Goal: Task Accomplishment & Management: Complete application form

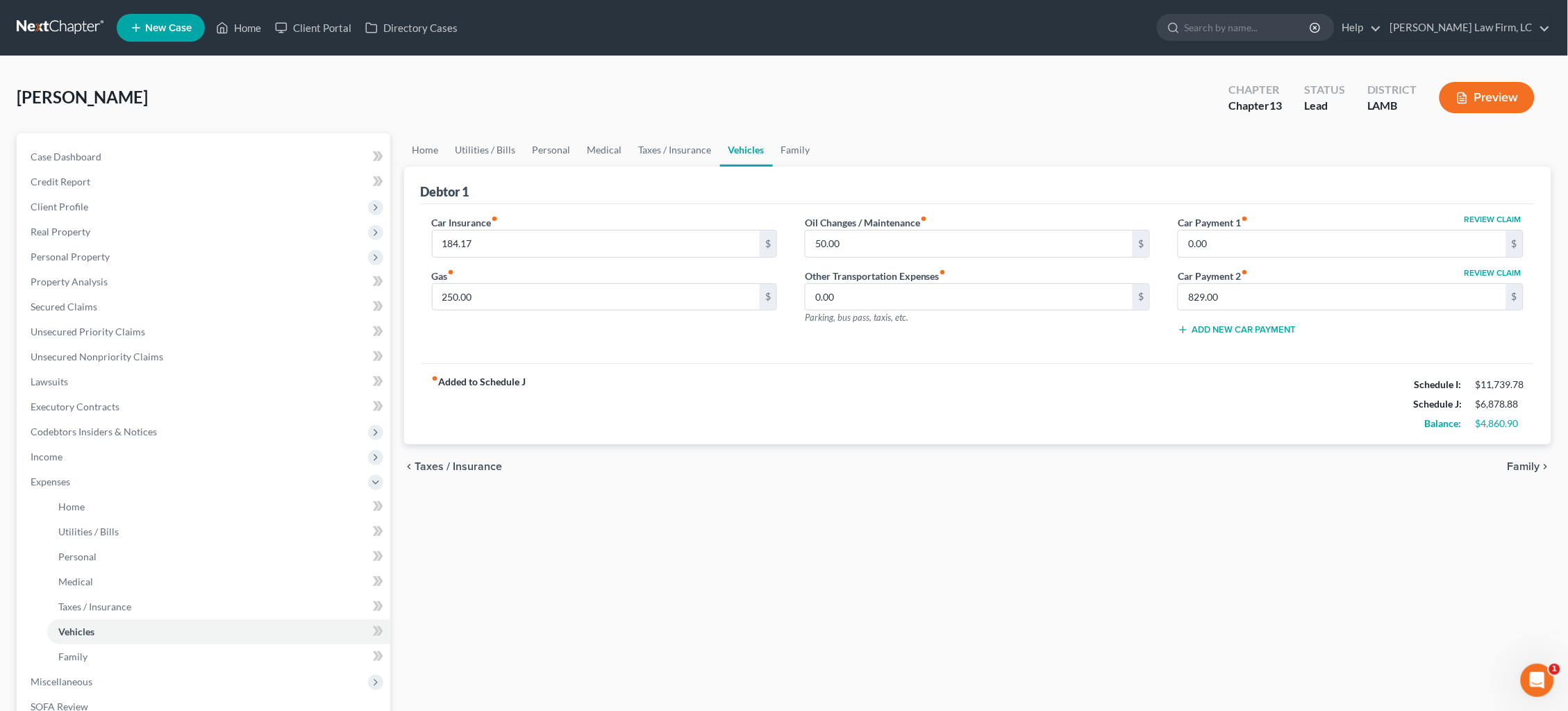
click at [60, 25] on link at bounding box center [61, 28] width 89 height 25
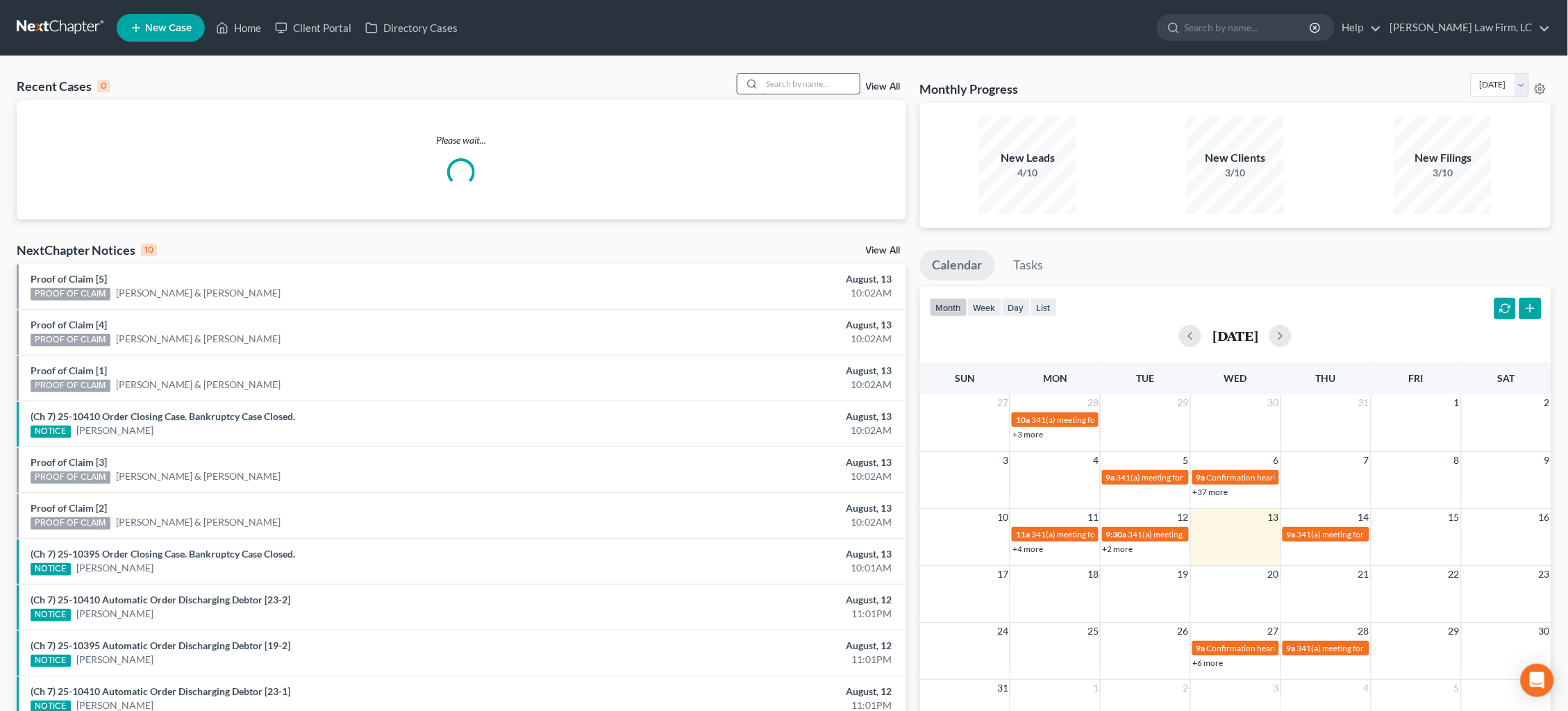
click at [841, 87] on input "search" at bounding box center [811, 83] width 97 height 20
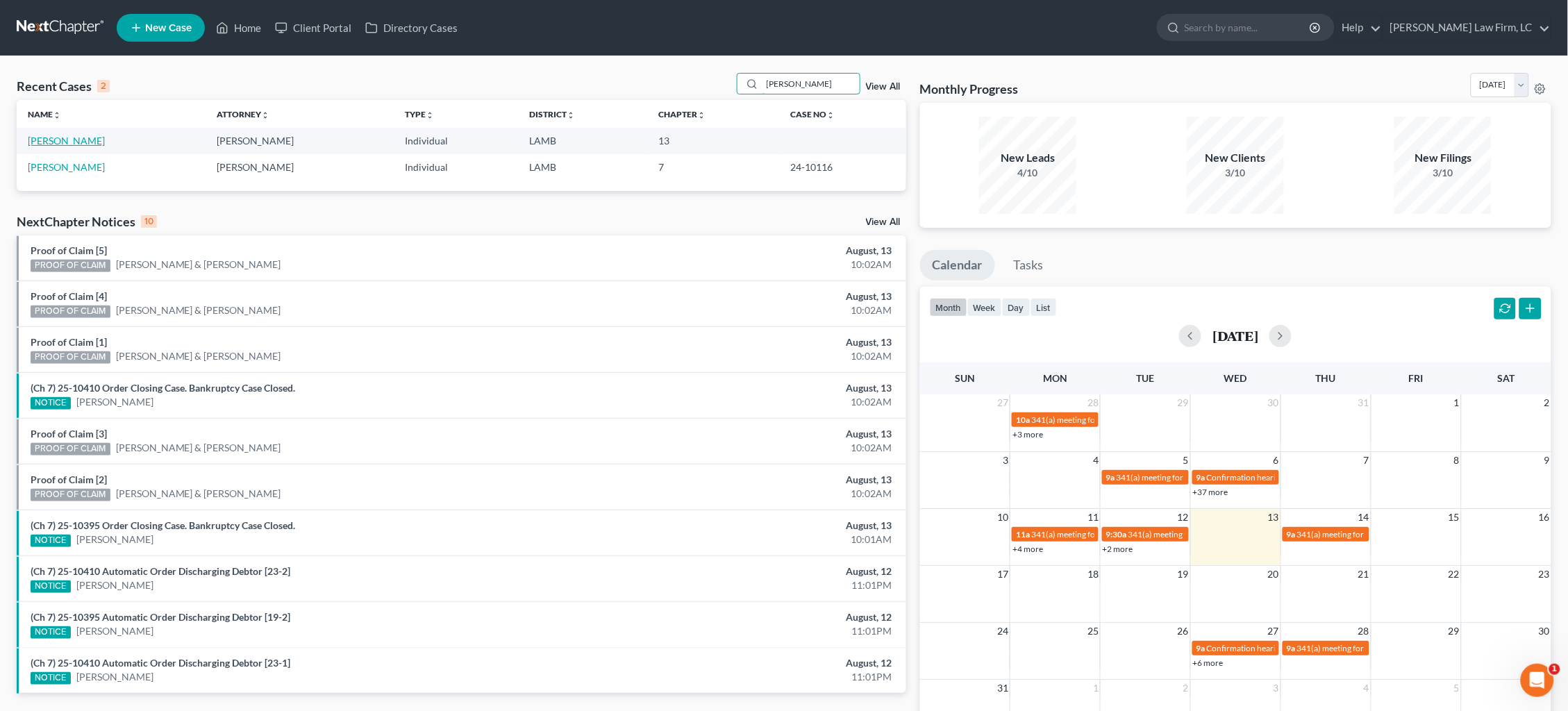
type input "dillon"
click at [66, 142] on link "Dillon, Joshua" at bounding box center [66, 140] width 77 height 12
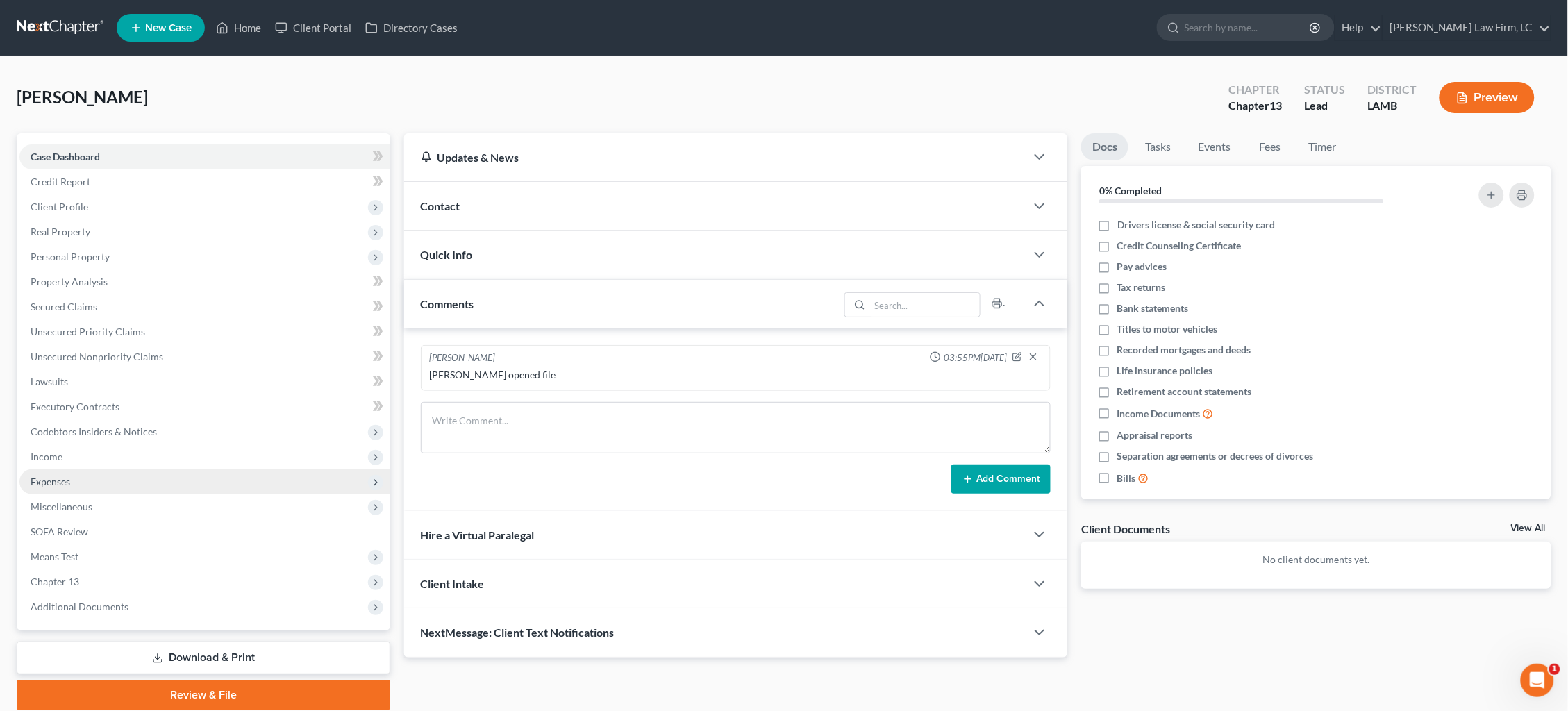
click at [79, 480] on span "Expenses" at bounding box center [205, 482] width 371 height 25
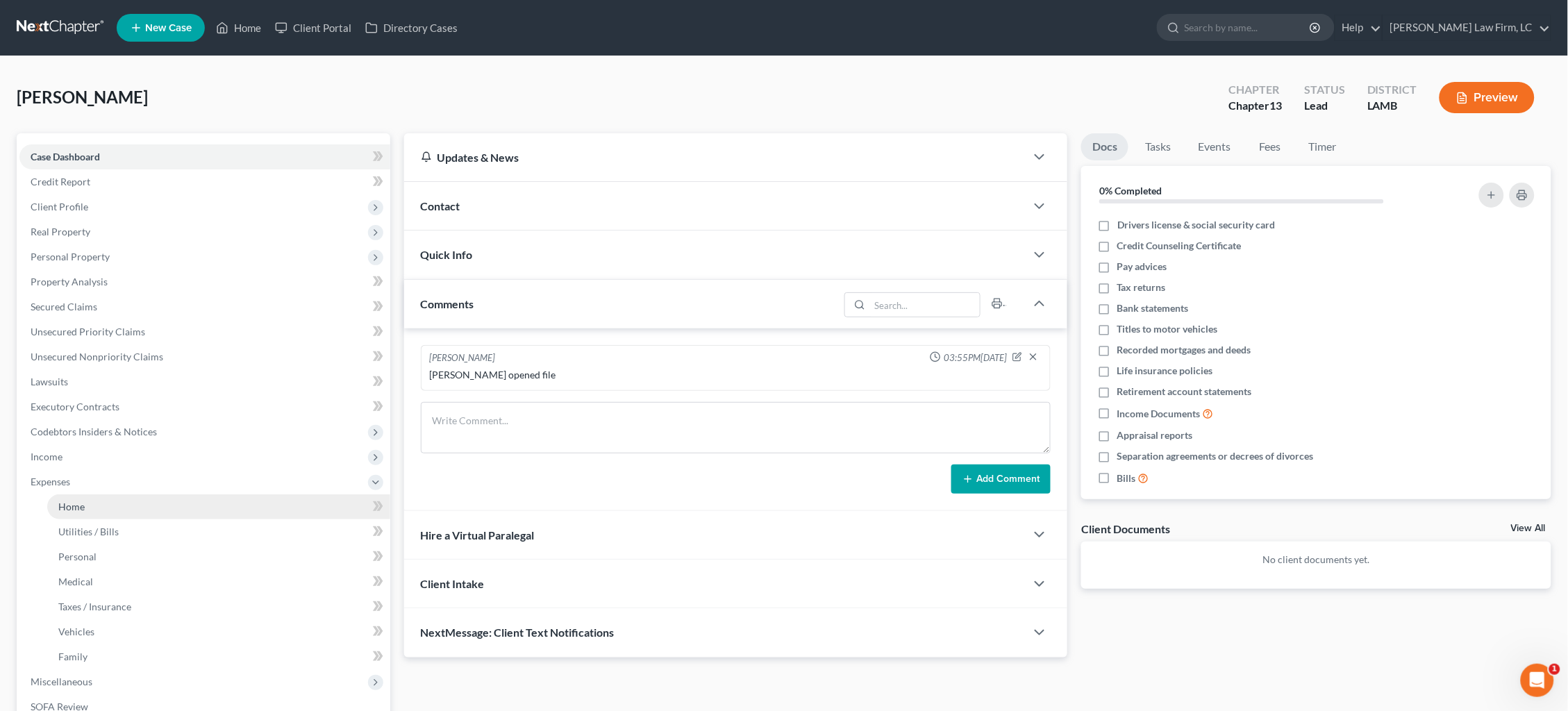
click at [85, 494] on link "Home" at bounding box center [219, 507] width 343 height 25
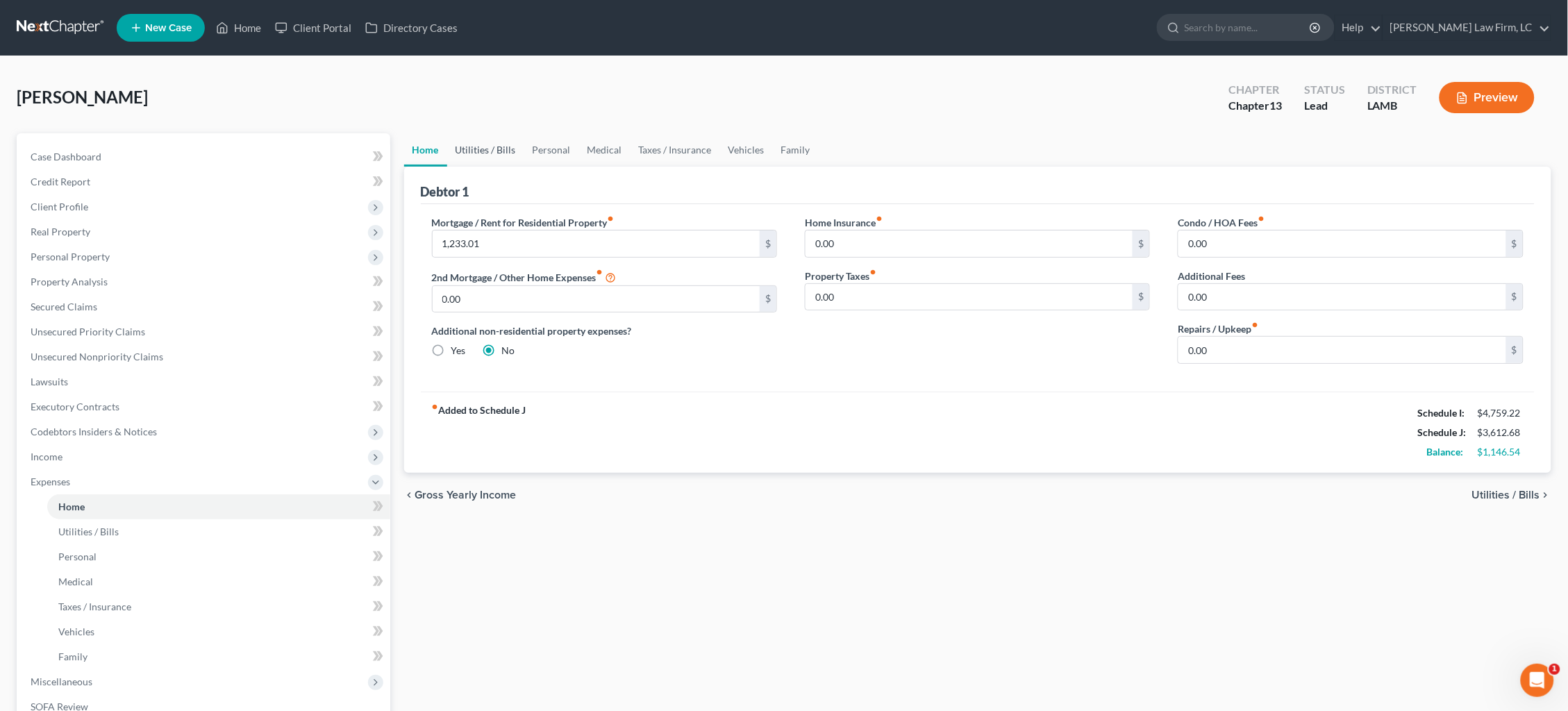
click at [489, 149] on link "Utilities / Bills" at bounding box center [486, 150] width 77 height 34
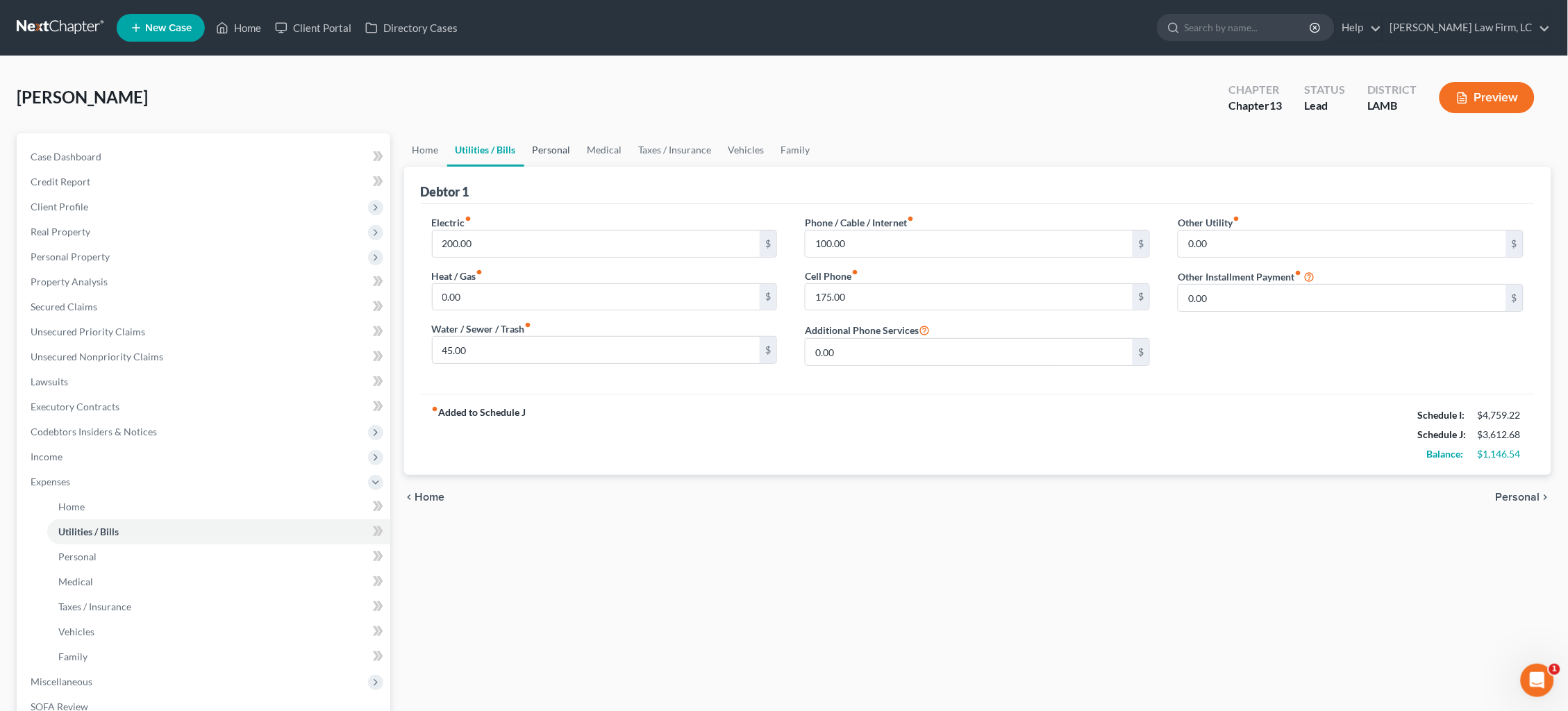
click at [556, 146] on link "Personal" at bounding box center [551, 150] width 55 height 34
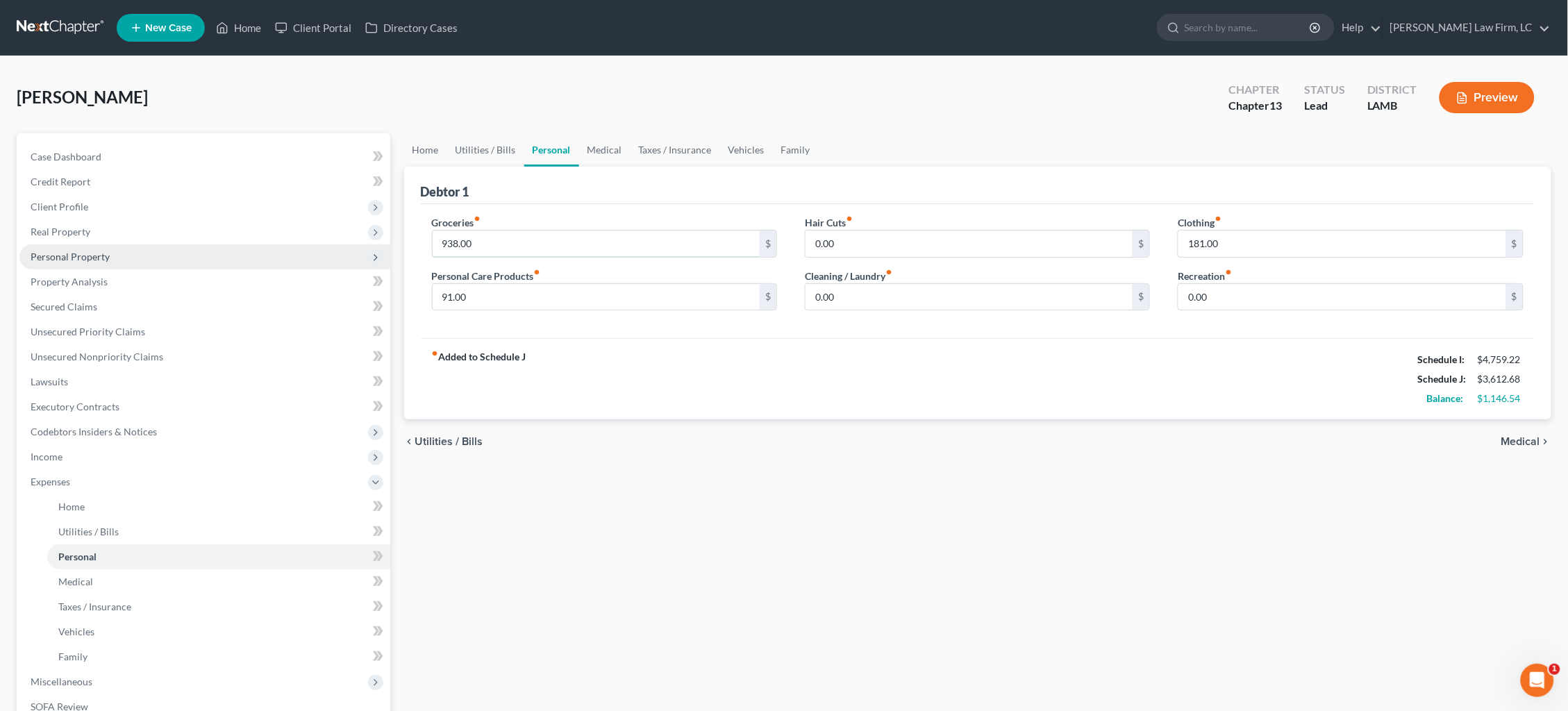
drag, startPoint x: 499, startPoint y: 237, endPoint x: 384, endPoint y: 253, distance: 116.1
click at [384, 253] on div "Petition Navigation Case Dashboard Payments Invoices Payments Payments Credit R…" at bounding box center [784, 509] width 1548 height 752
drag, startPoint x: 497, startPoint y: 242, endPoint x: 401, endPoint y: 224, distance: 97.7
click at [401, 225] on div "Home Utilities / Bills Personal Medical Taxes / Insurance Vehicles Family Debto…" at bounding box center [978, 509] width 1162 height 752
type input "845.00"
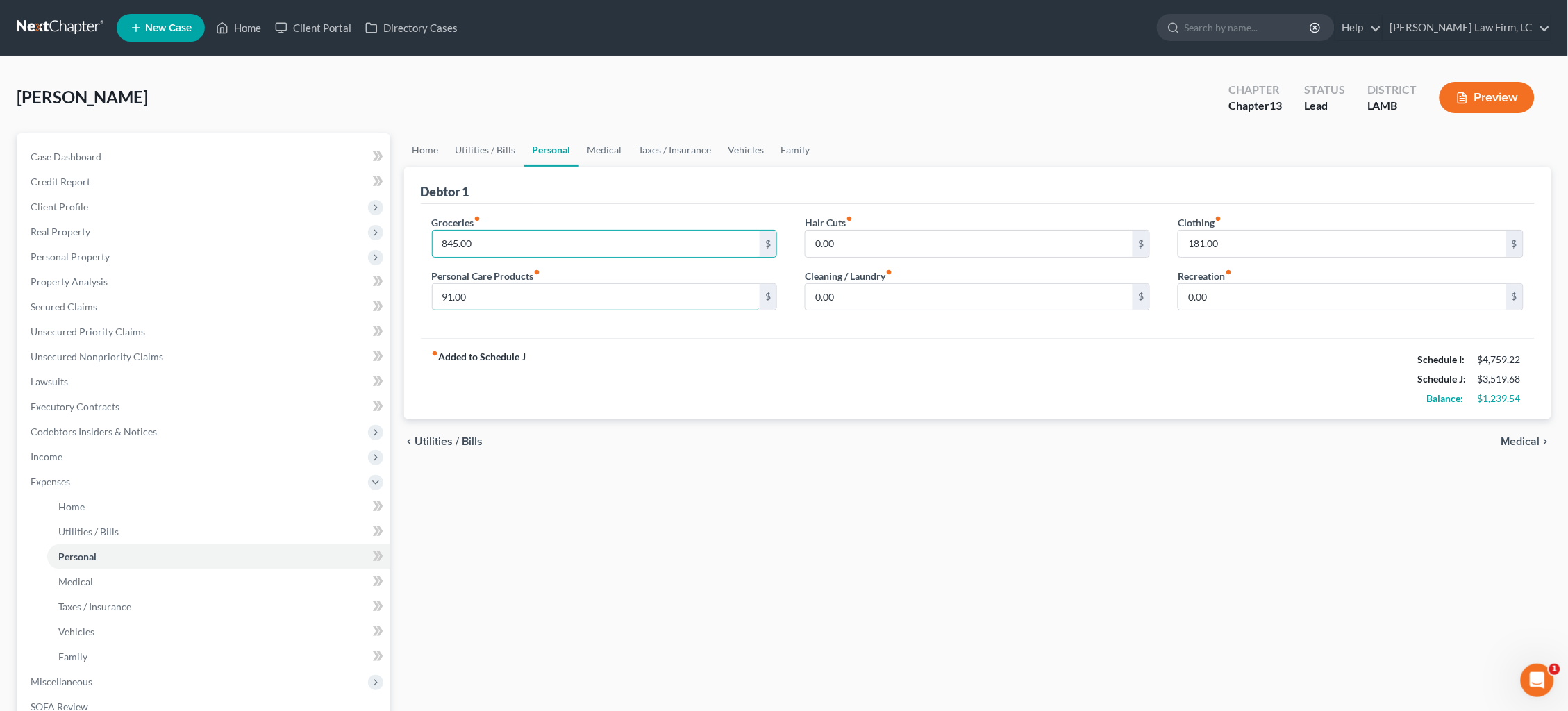
click at [378, 298] on div "Petition Navigation Case Dashboard Payments Invoices Payments Payments Credit R…" at bounding box center [784, 509] width 1548 height 752
type input "65.00"
click at [1113, 233] on div "Groceries fiber_manual_record 845.00 $ Personal Care Products fiber_manual_reco…" at bounding box center [978, 268] width 1120 height 107
type input "125.00"
drag, startPoint x: 488, startPoint y: 249, endPoint x: 354, endPoint y: 235, distance: 134.7
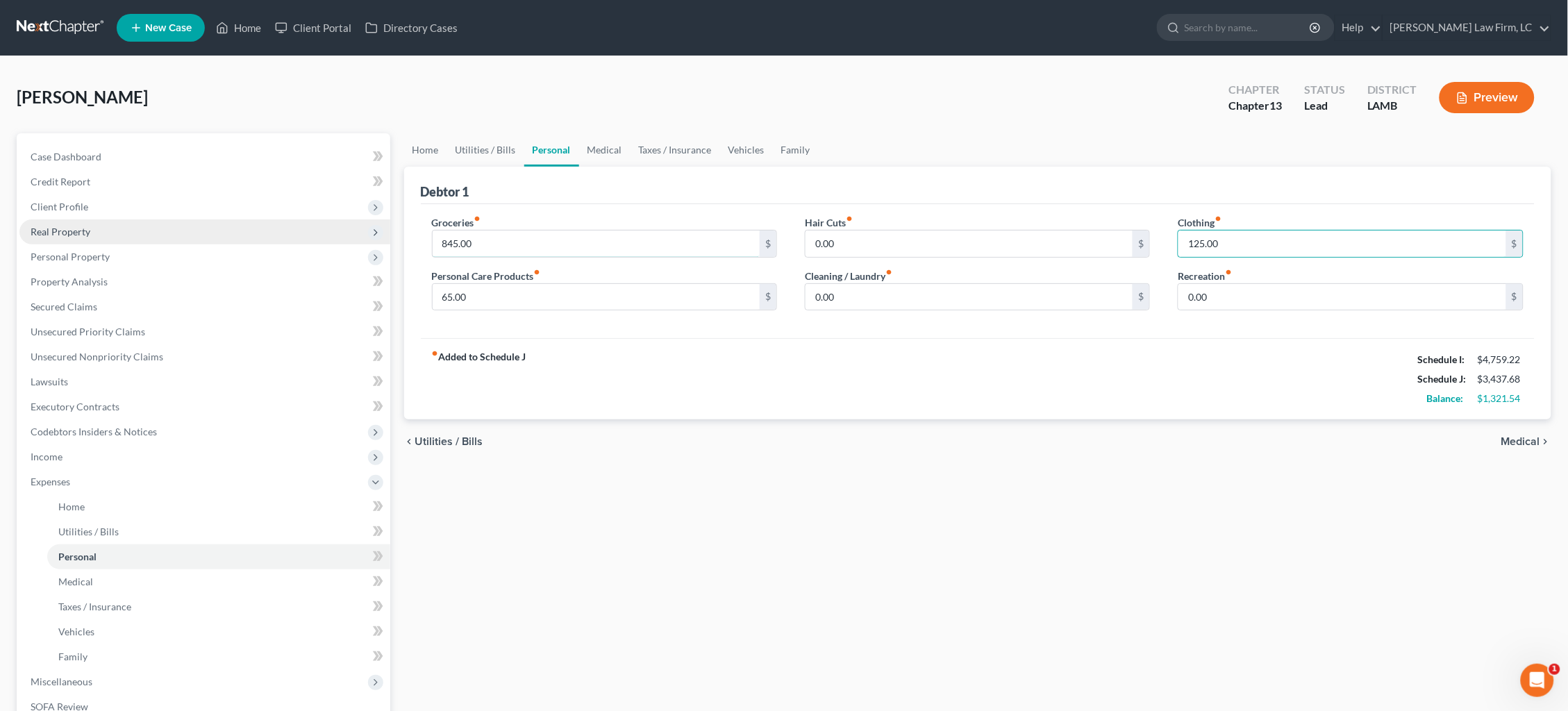
click at [354, 235] on div "Petition Navigation Case Dashboard Payments Invoices Payments Payments Credit R…" at bounding box center [784, 509] width 1548 height 752
type input "750.00"
click at [608, 150] on link "Medical" at bounding box center [605, 150] width 52 height 34
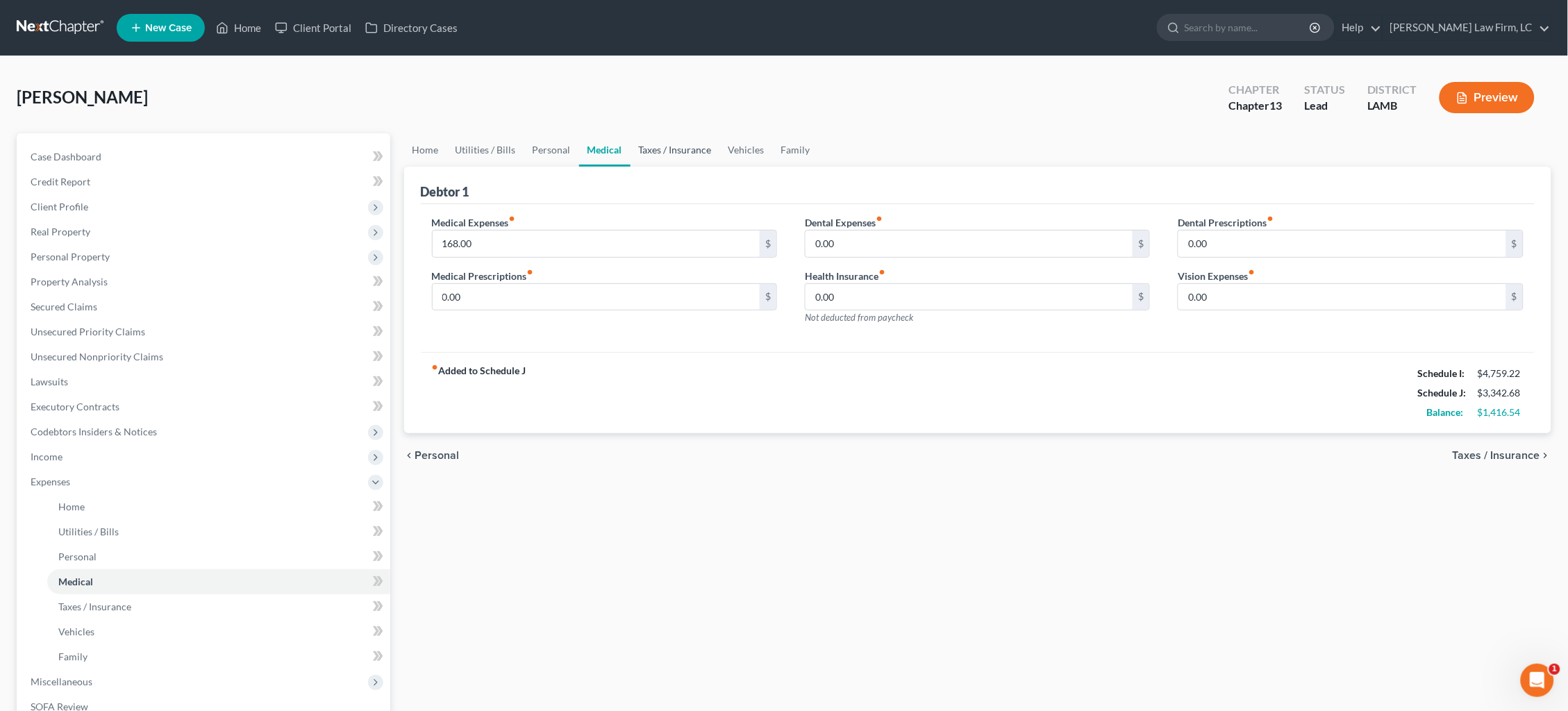
click at [651, 149] on link "Taxes / Insurance" at bounding box center [675, 150] width 89 height 34
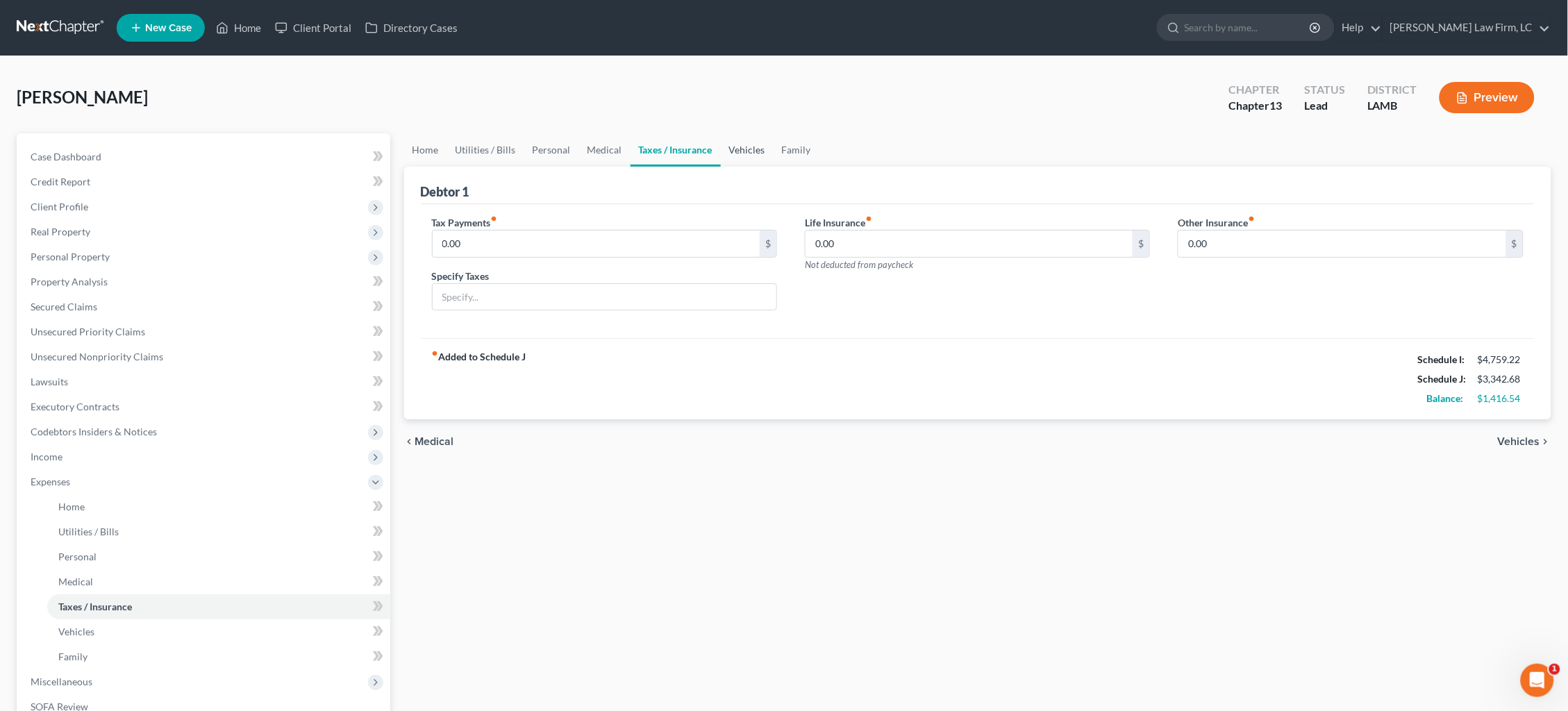
click at [734, 151] on link "Vehicles" at bounding box center [748, 150] width 53 height 34
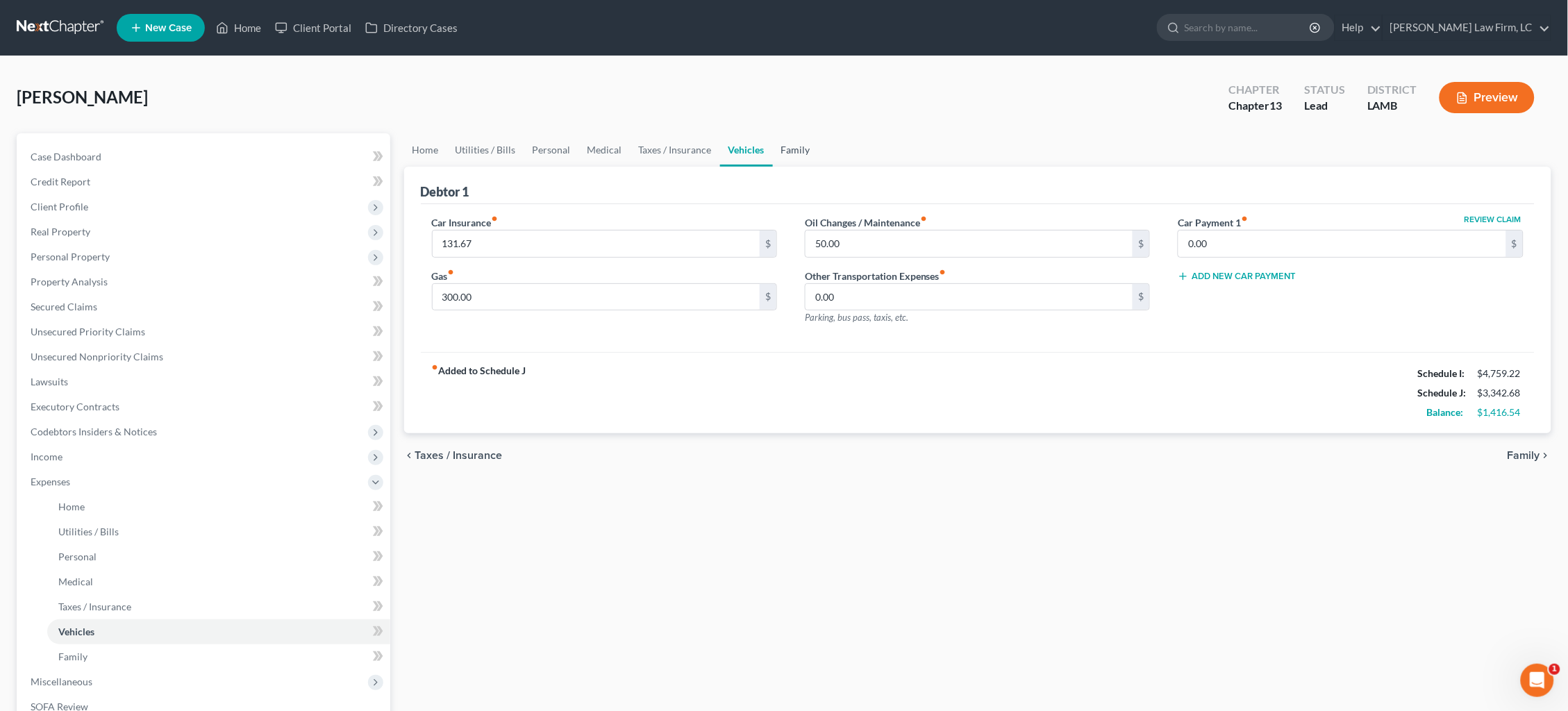
click at [785, 150] on link "Family" at bounding box center [796, 150] width 46 height 34
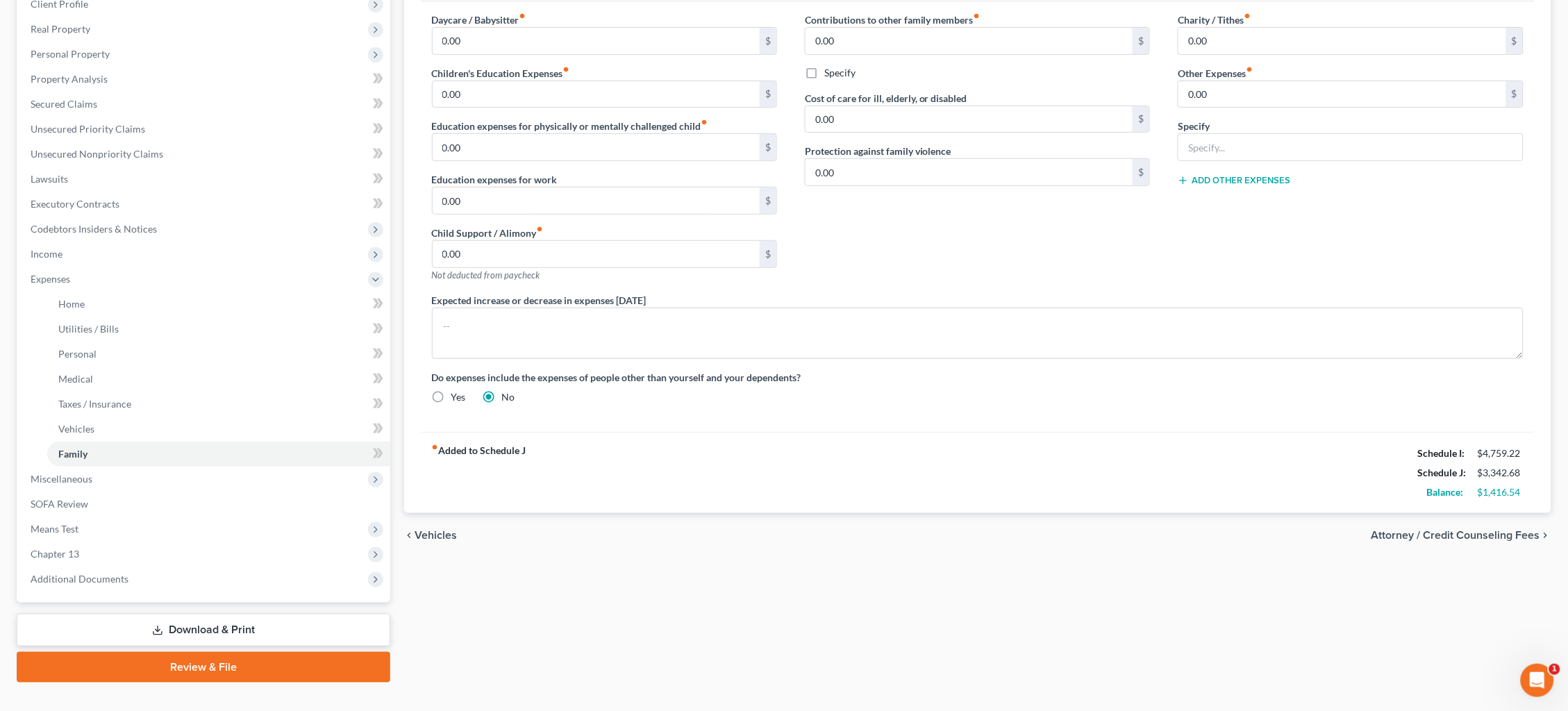
scroll to position [202, 0]
click at [1507, 530] on span "Attorney / Credit Counseling Fees" at bounding box center [1456, 536] width 168 height 11
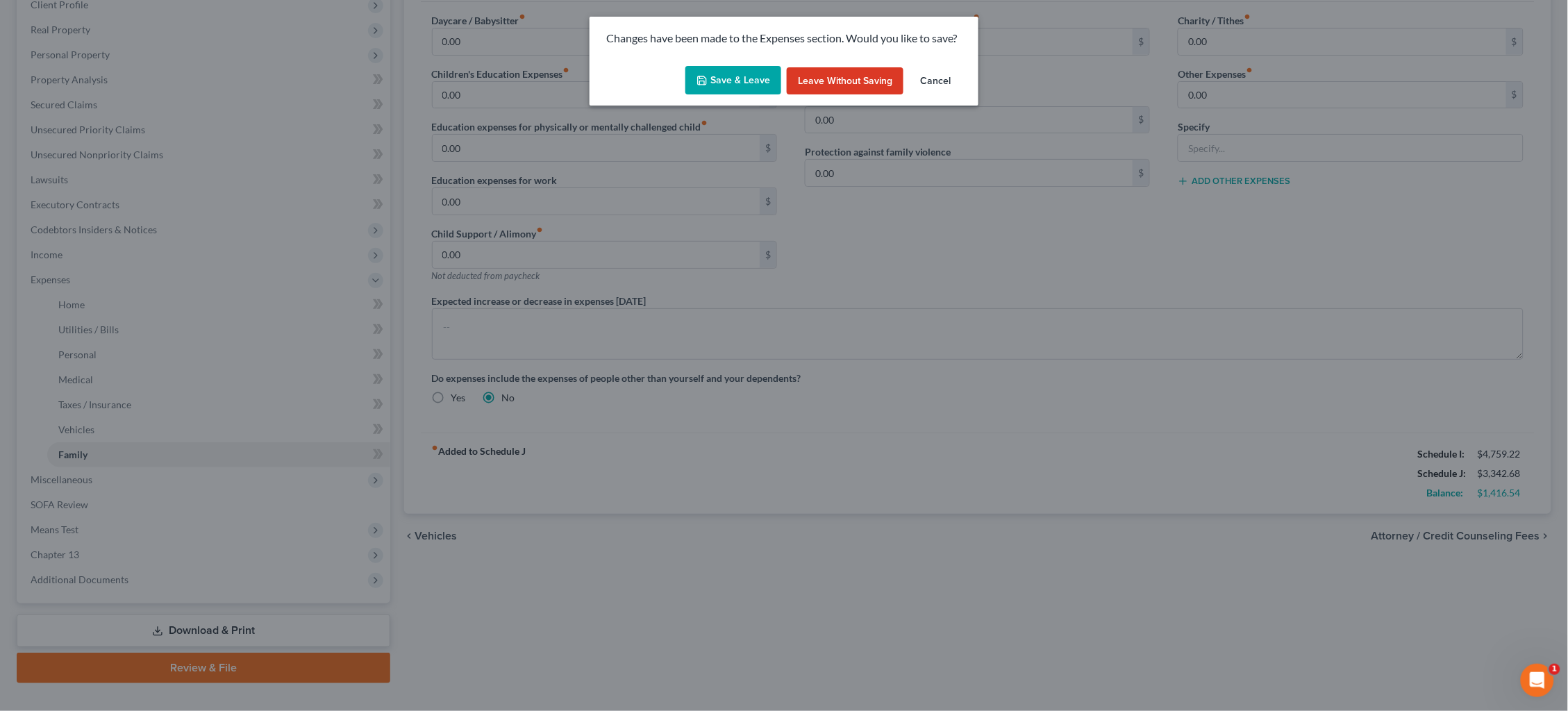
click at [741, 81] on button "Save & Leave" at bounding box center [733, 80] width 96 height 29
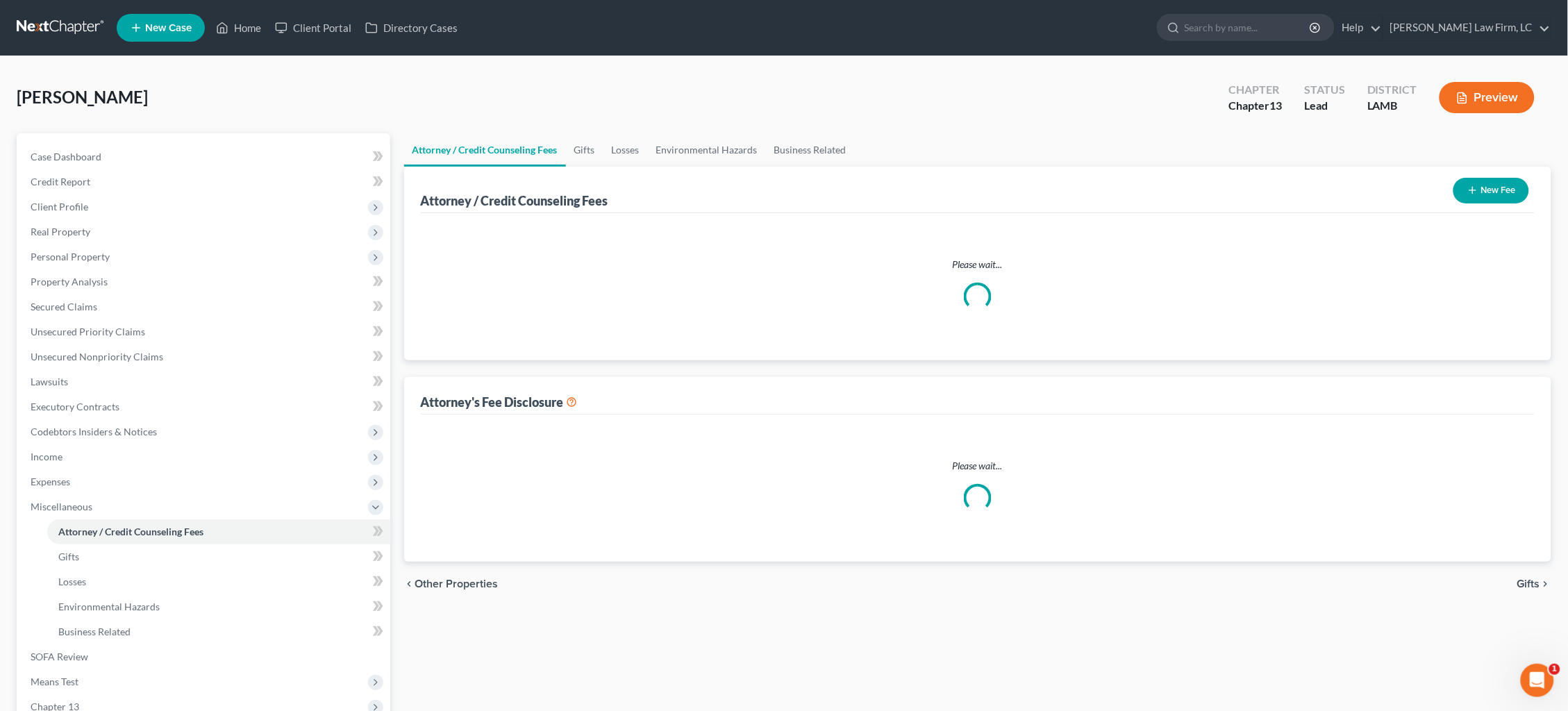
select select "1"
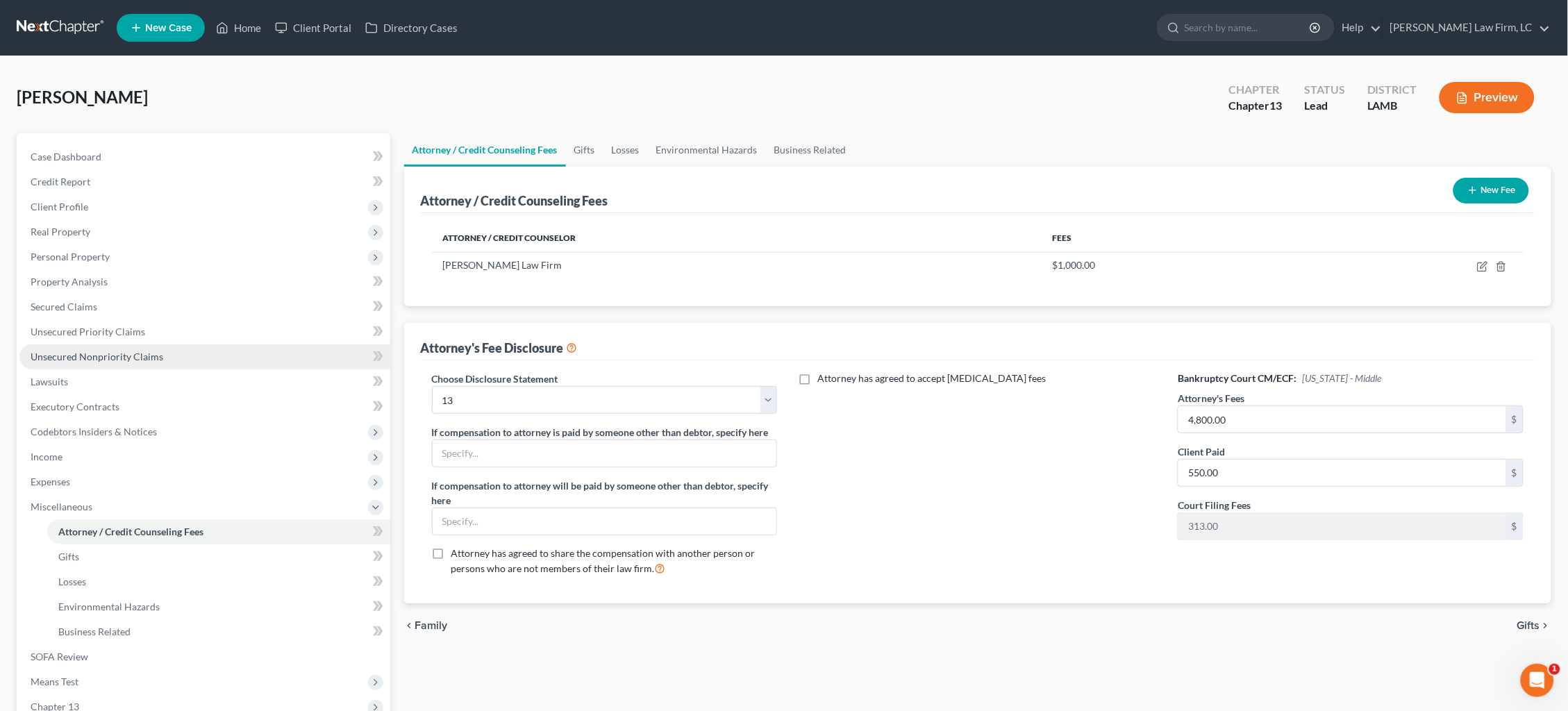
click at [140, 356] on link "Unsecured Nonpriority Claims" at bounding box center [205, 357] width 371 height 25
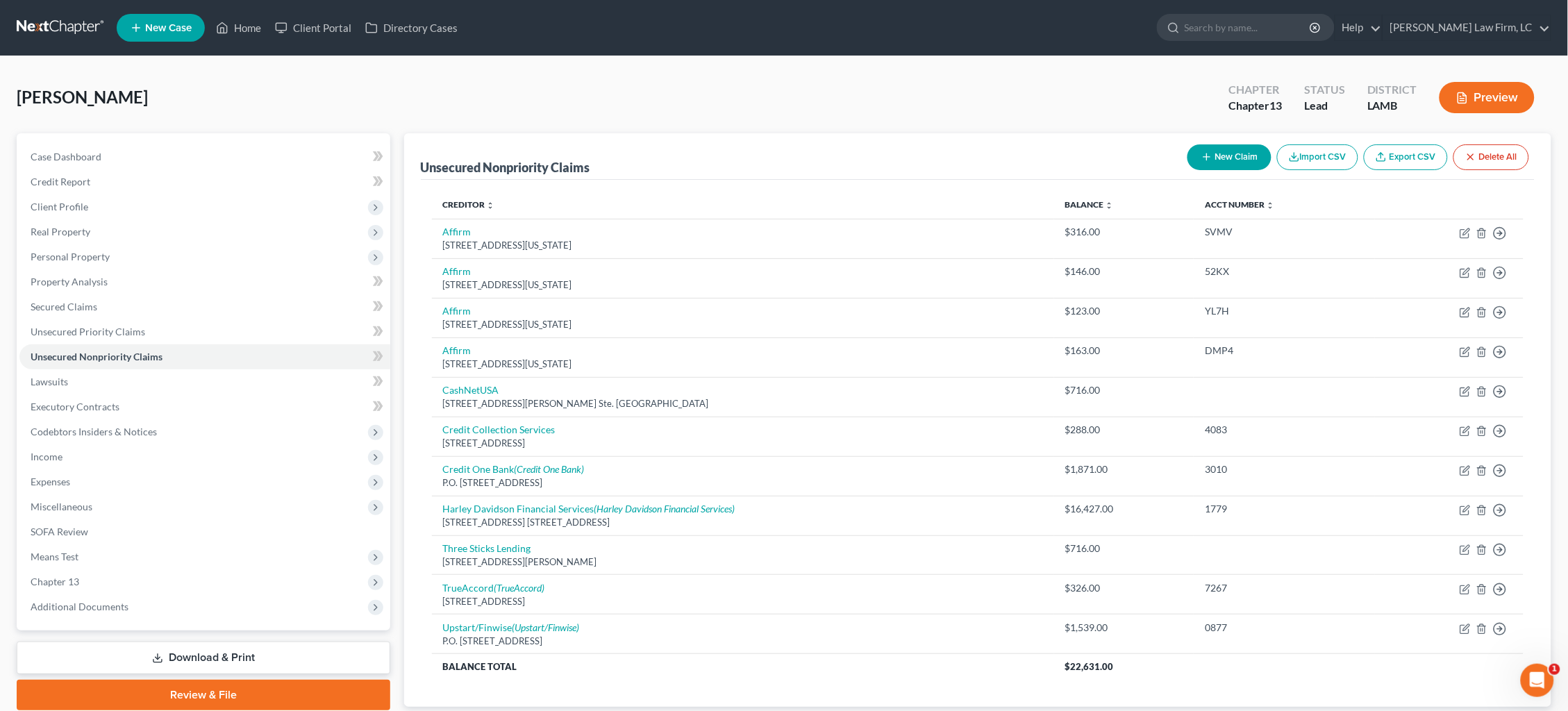
click at [39, 27] on link at bounding box center [61, 28] width 89 height 25
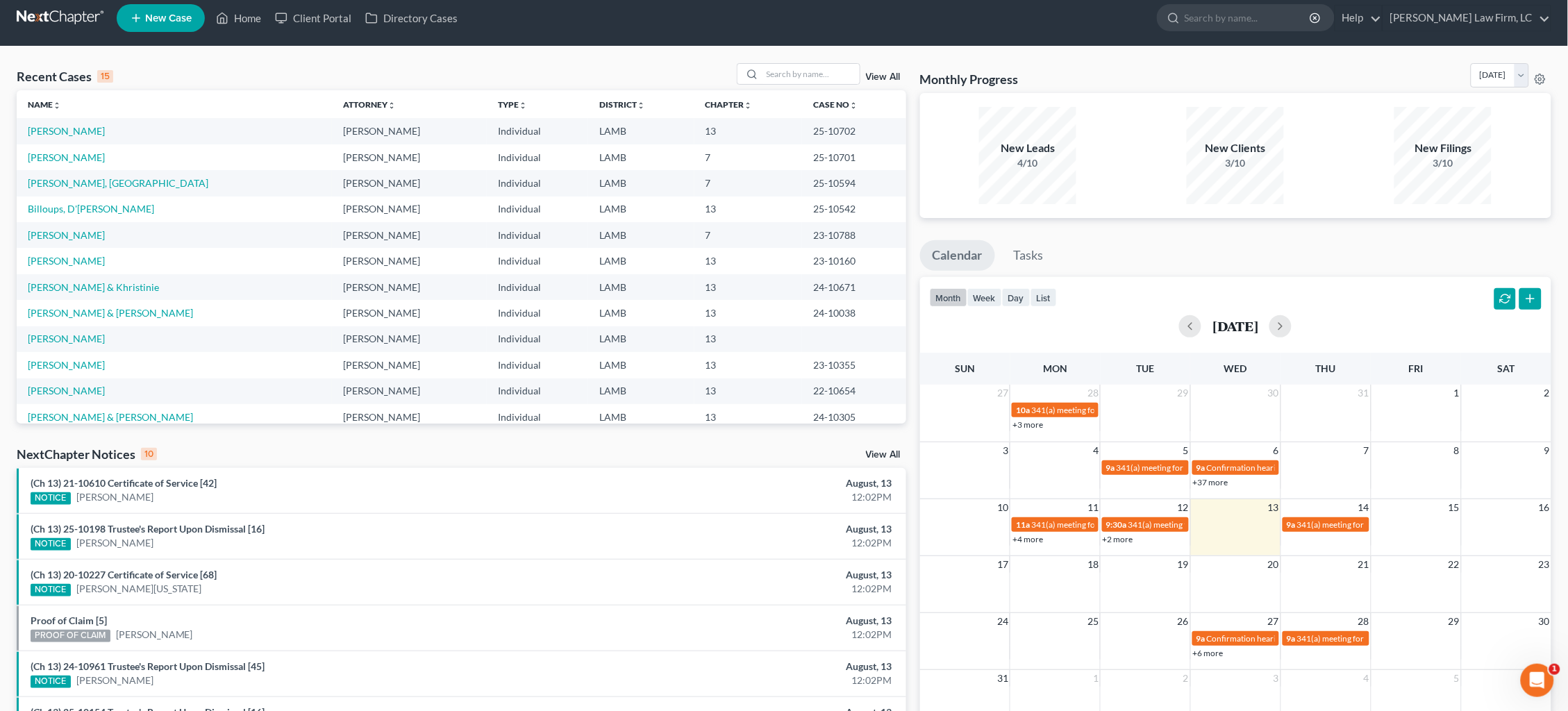
scroll to position [13, 0]
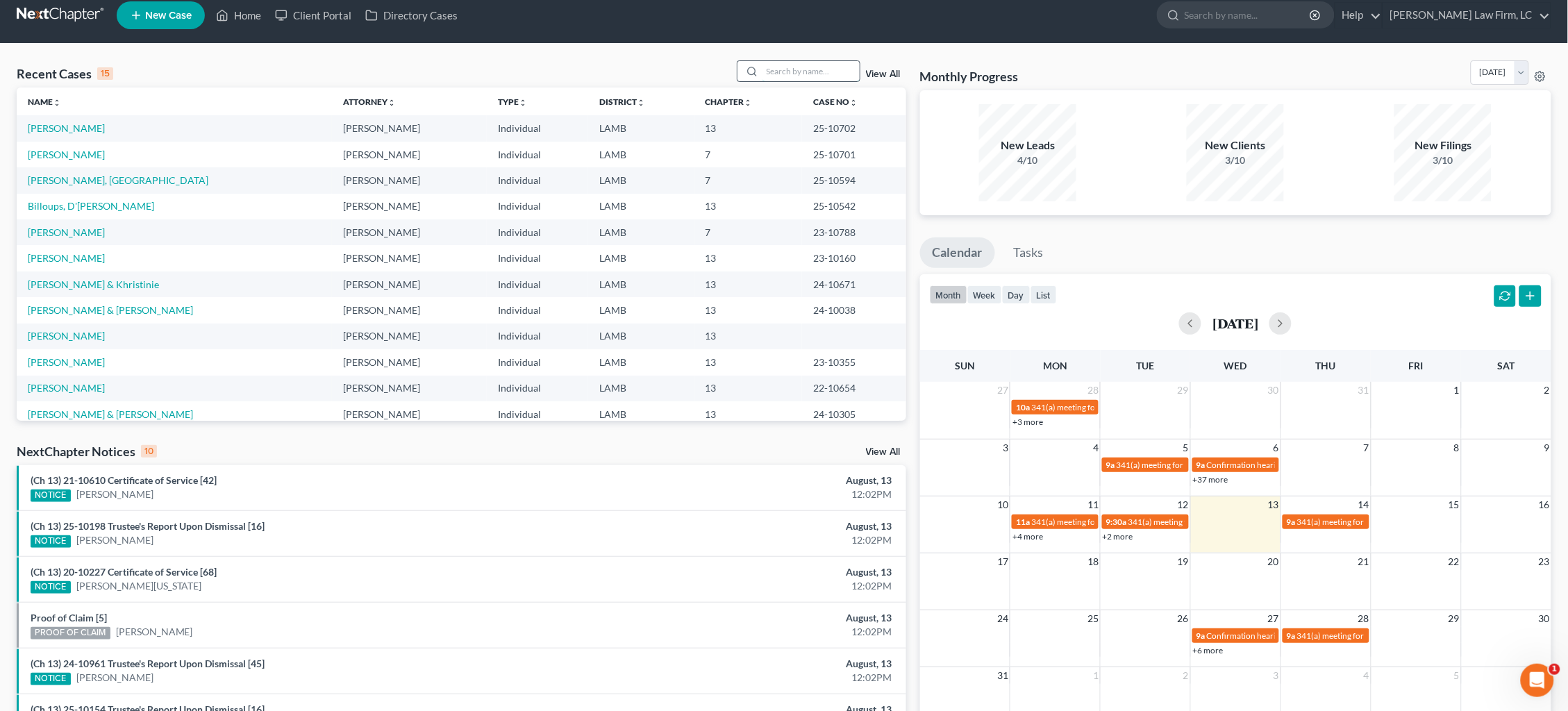
click at [805, 72] on input "search" at bounding box center [811, 71] width 97 height 20
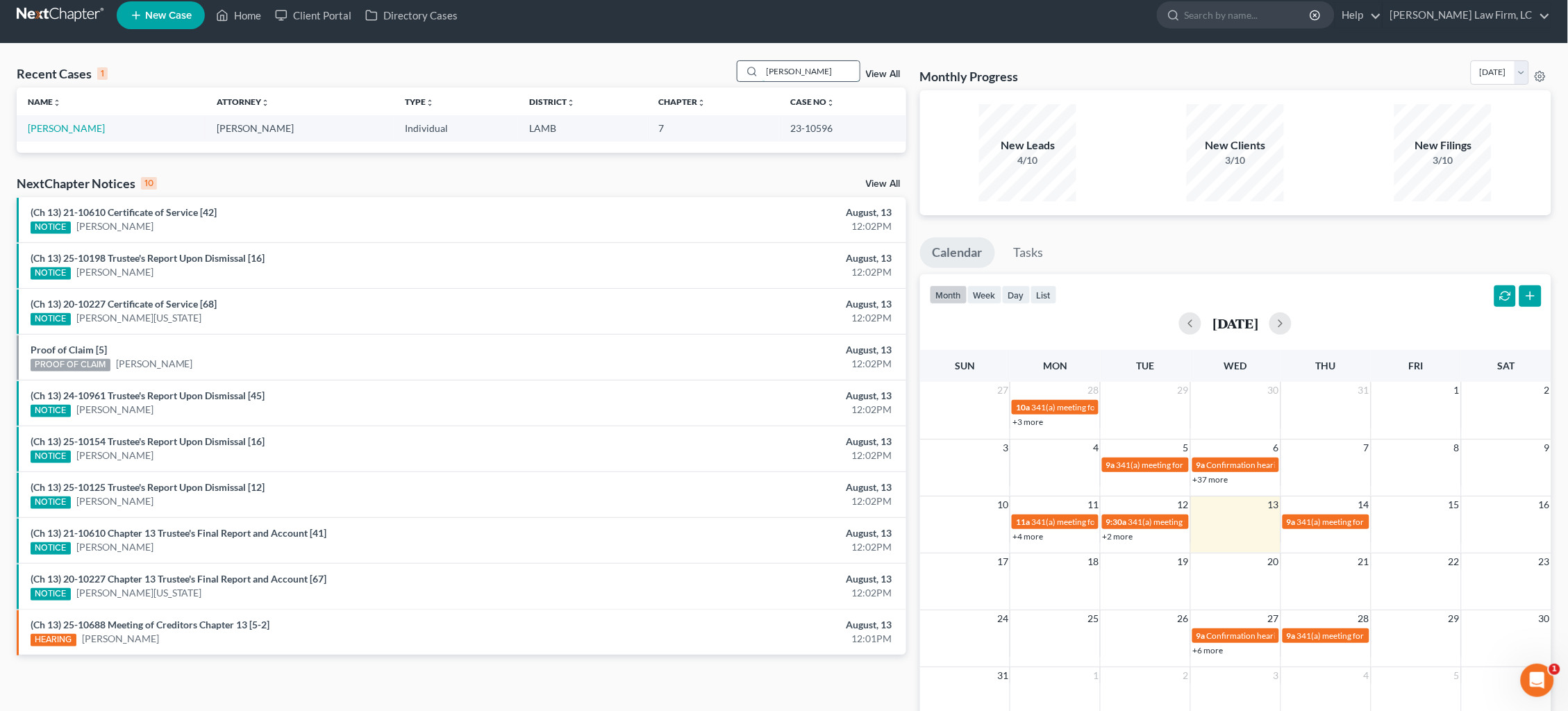
type input "Sanford"
drag, startPoint x: 797, startPoint y: 76, endPoint x: 57, endPoint y: 128, distance: 741.8
click at [57, 128] on link "Banford, Tyesha" at bounding box center [66, 128] width 77 height 12
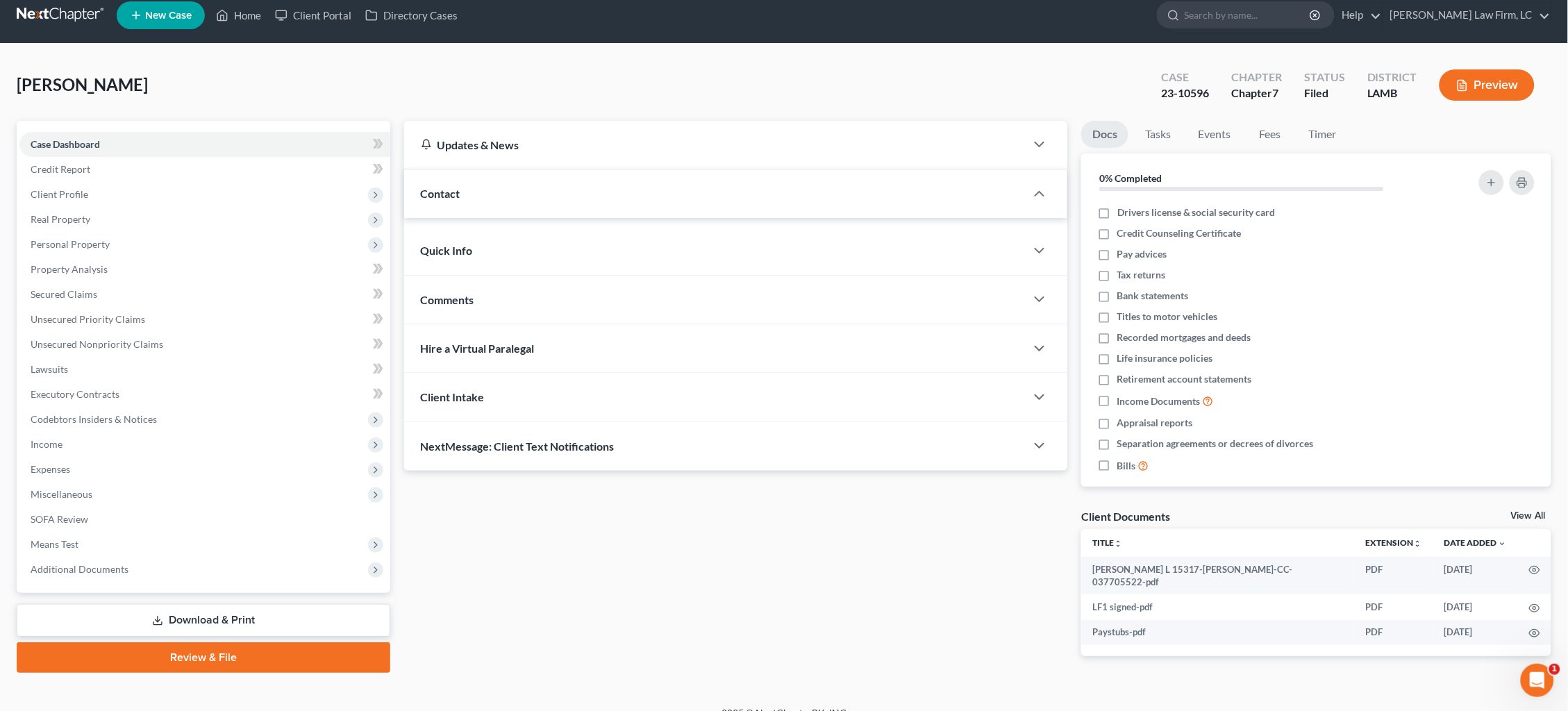
scroll to position [8, 0]
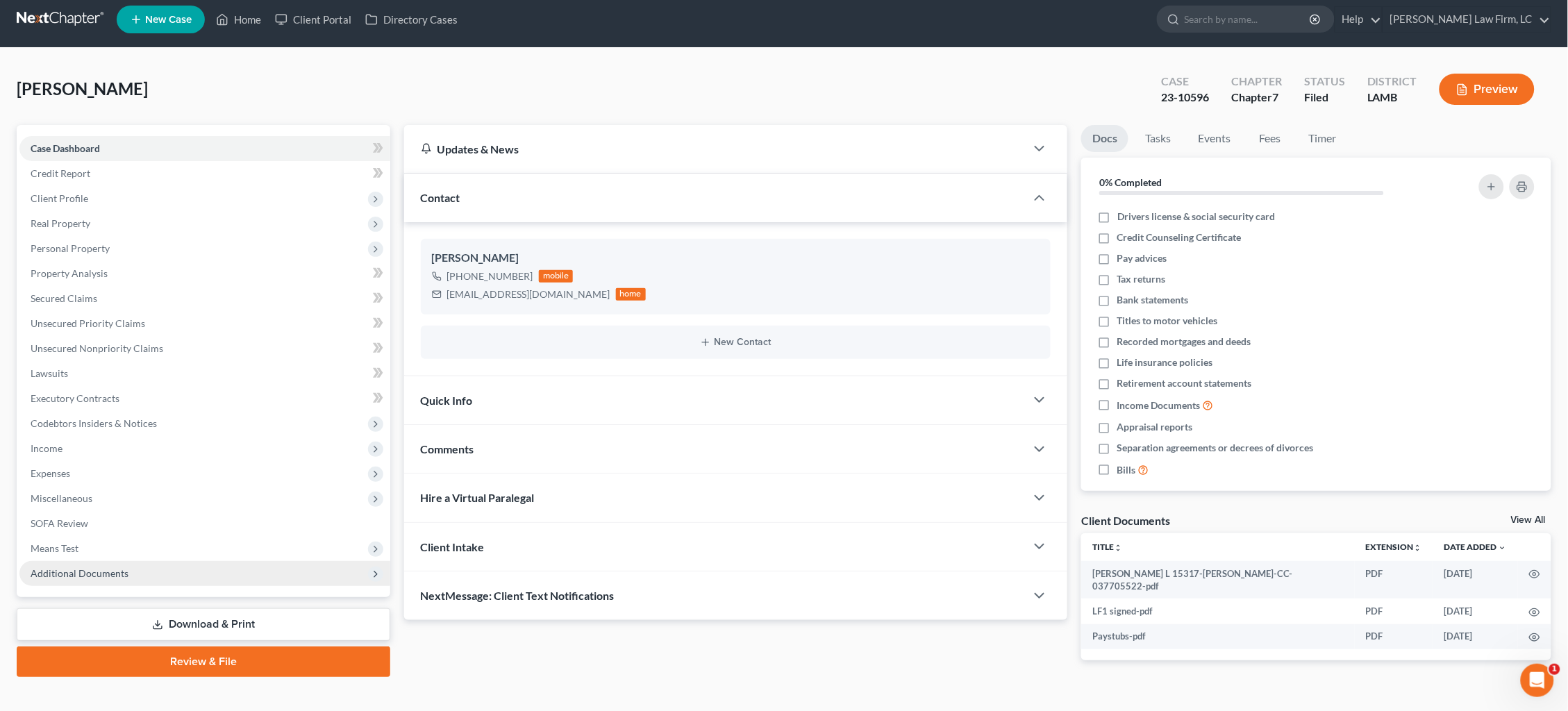
click at [127, 561] on span "Additional Documents" at bounding box center [205, 573] width 371 height 25
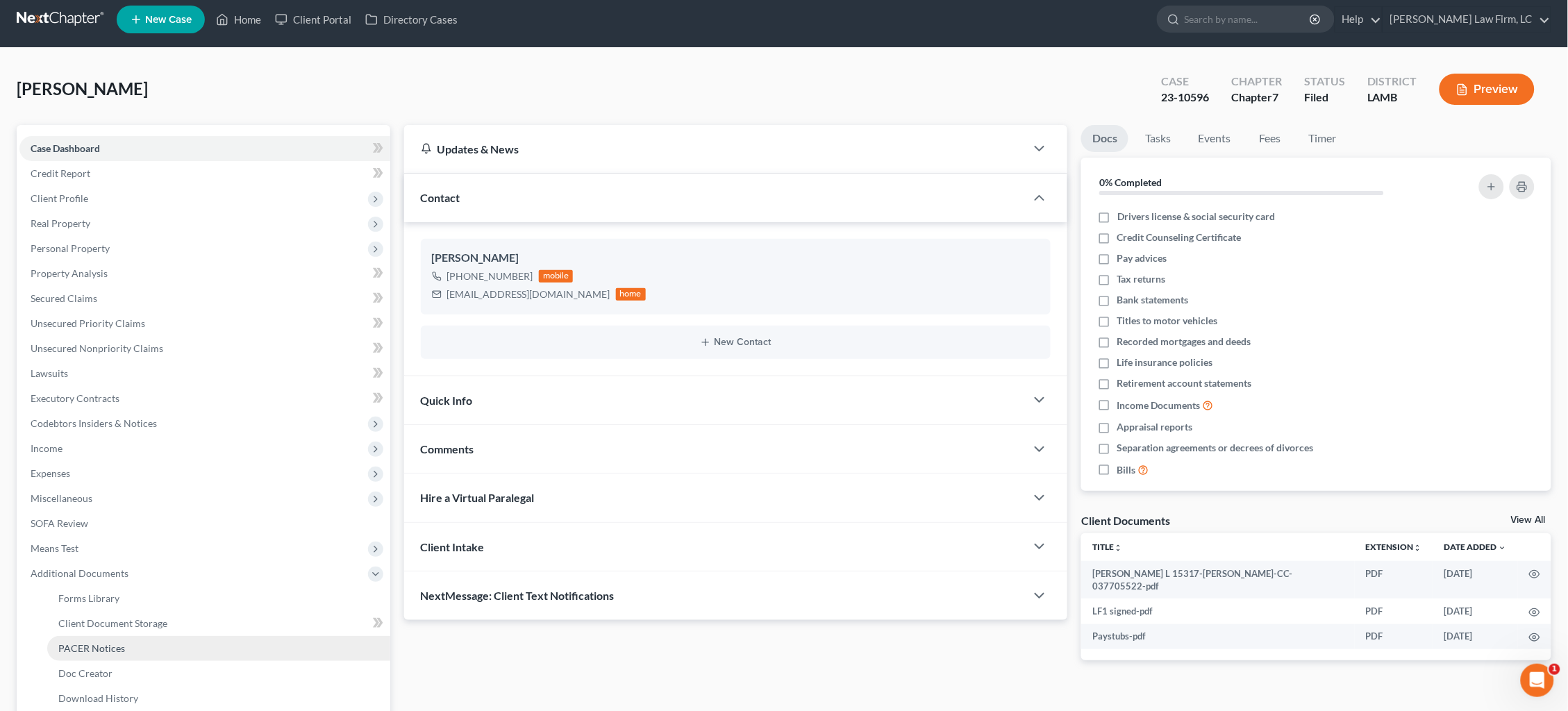
click at [117, 642] on span "PACER Notices" at bounding box center [91, 647] width 66 height 12
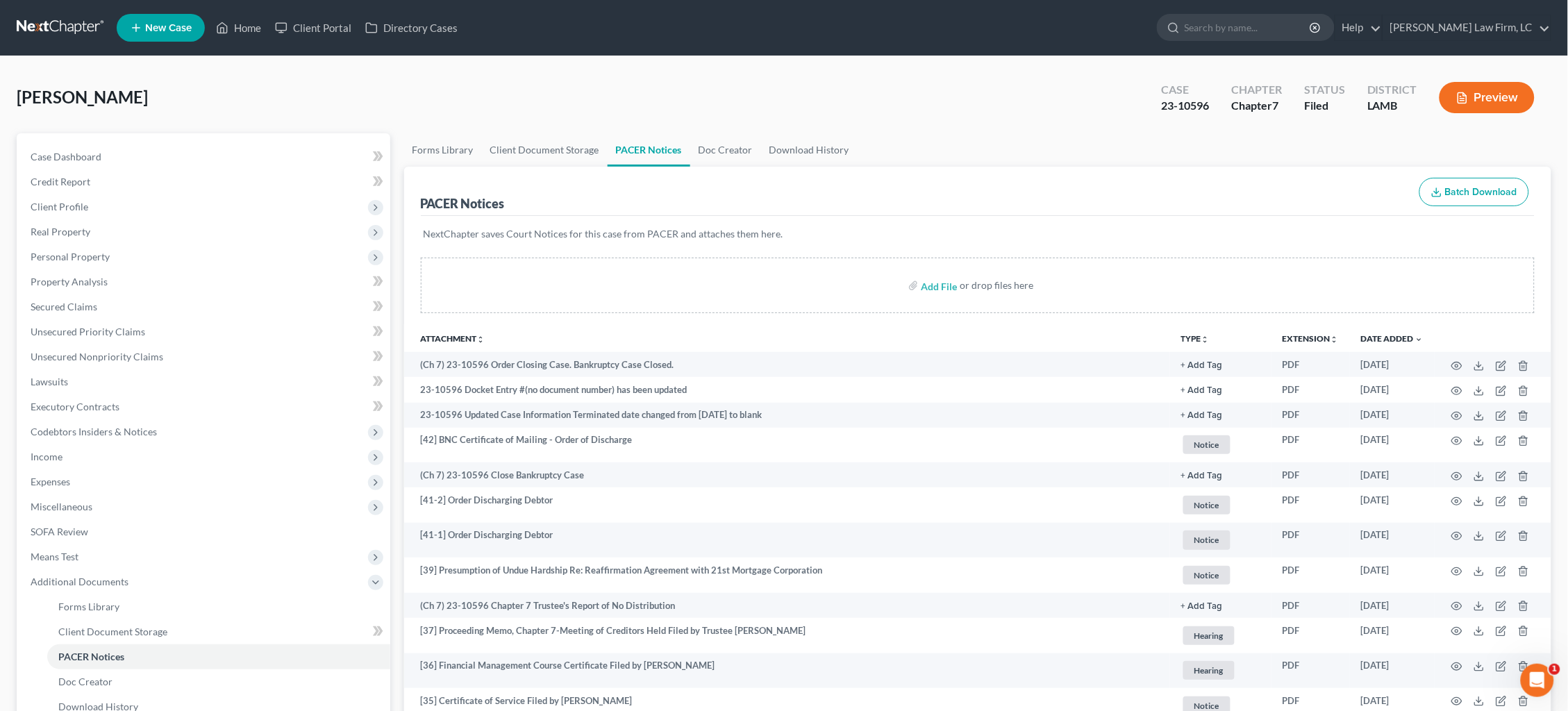
click at [159, 29] on span "New Case" at bounding box center [168, 28] width 47 height 10
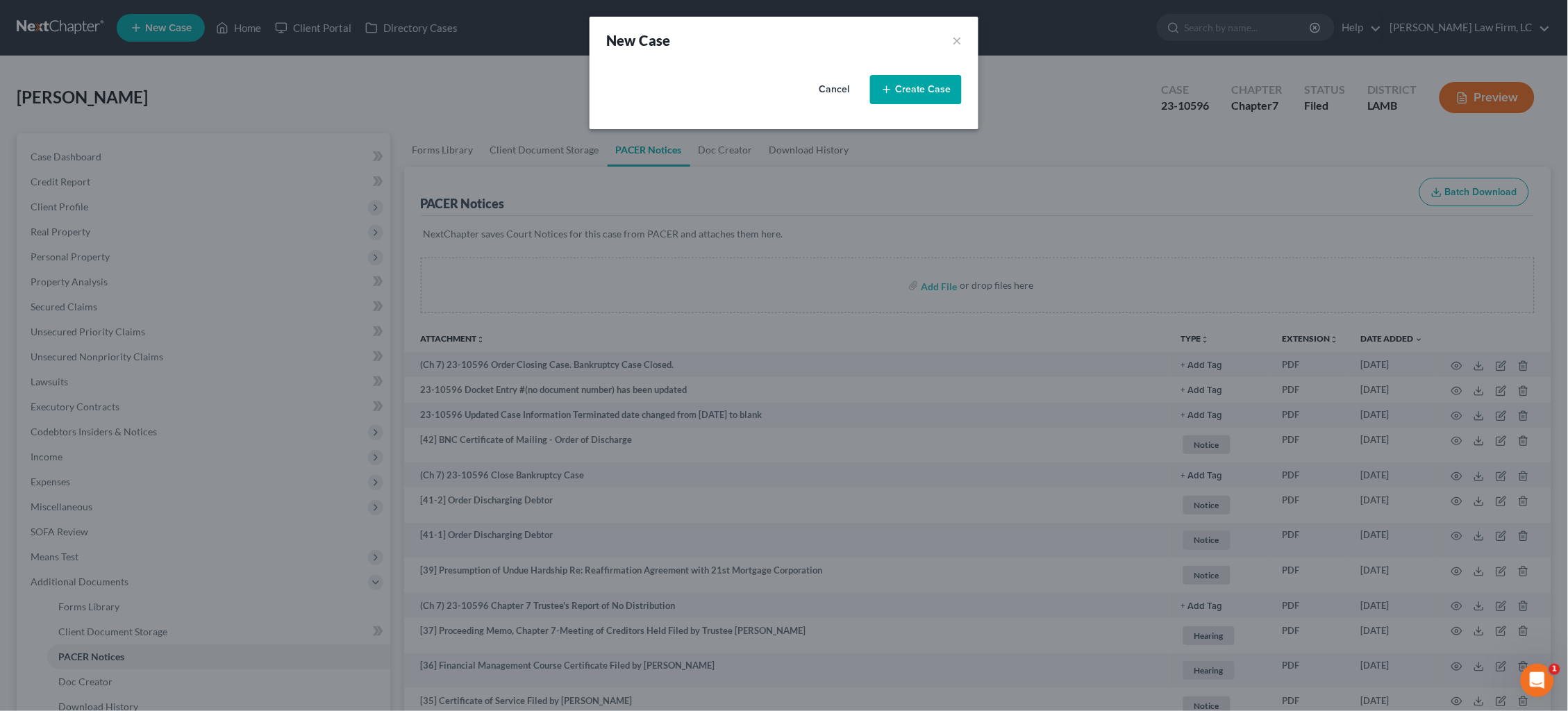
select select "35"
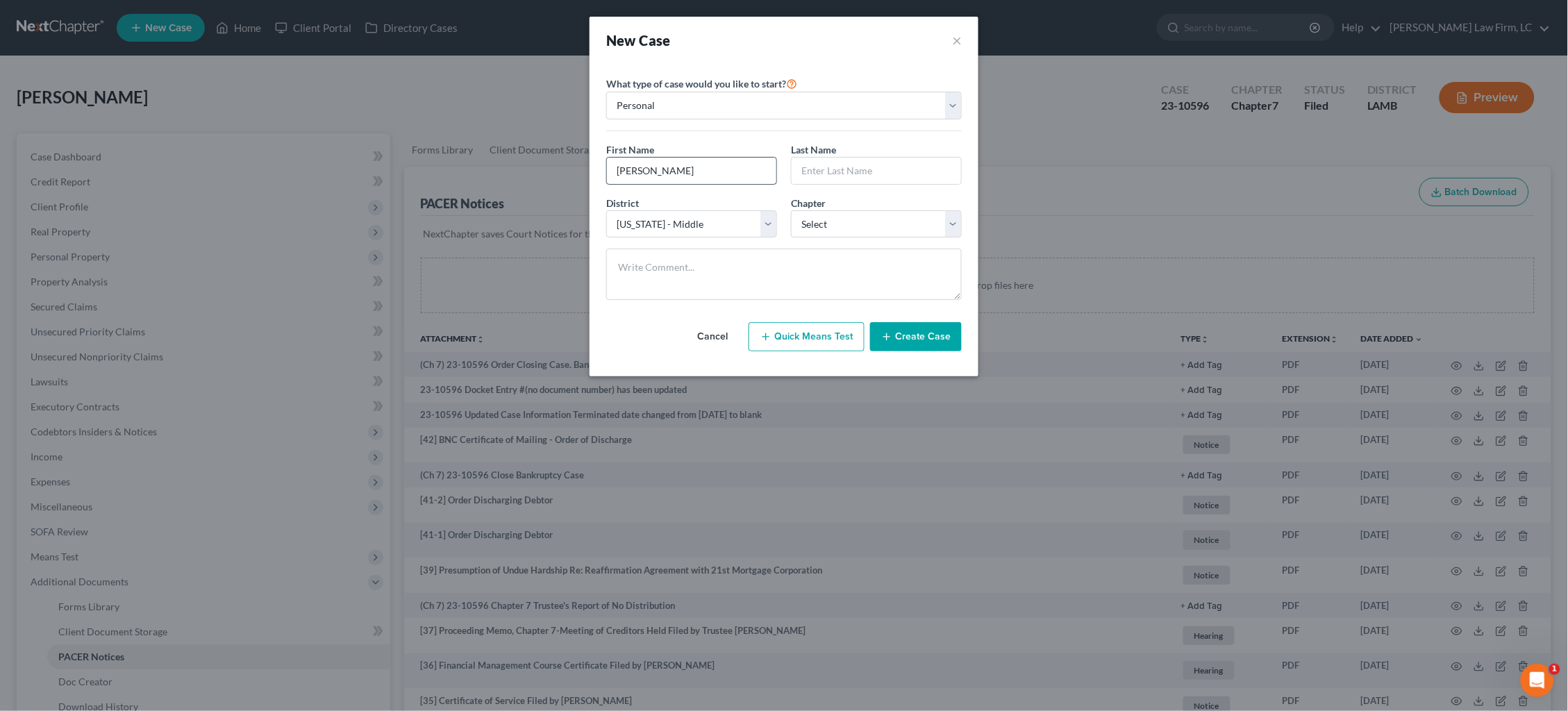
type input "Tyesha"
type input "Banford"
select select "3"
click at [769, 271] on textarea at bounding box center [784, 274] width 356 height 52
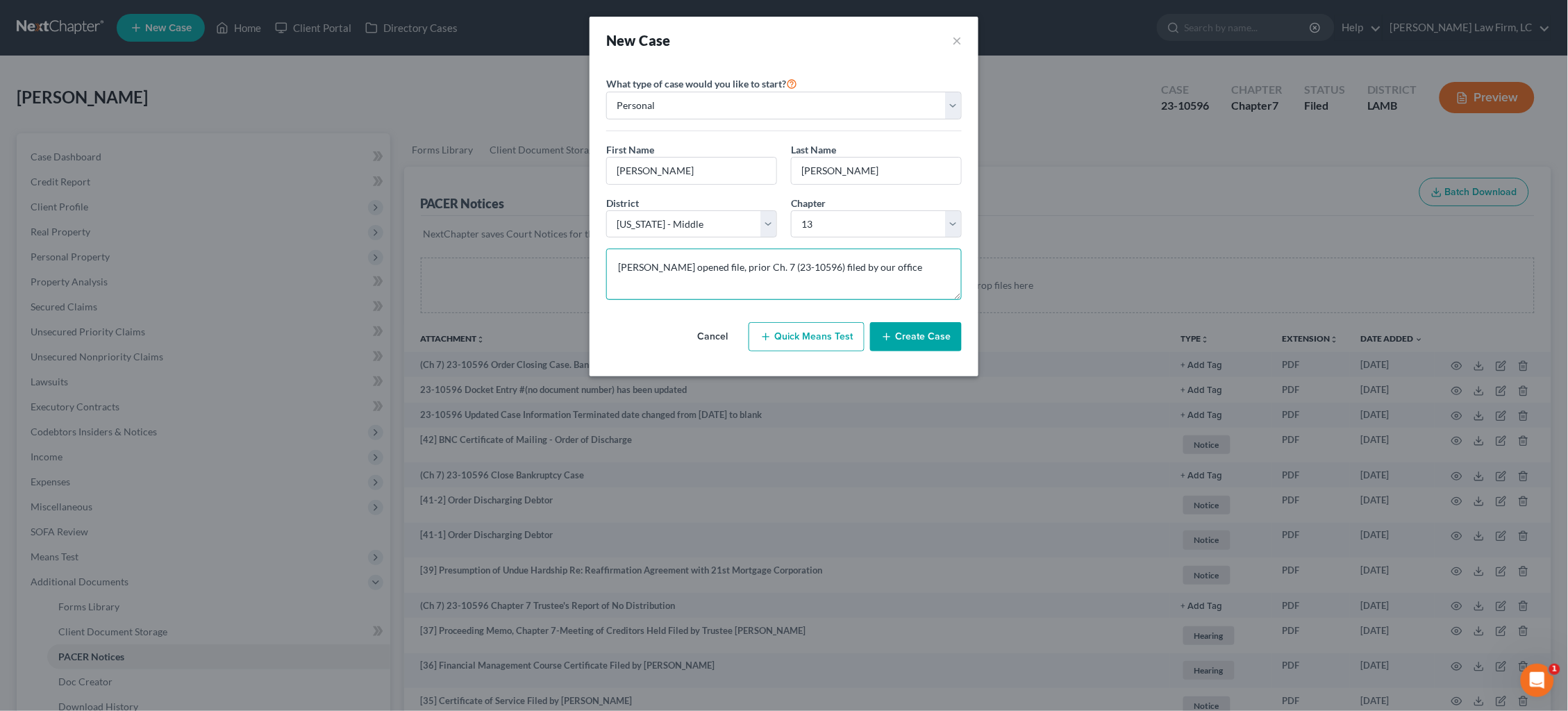
type textarea "David opened file, prior Ch. 7 (23-10596) filed by our office"
click at [910, 332] on button "Create Case" at bounding box center [915, 337] width 92 height 29
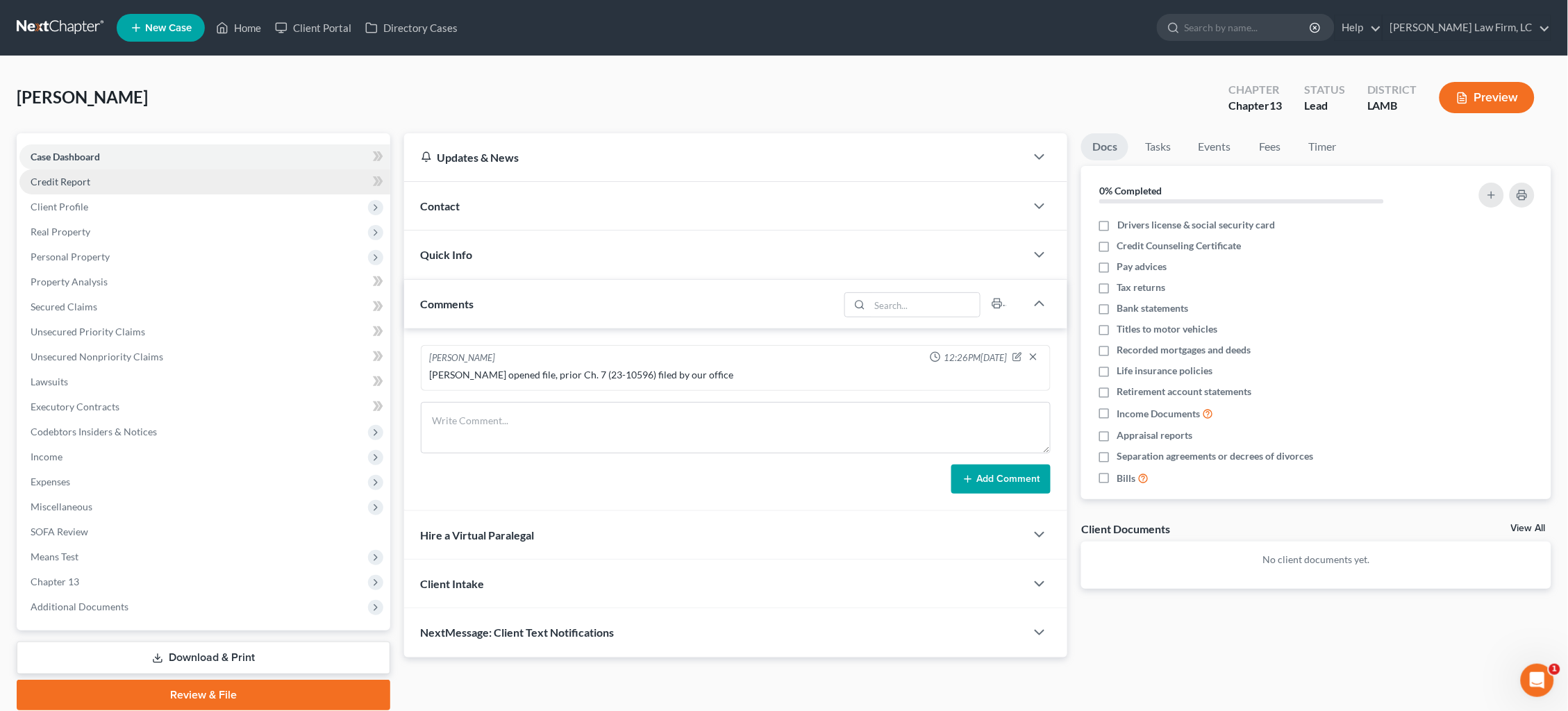
click at [102, 184] on link "Credit Report" at bounding box center [205, 182] width 371 height 25
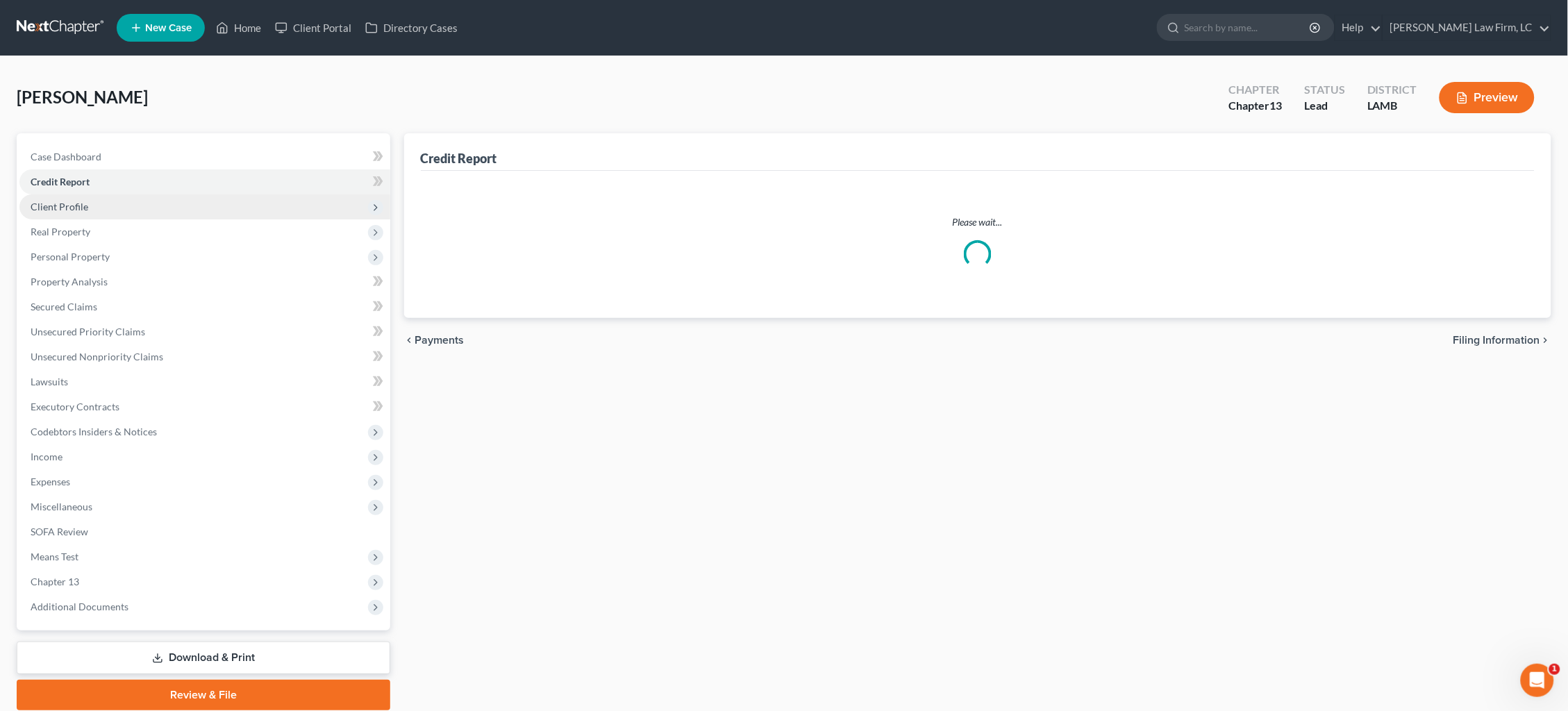
click at [102, 205] on span "Client Profile" at bounding box center [205, 207] width 371 height 25
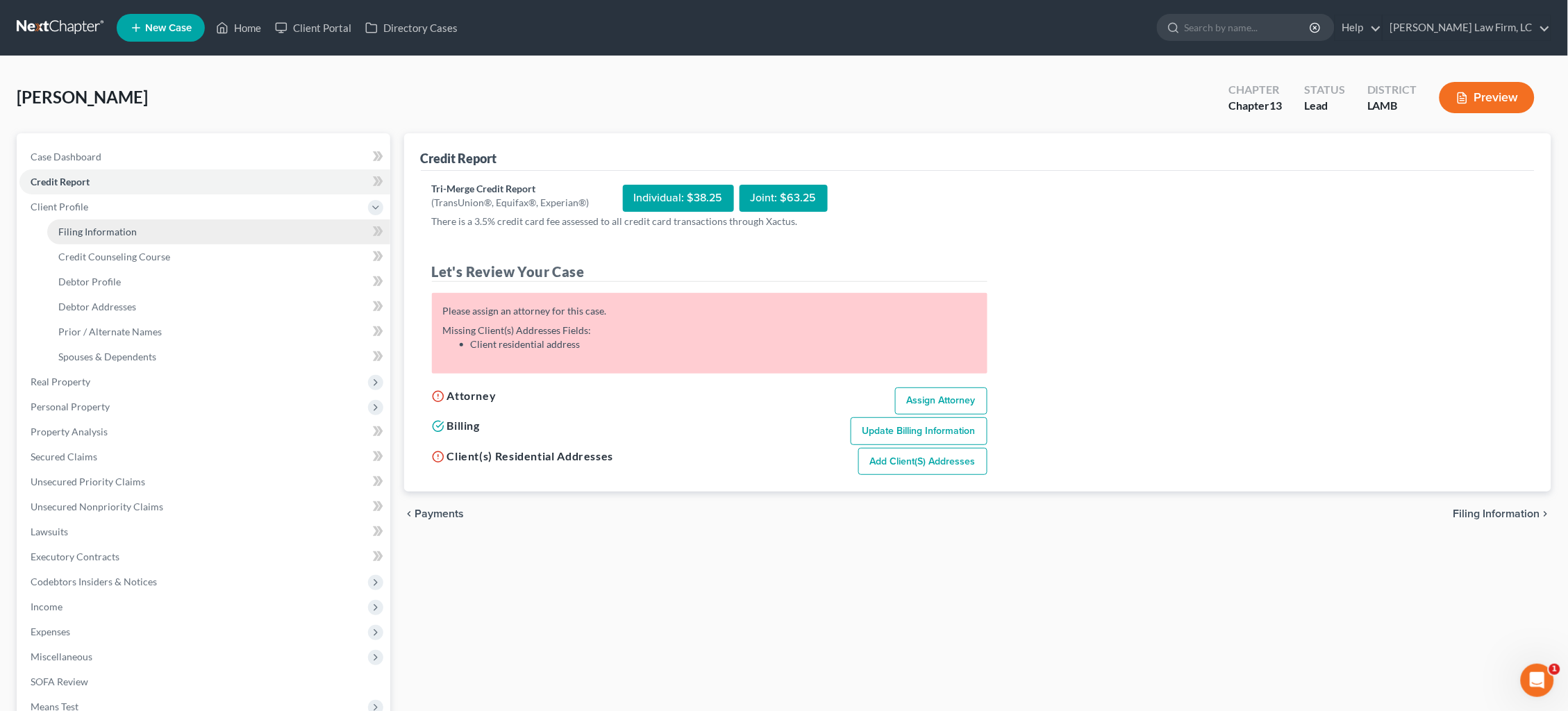
click at [102, 226] on span "Filing Information" at bounding box center [97, 231] width 78 height 12
select select "1"
select select "0"
select select "3"
select select "35"
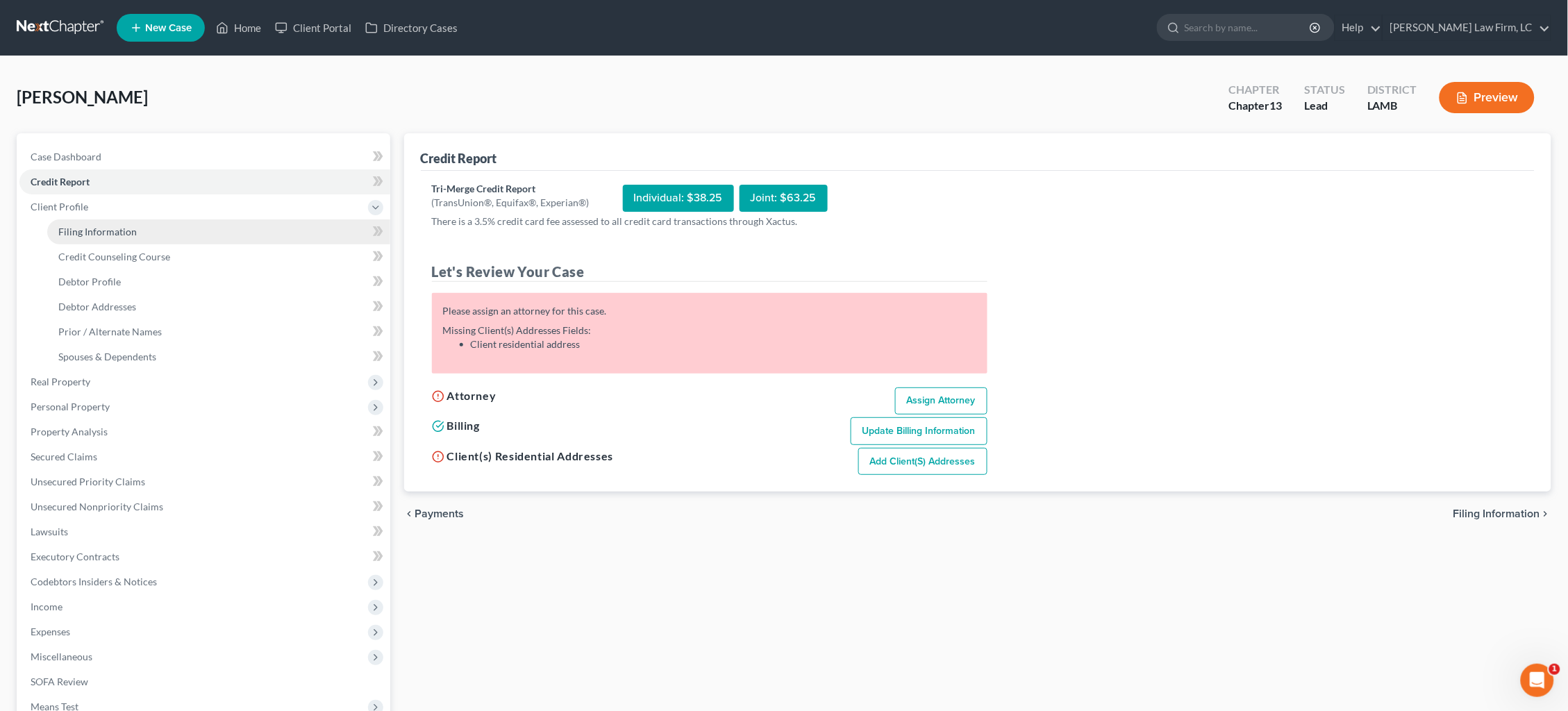
select select "19"
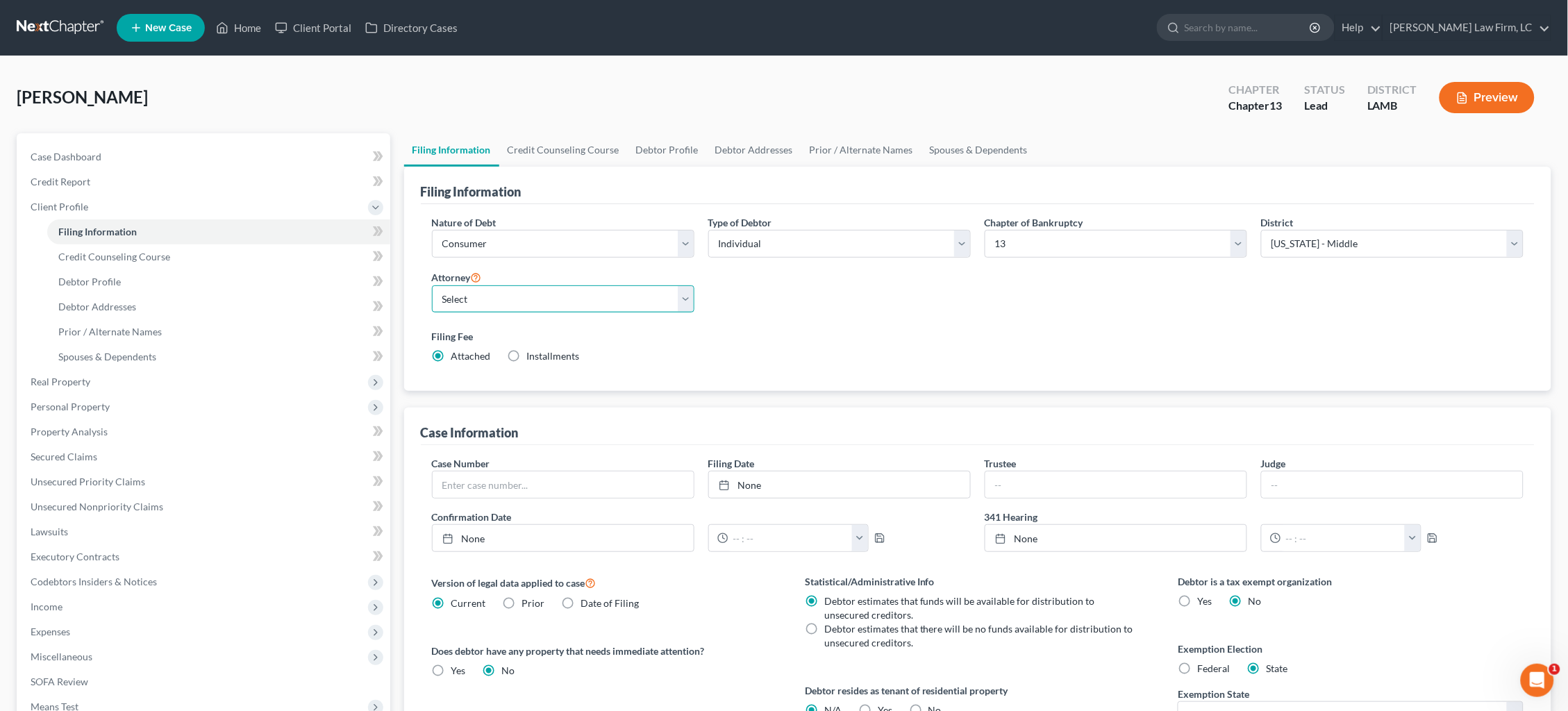
select select "0"
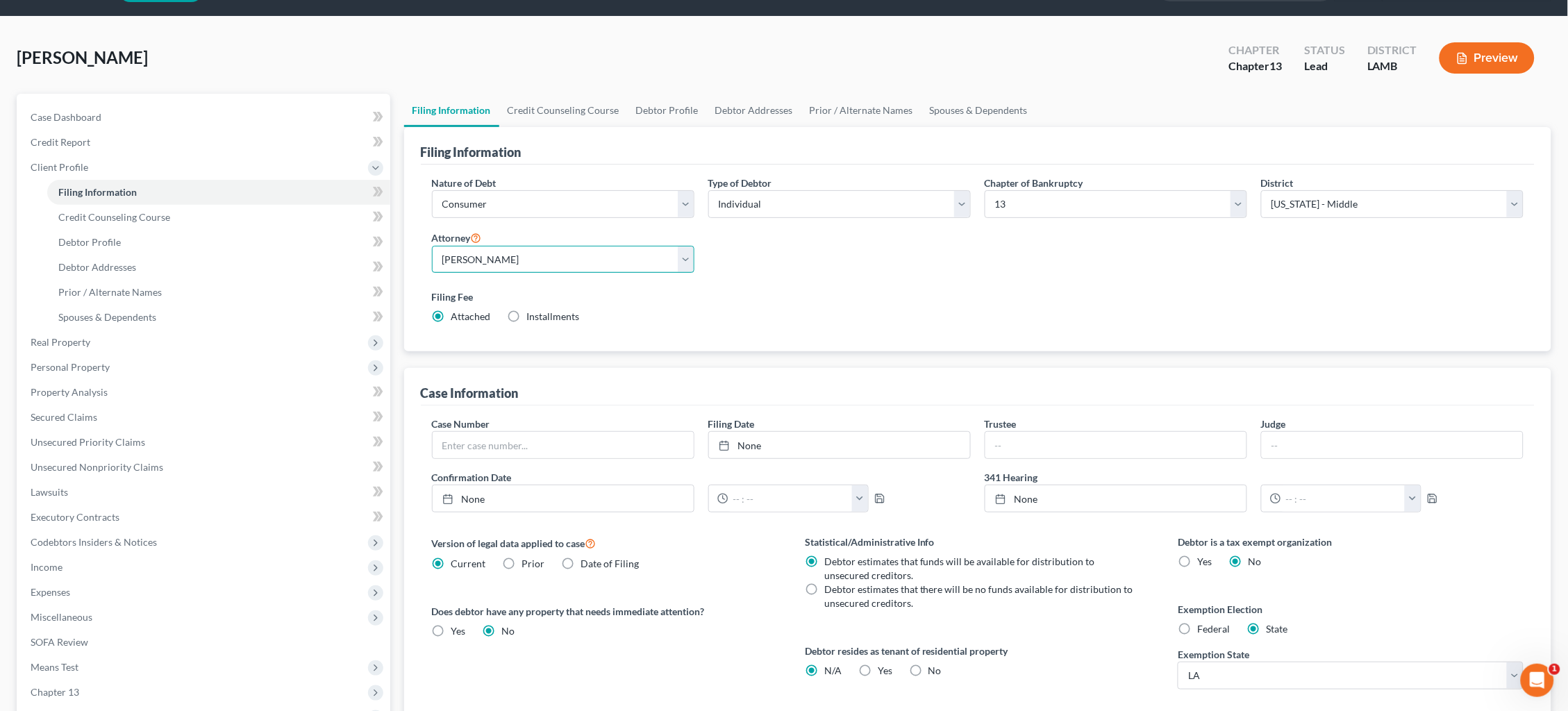
scroll to position [45, 0]
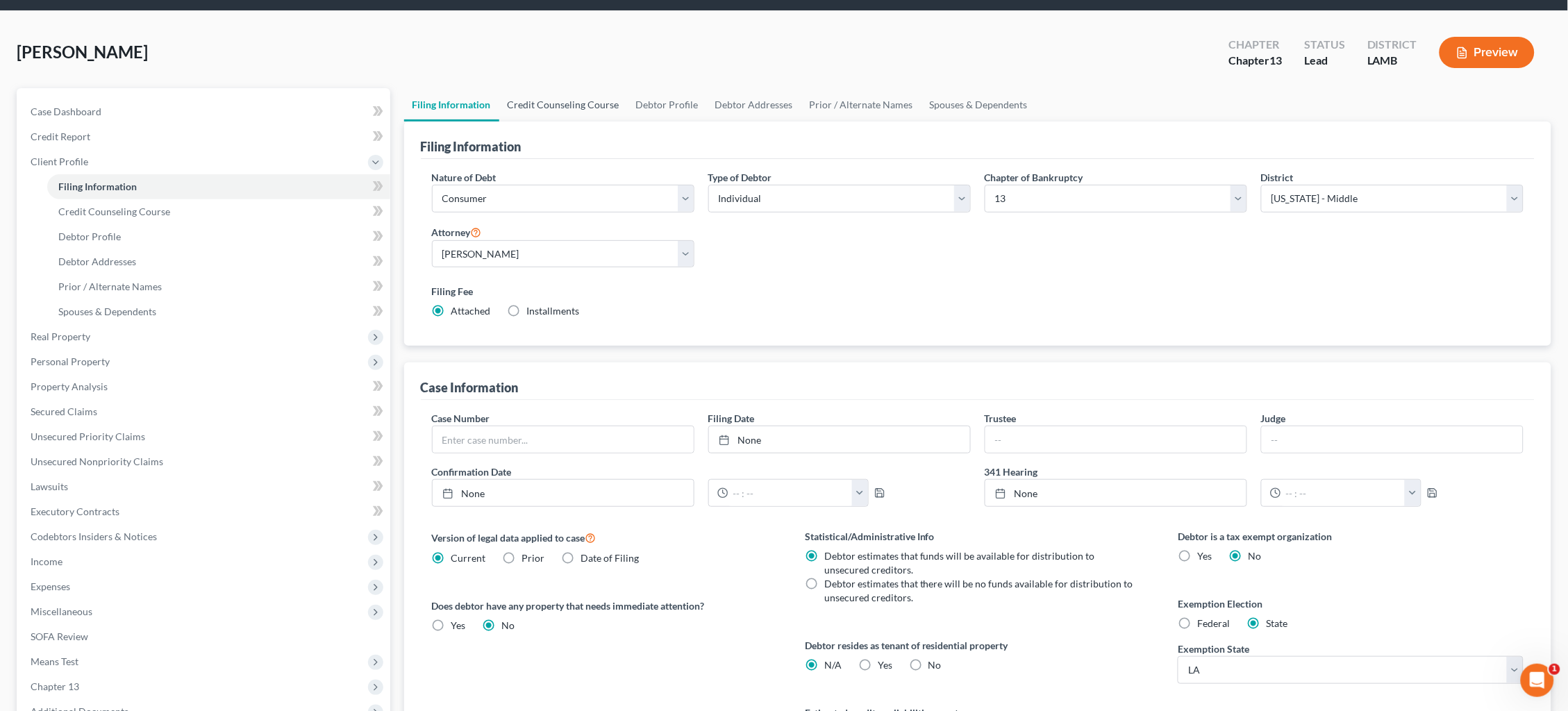
click at [580, 107] on link "Credit Counseling Course" at bounding box center [564, 105] width 129 height 34
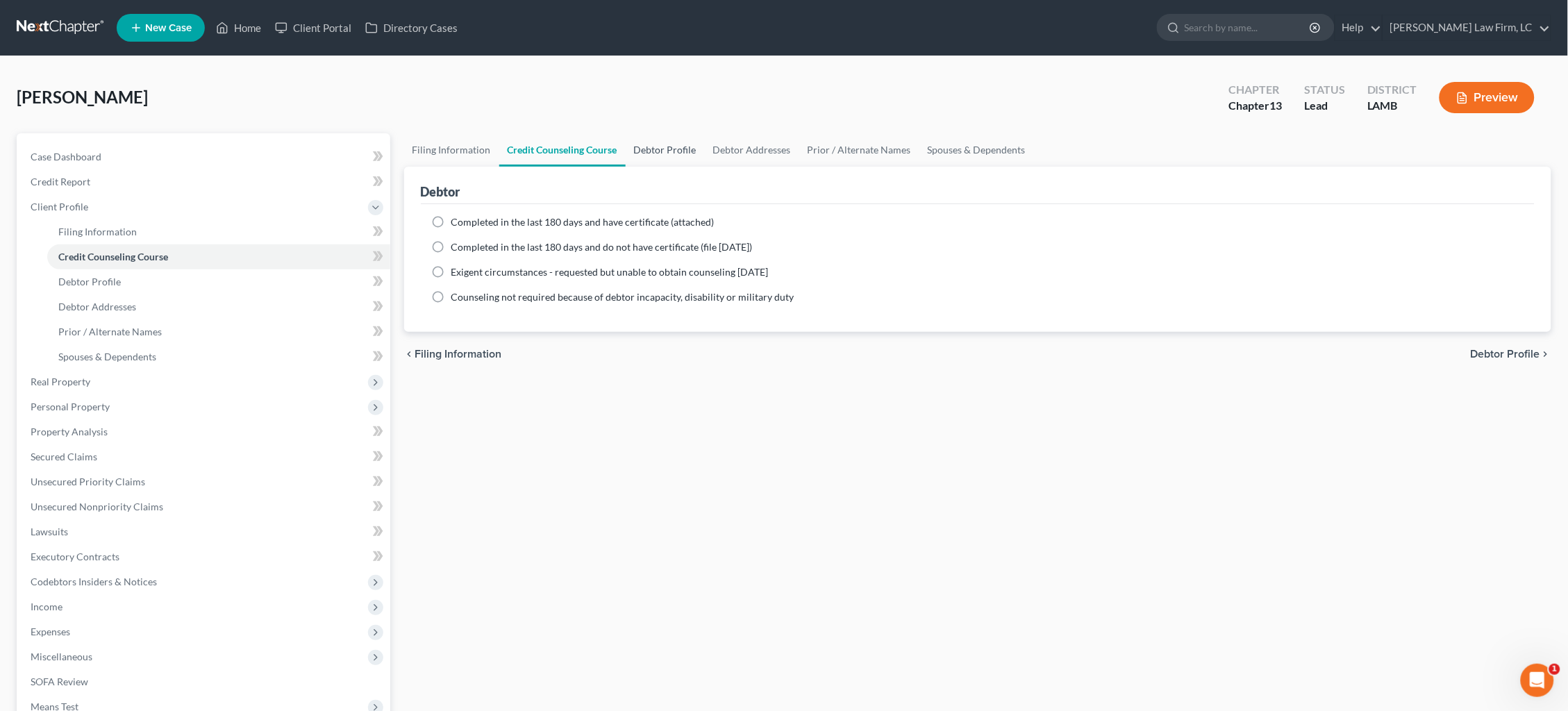
click at [659, 147] on link "Debtor Profile" at bounding box center [665, 150] width 79 height 34
select select "0"
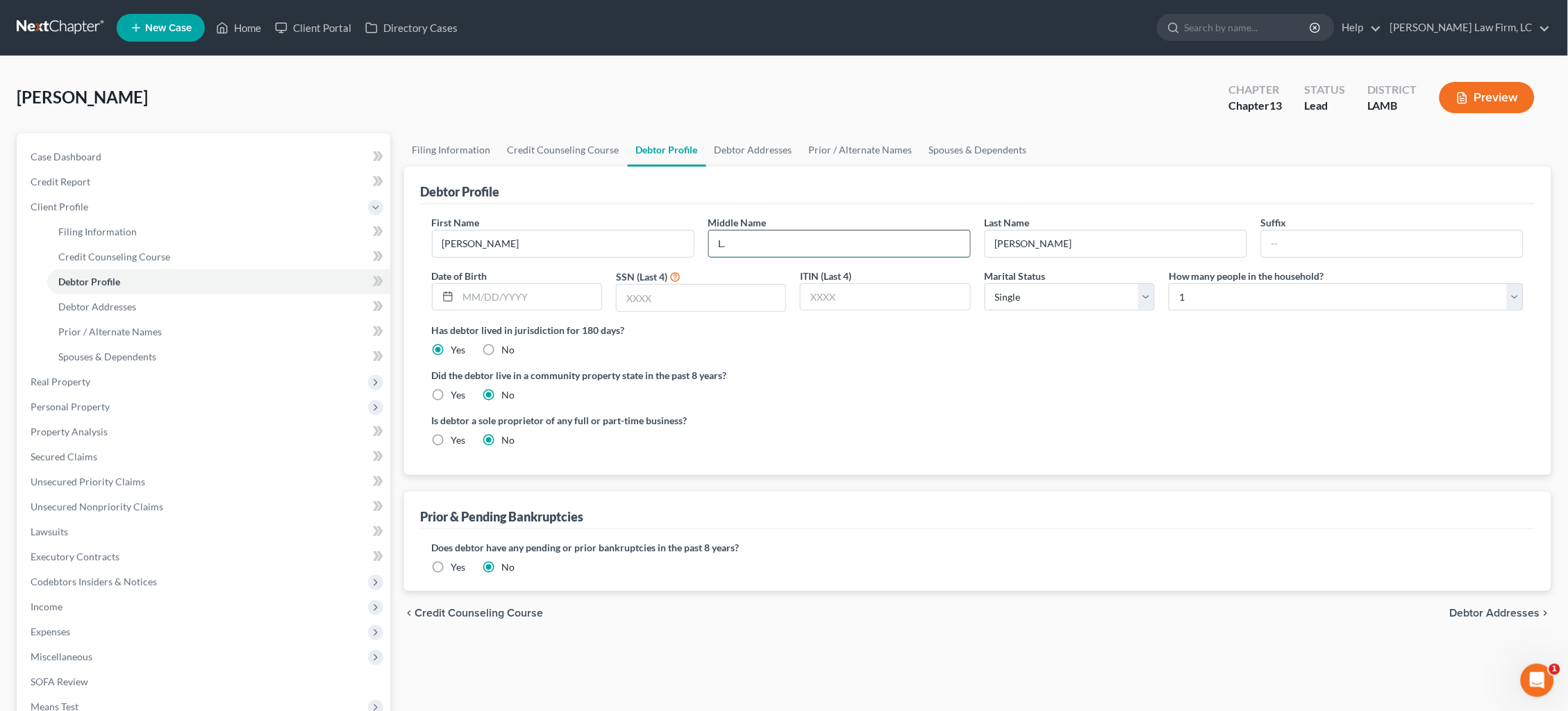
type input "L."
type input "05/04/1991"
type input "6179"
select select "2"
click at [749, 150] on link "Debtor Addresses" at bounding box center [753, 150] width 94 height 34
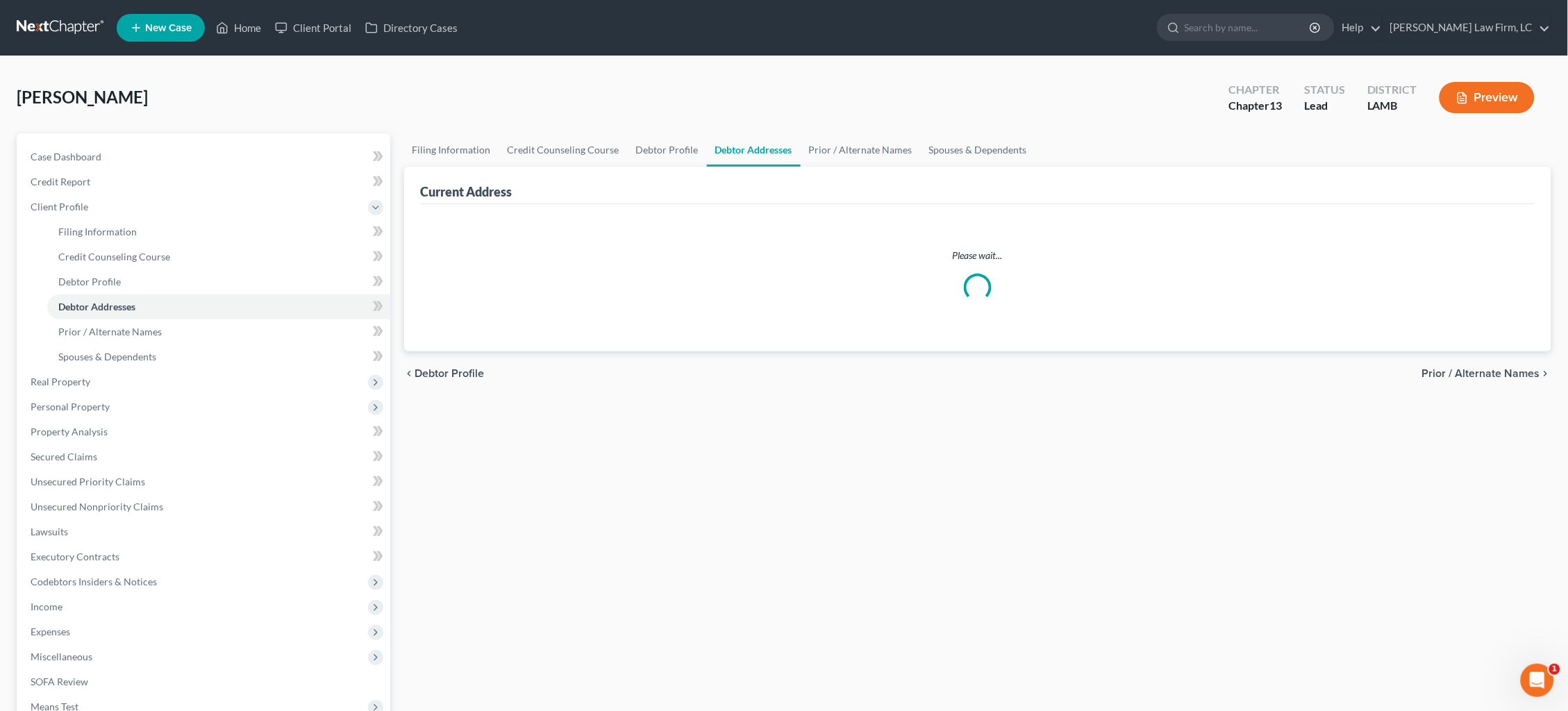
select select "0"
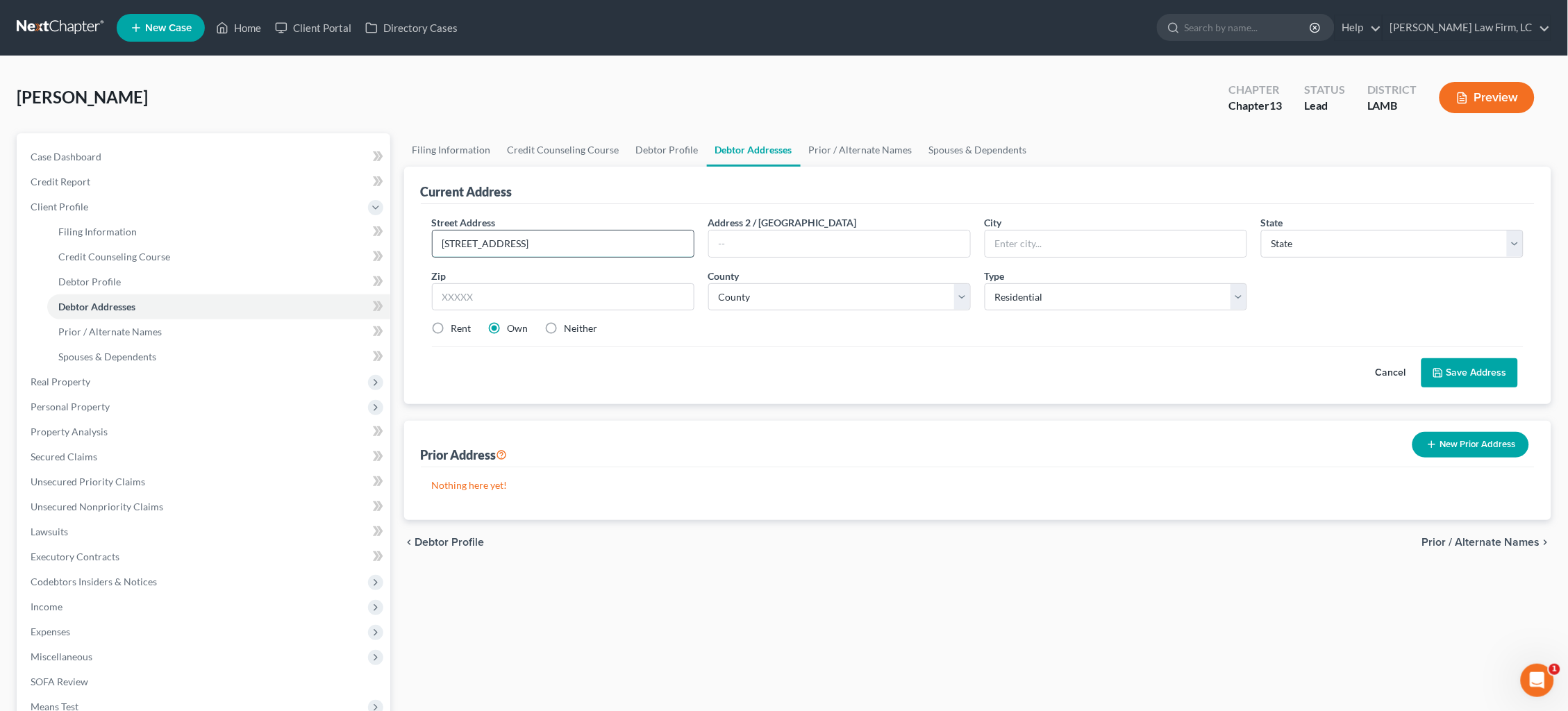
type input "4525 Hwy. 955"
type input "Lot B"
type input "Ethel"
select select "19"
type input "70730"
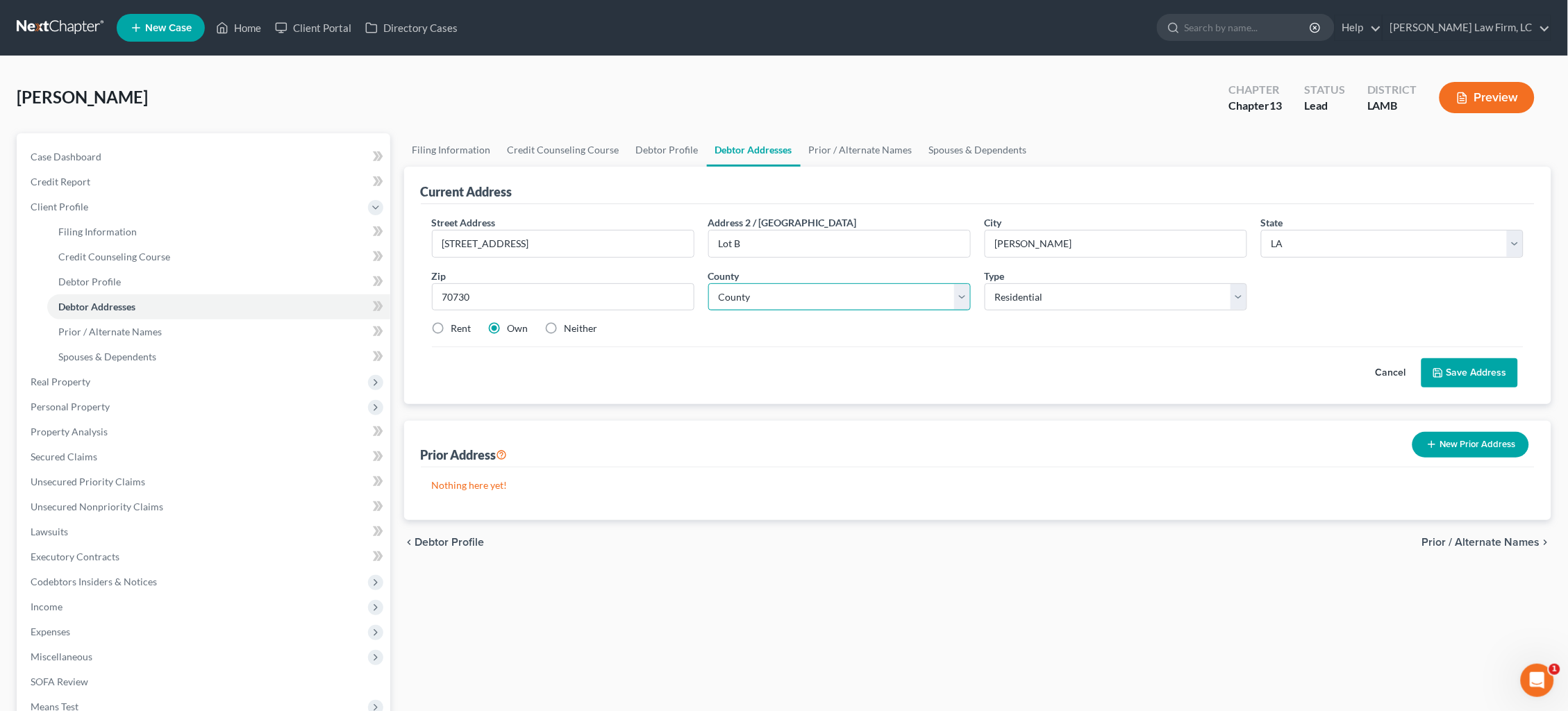
select select "18"
click at [1480, 367] on button "Save Address" at bounding box center [1469, 373] width 96 height 29
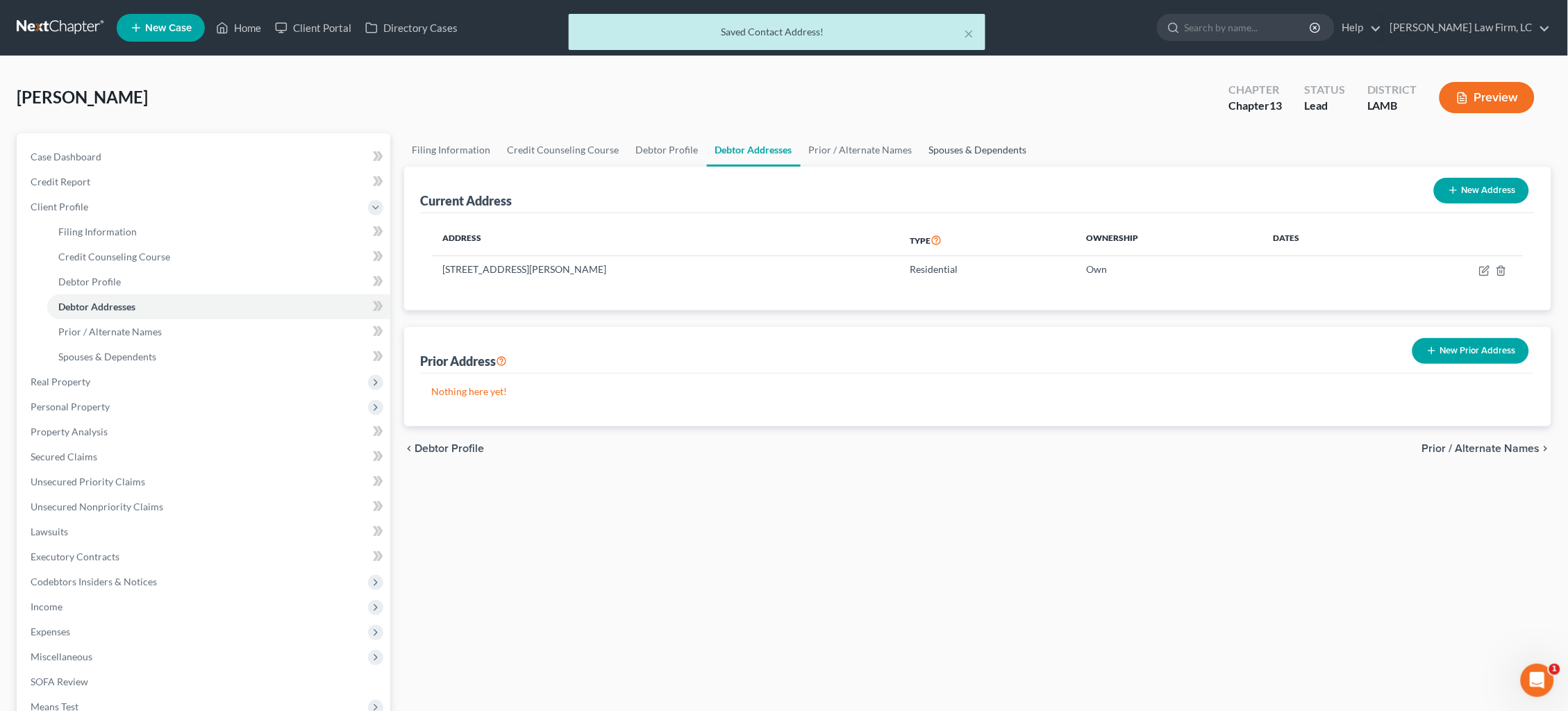
click at [973, 151] on link "Spouses & Dependents" at bounding box center [978, 150] width 115 height 34
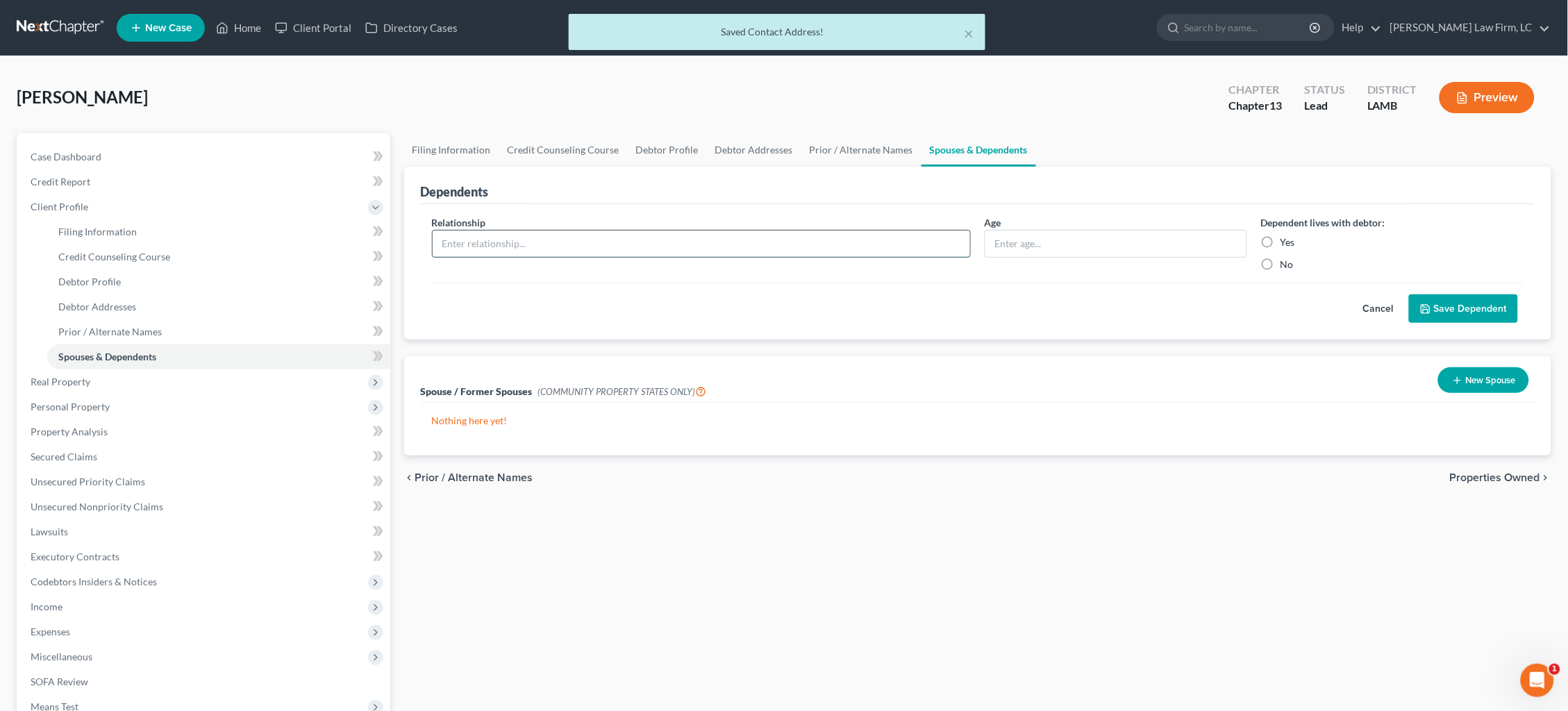
click at [702, 247] on input "text" at bounding box center [701, 244] width 537 height 27
type input "Child"
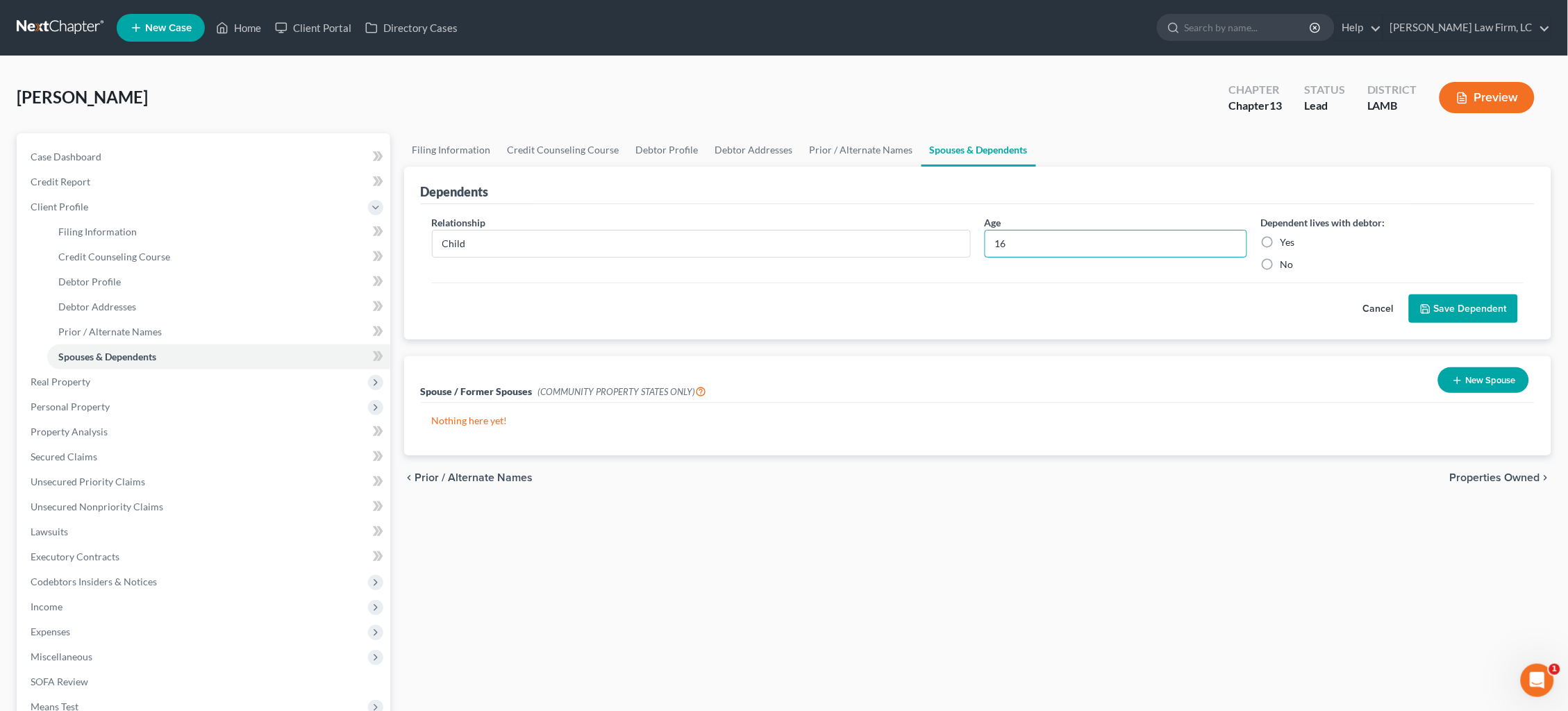
type input "16"
click at [1281, 242] on label "Yes" at bounding box center [1288, 242] width 15 height 14
click at [1286, 242] on input "Yes" at bounding box center [1290, 240] width 9 height 9
radio input "true"
click at [1451, 311] on button "Save Dependent" at bounding box center [1463, 309] width 109 height 29
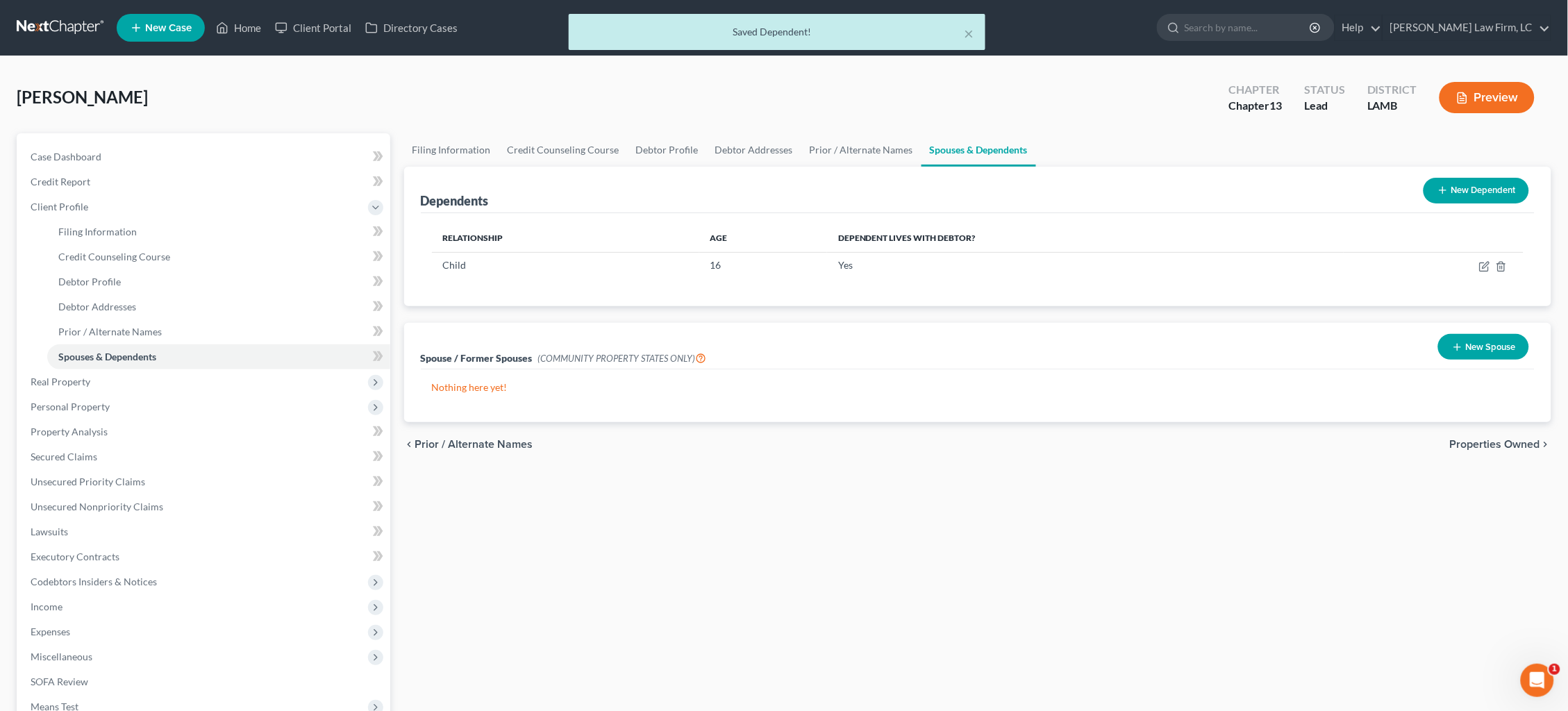
click at [1486, 193] on button "New Dependent" at bounding box center [1476, 190] width 106 height 26
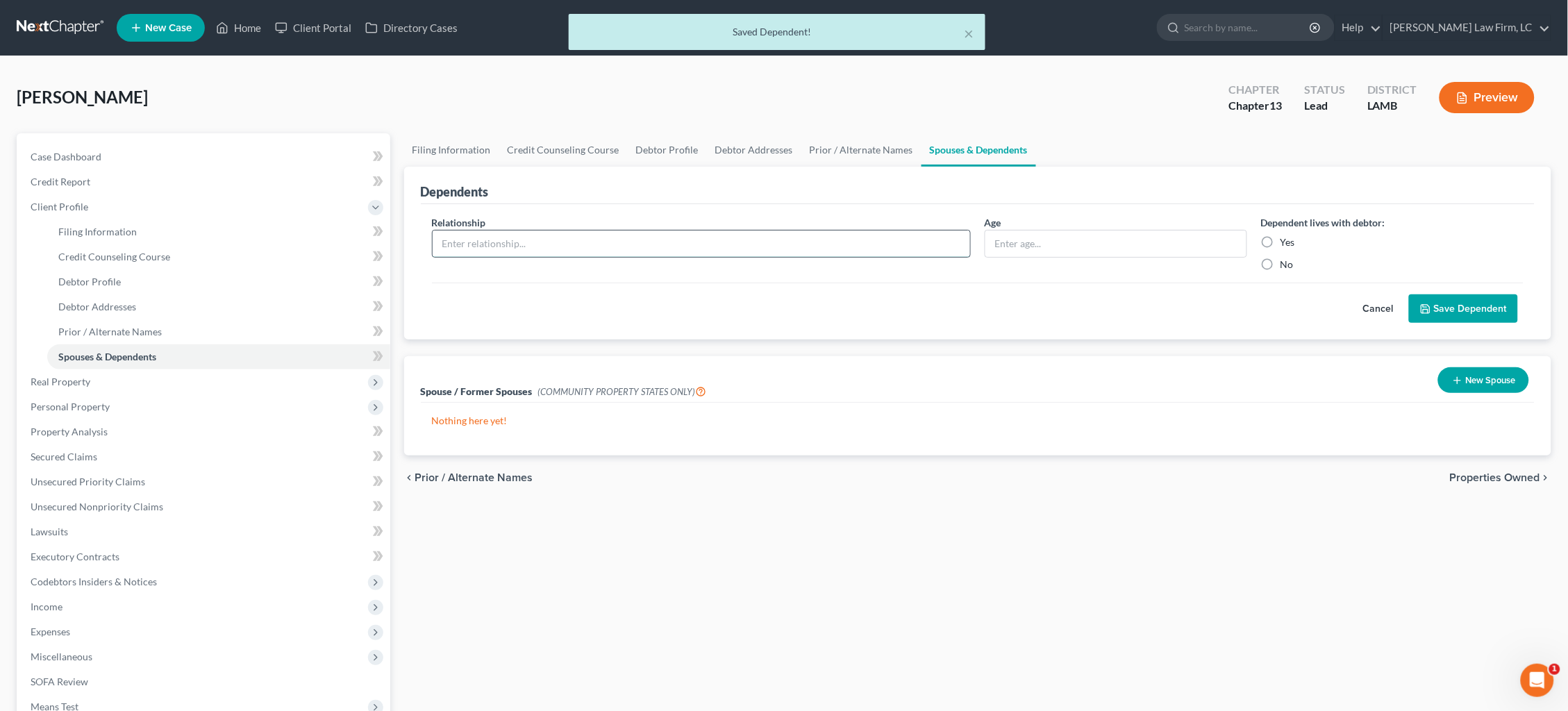
click at [778, 244] on input "text" at bounding box center [701, 244] width 537 height 27
type input "Child"
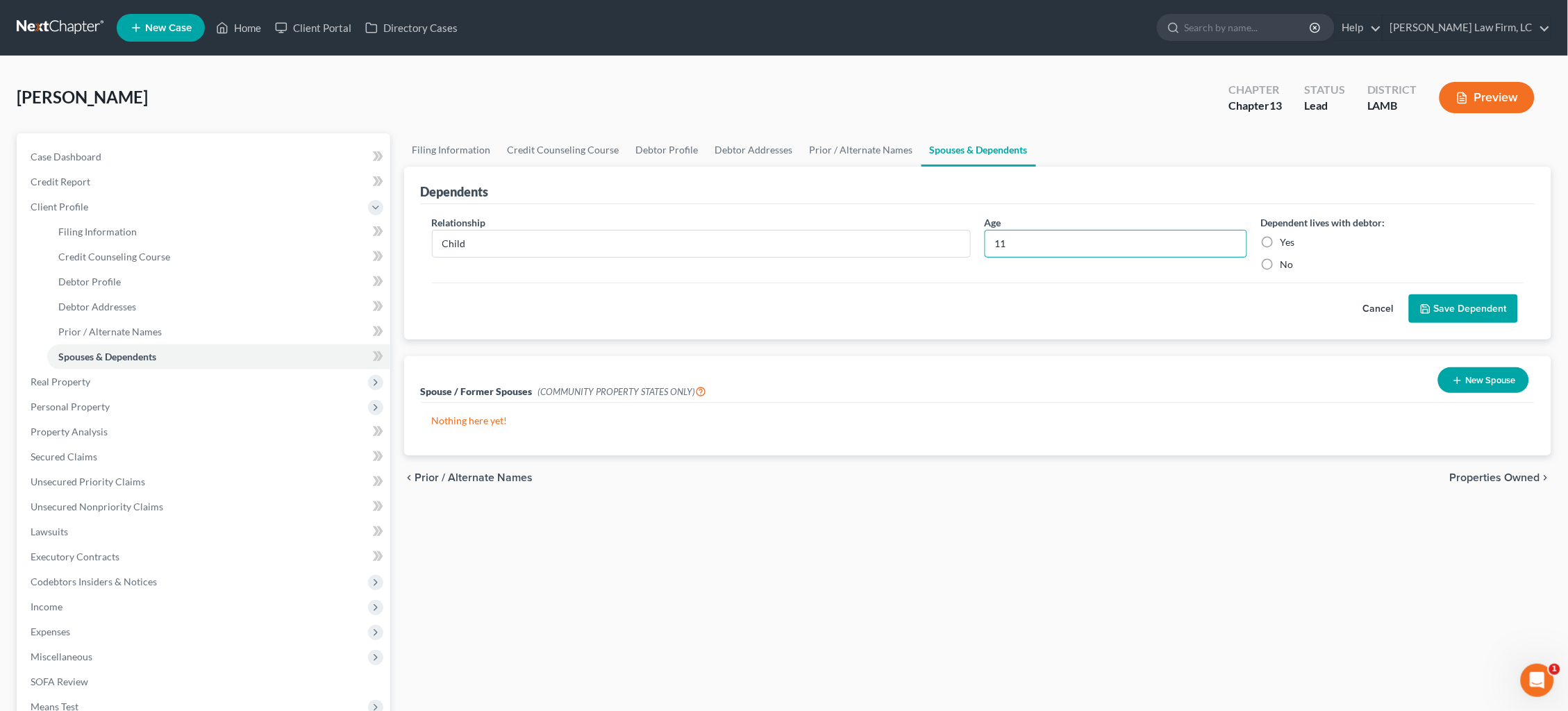
type input "11"
click at [1281, 239] on label "Yes" at bounding box center [1288, 242] width 15 height 14
click at [1286, 239] on input "Yes" at bounding box center [1290, 240] width 9 height 9
radio input "true"
click at [1475, 304] on button "Save Dependent" at bounding box center [1463, 309] width 109 height 29
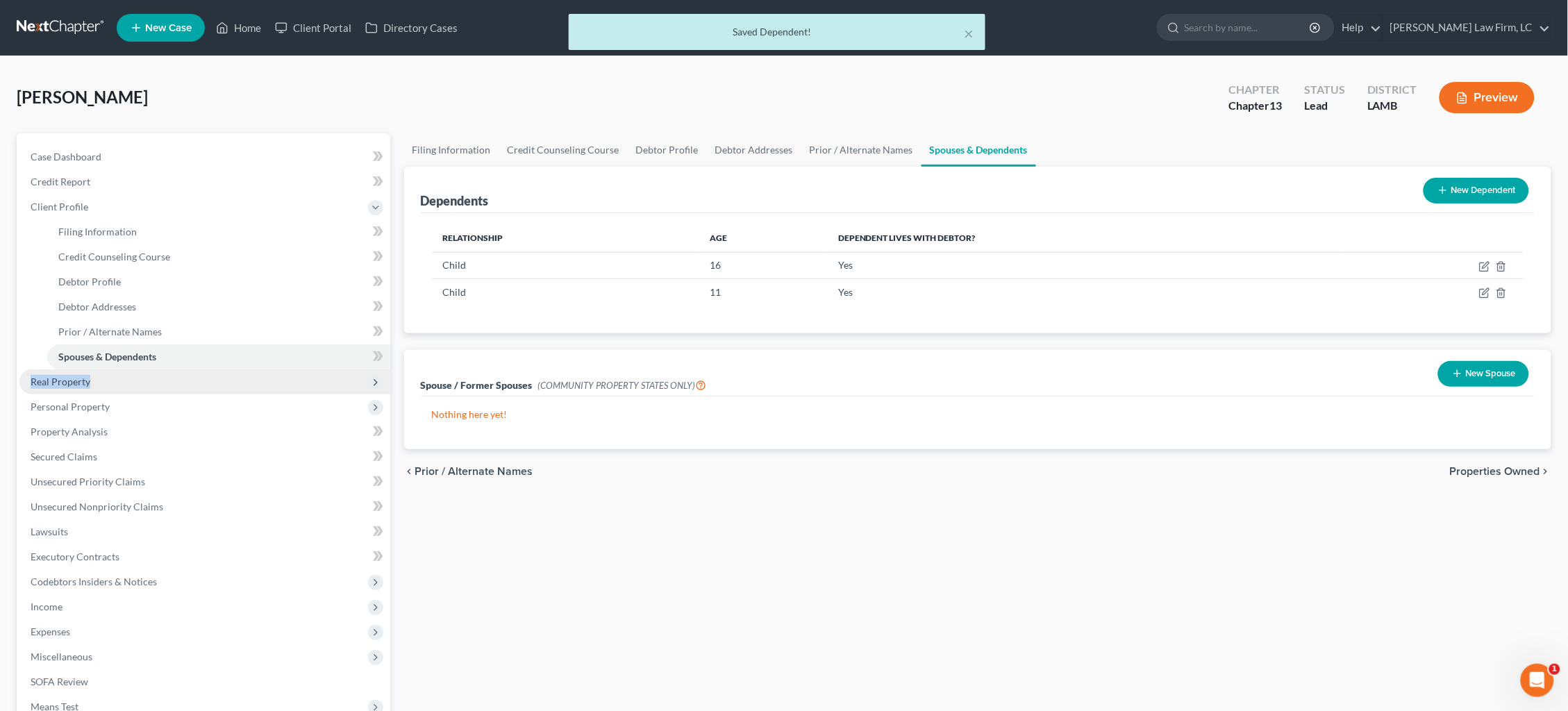
click at [180, 369] on span "Real Property" at bounding box center [205, 382] width 371 height 25
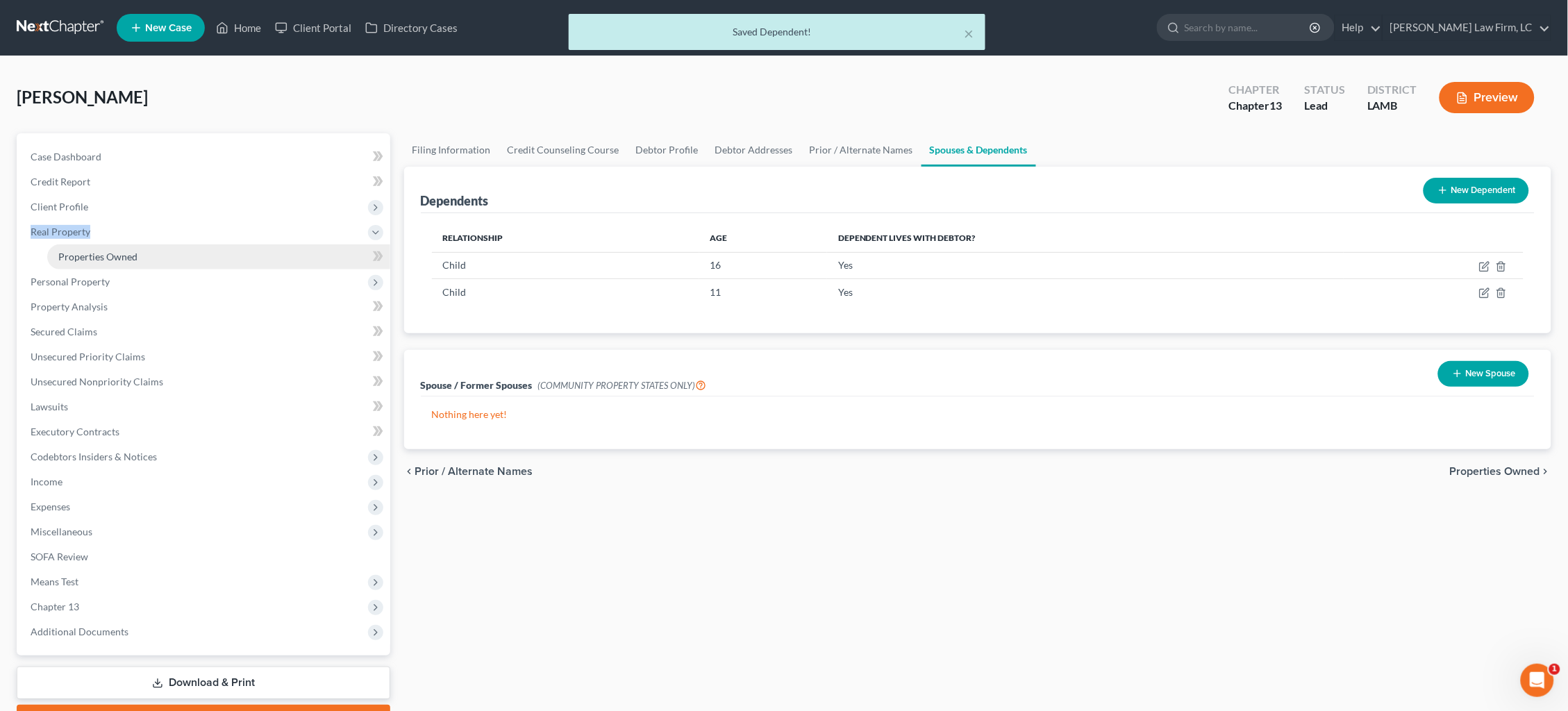
click at [180, 249] on link "Properties Owned" at bounding box center [219, 257] width 343 height 25
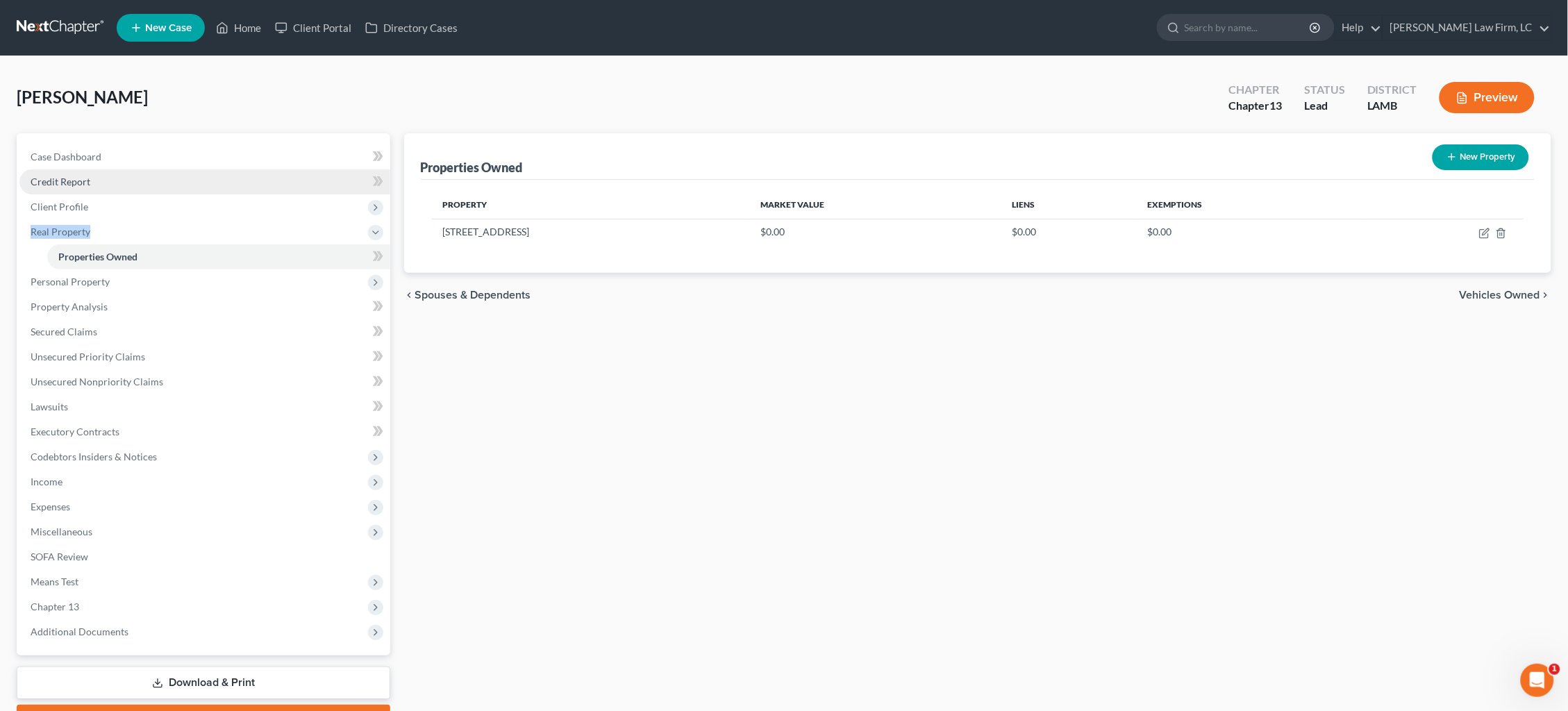
click at [88, 181] on span "Credit Report" at bounding box center [60, 181] width 59 height 12
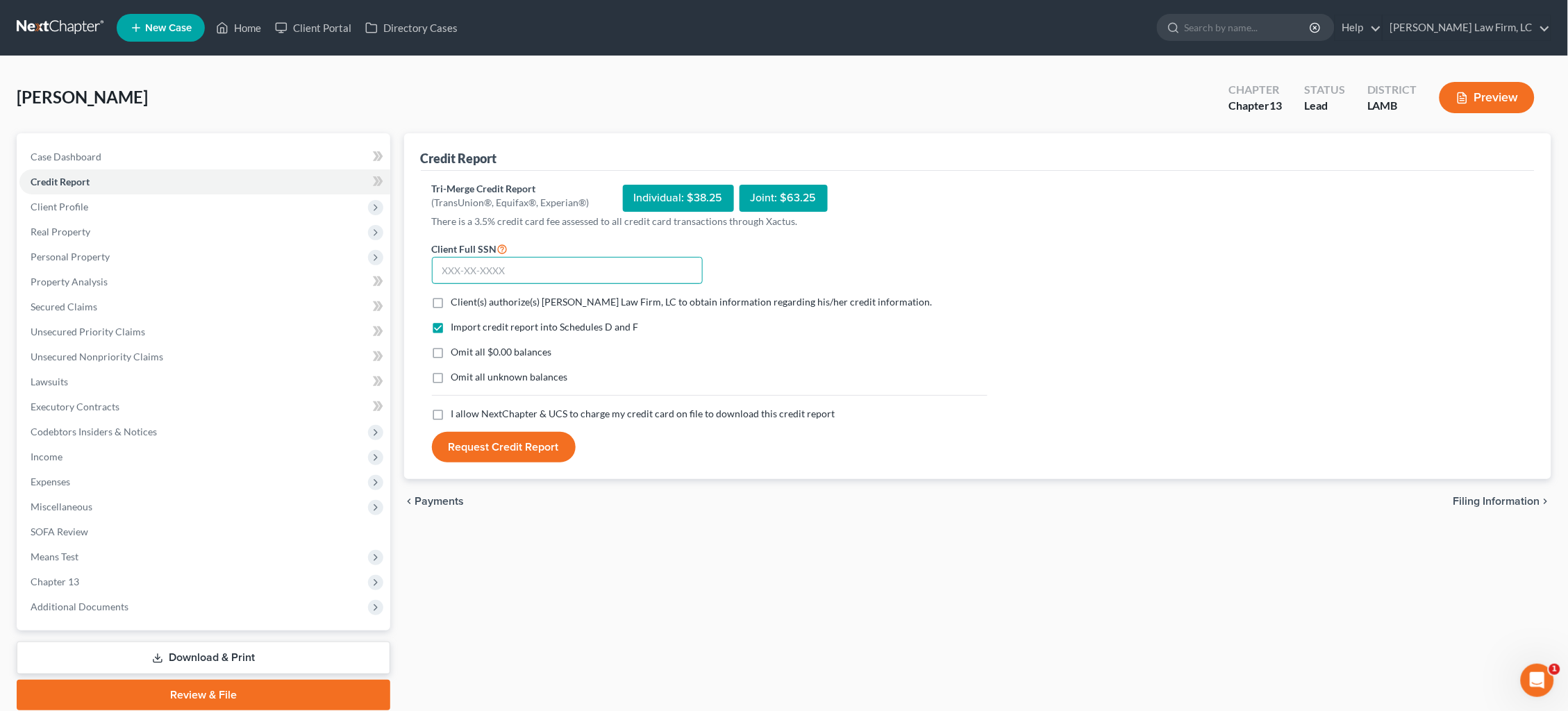
click at [552, 270] on input "text" at bounding box center [567, 271] width 271 height 28
type input "437-81-6179"
click at [566, 296] on span "Client(s) authorize(s) Dickson Law Firm, LC to obtain information regarding his…" at bounding box center [692, 301] width 481 height 12
click at [466, 296] on input "Client(s) authorize(s) Dickson Law Firm, LC to obtain information regarding his…" at bounding box center [461, 299] width 9 height 9
checkbox input "true"
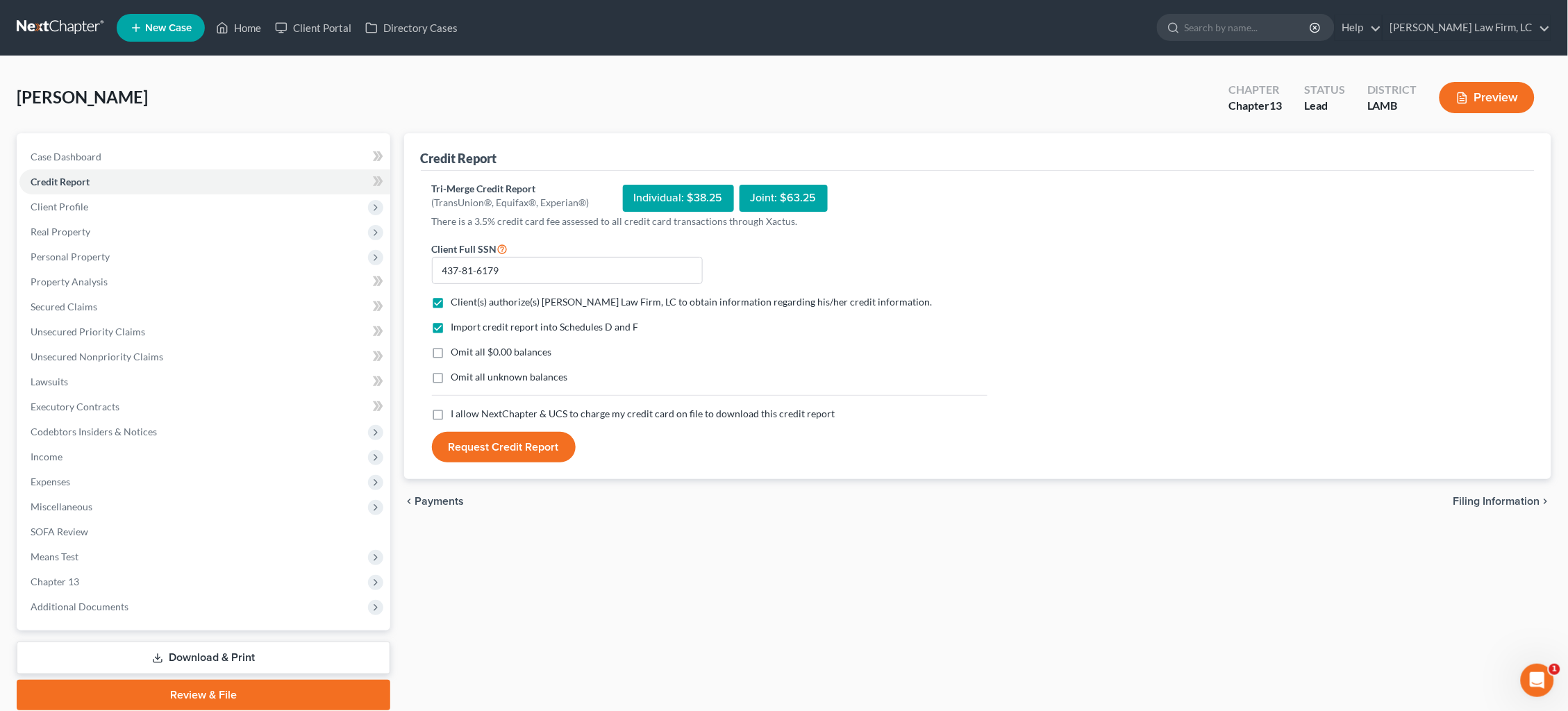
click at [604, 417] on span "I allow NextChapter & UCS to charge my credit card on file to download this cre…" at bounding box center [644, 413] width 384 height 12
click at [466, 416] on input "I allow NextChapter & UCS to charge my credit card on file to download this cre…" at bounding box center [461, 411] width 9 height 9
checkbox input "true"
click at [533, 440] on button "Request Credit Report" at bounding box center [504, 447] width 144 height 31
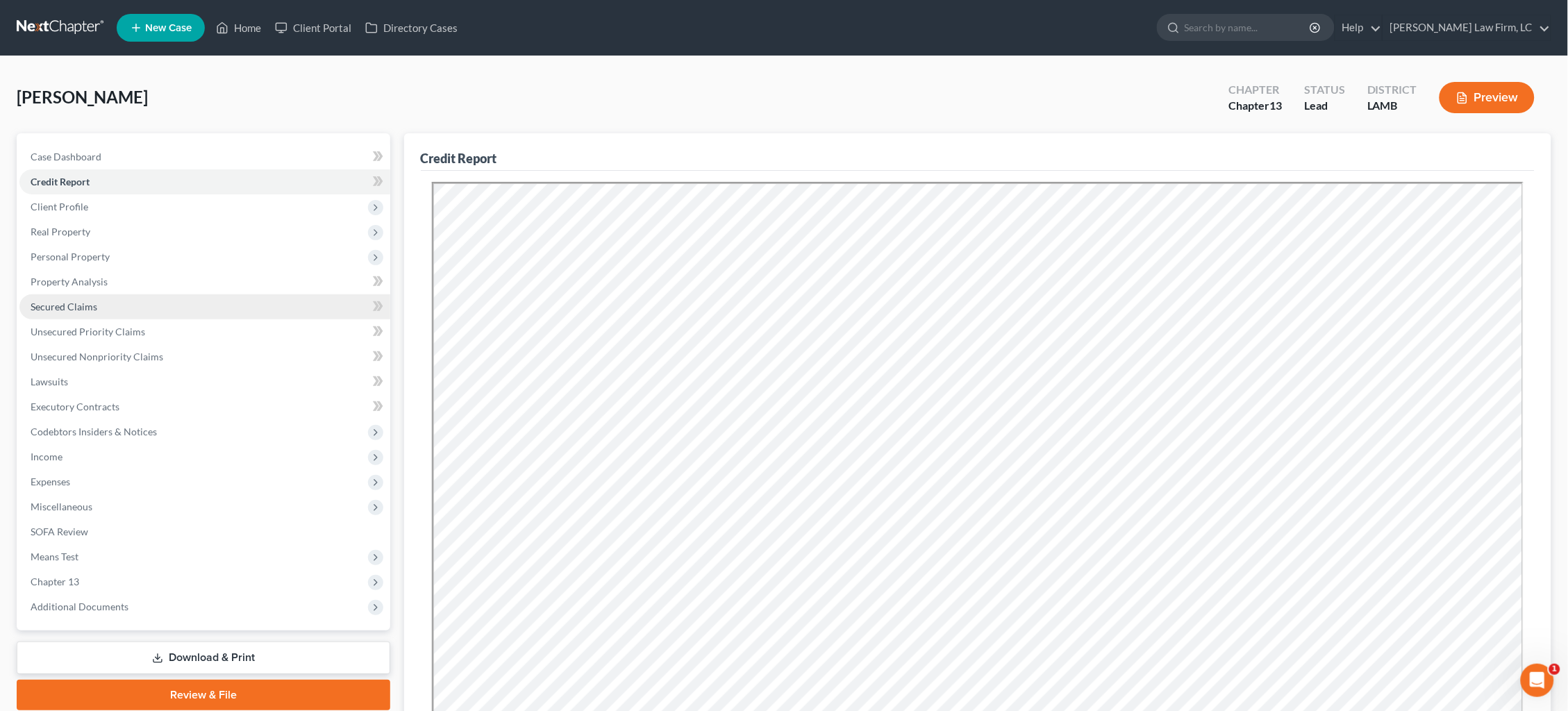
click at [72, 303] on span "Secured Claims" at bounding box center [64, 306] width 66 height 12
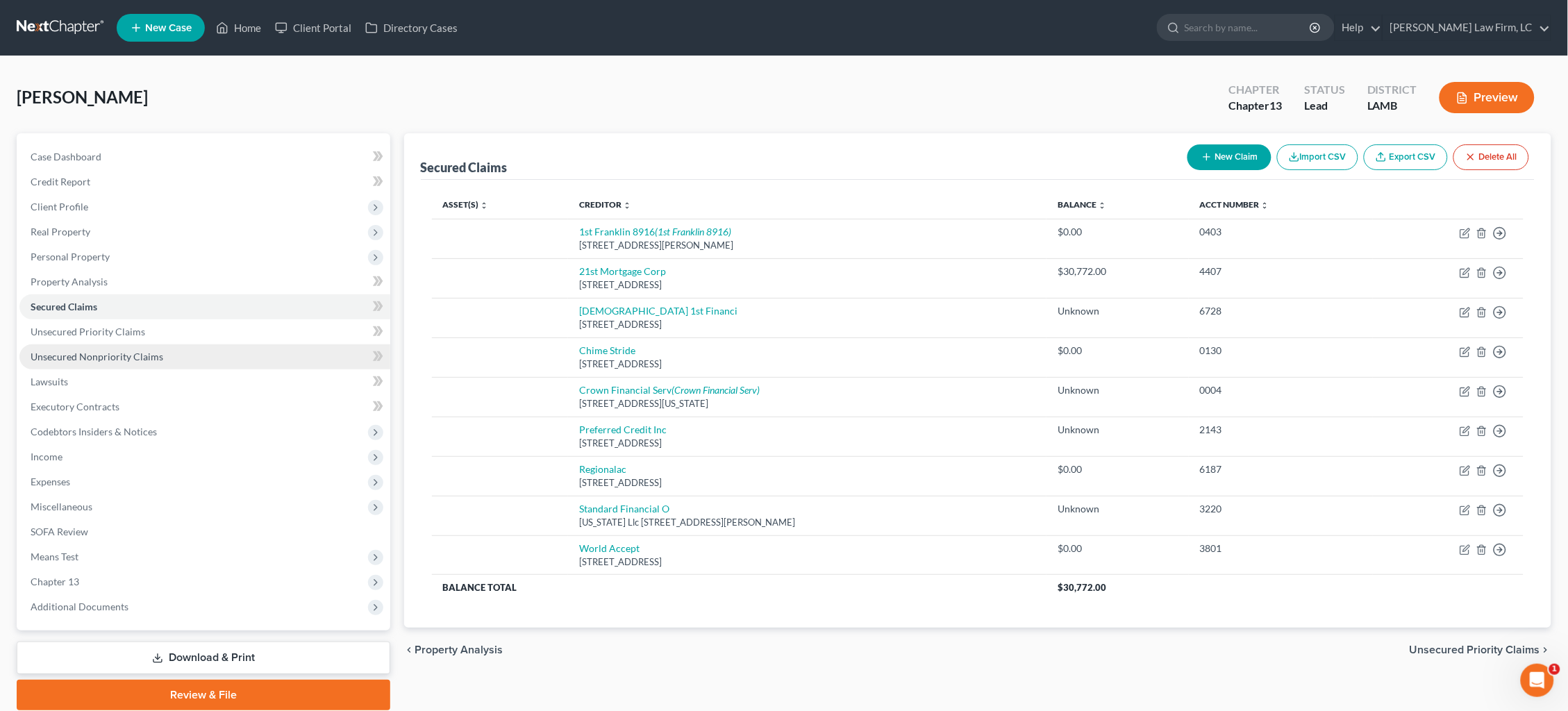
click at [247, 344] on link "Unsecured Nonpriority Claims" at bounding box center [205, 357] width 371 height 25
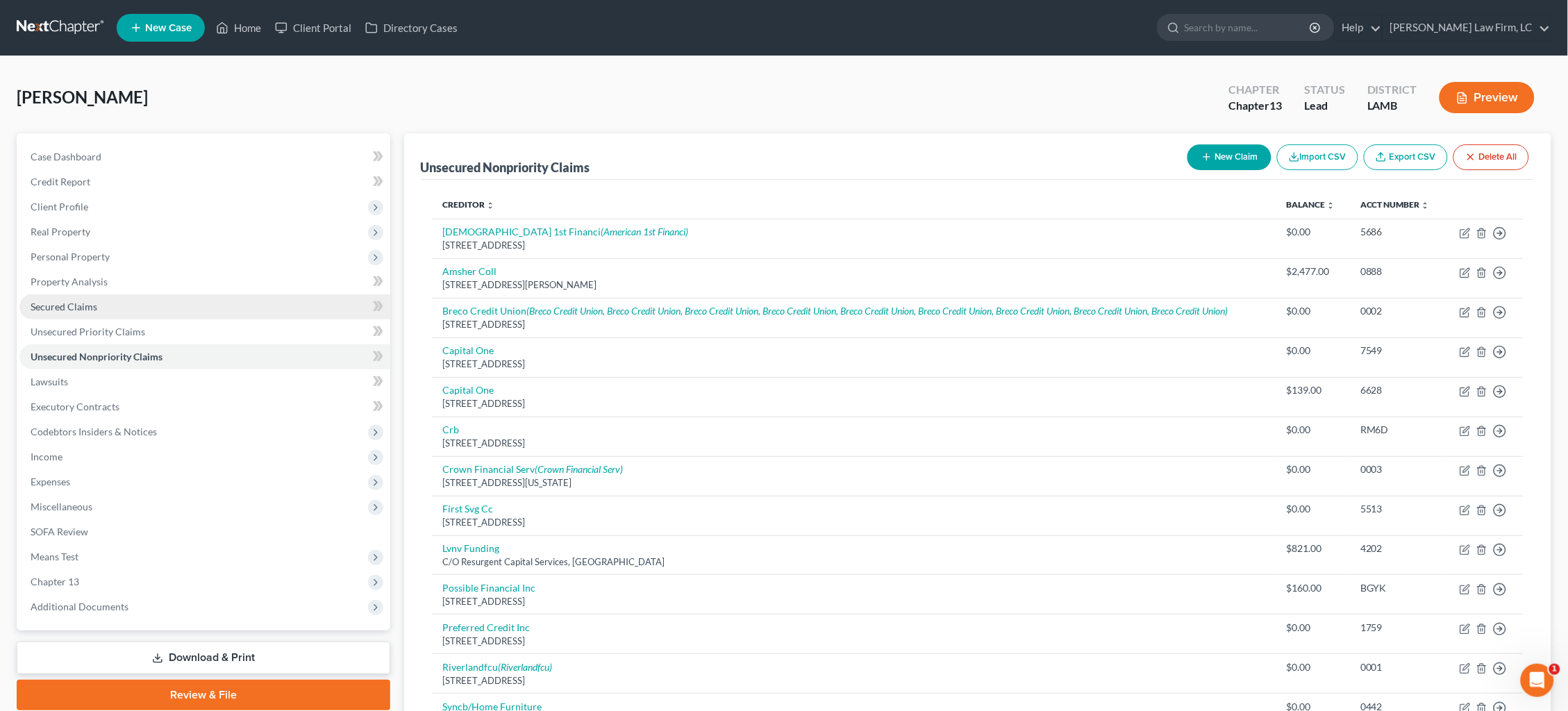
click at [131, 297] on link "Secured Claims" at bounding box center [205, 307] width 371 height 25
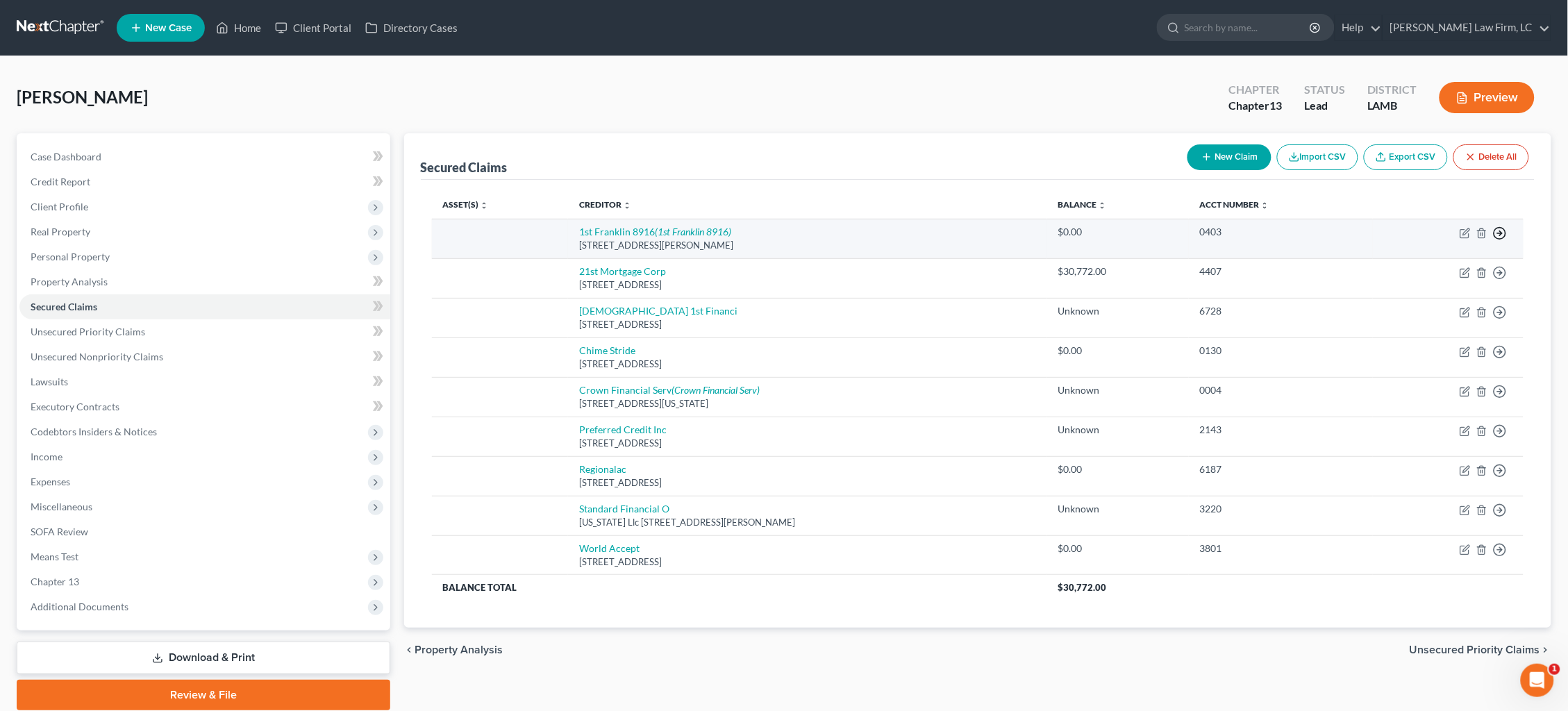
click at [1502, 230] on icon "button" at bounding box center [1500, 233] width 14 height 14
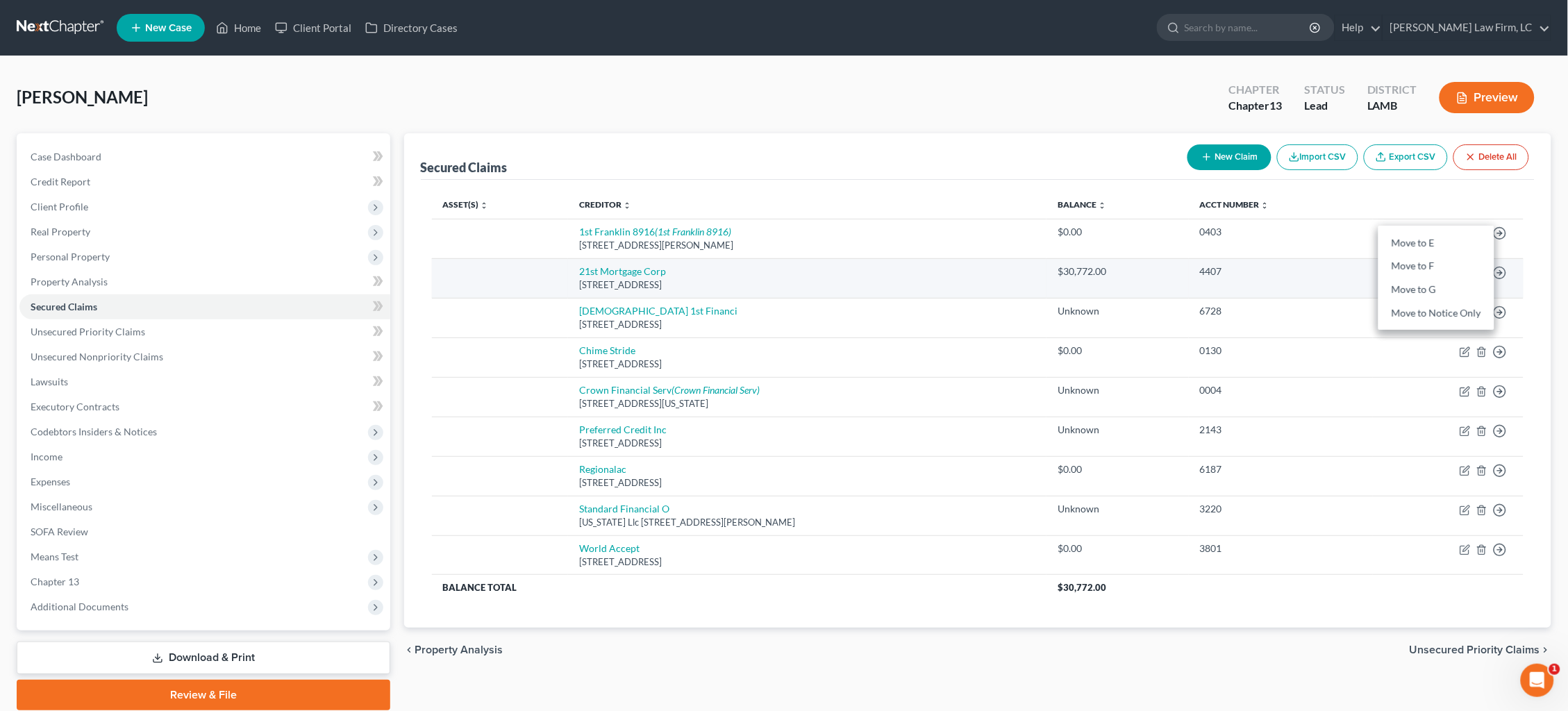
click at [1455, 267] on link "Move to F" at bounding box center [1437, 267] width 116 height 24
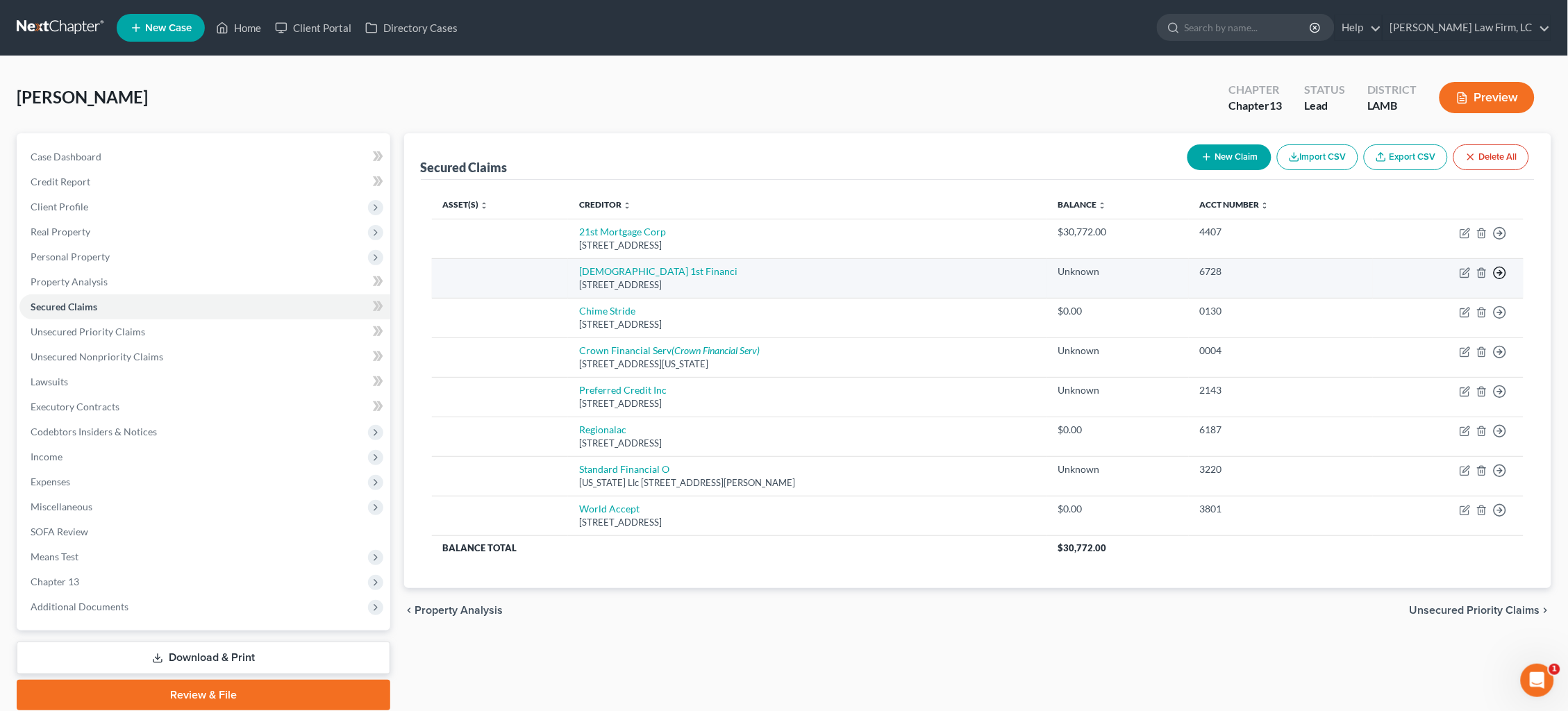
click at [1501, 233] on line "button" at bounding box center [1500, 233] width 5 height 0
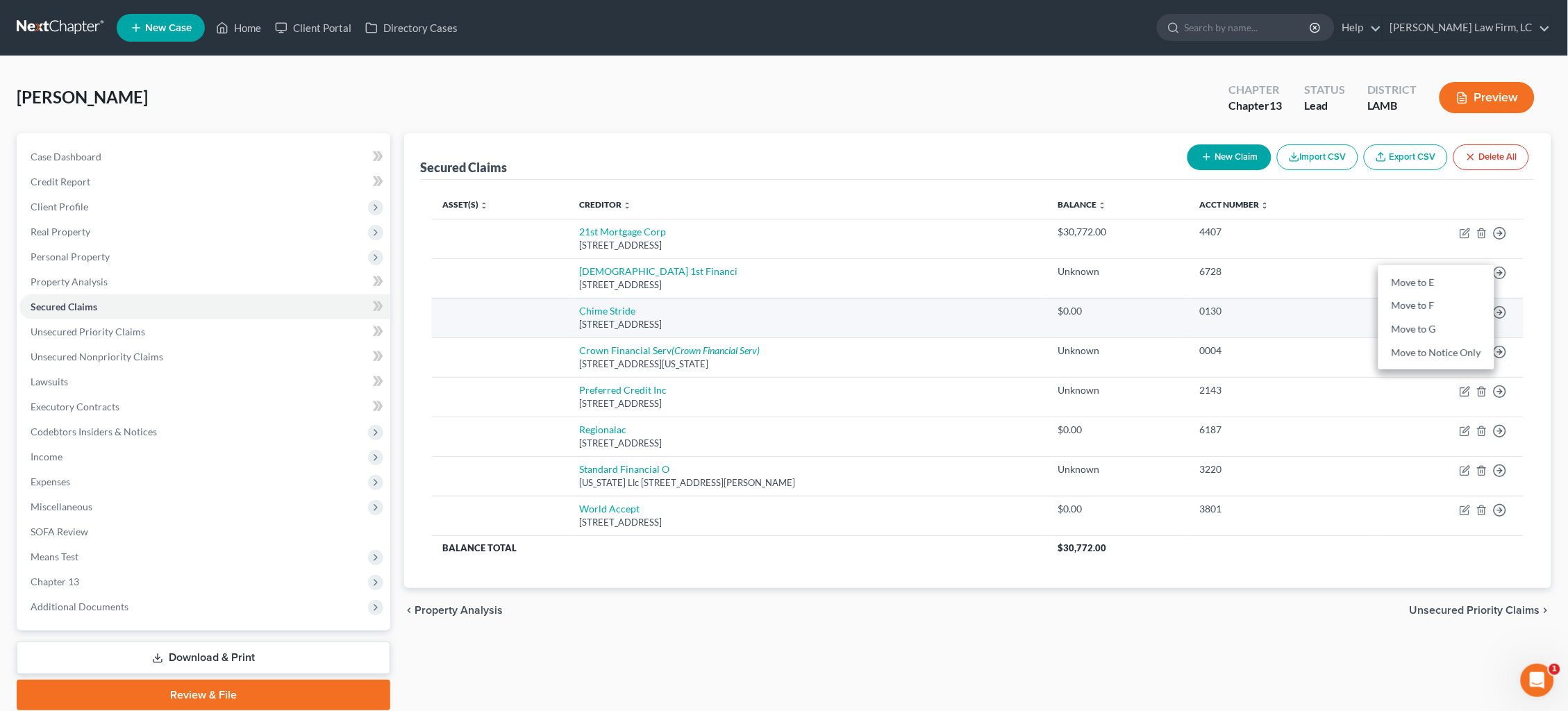
click at [1437, 305] on link "Move to F" at bounding box center [1437, 306] width 116 height 24
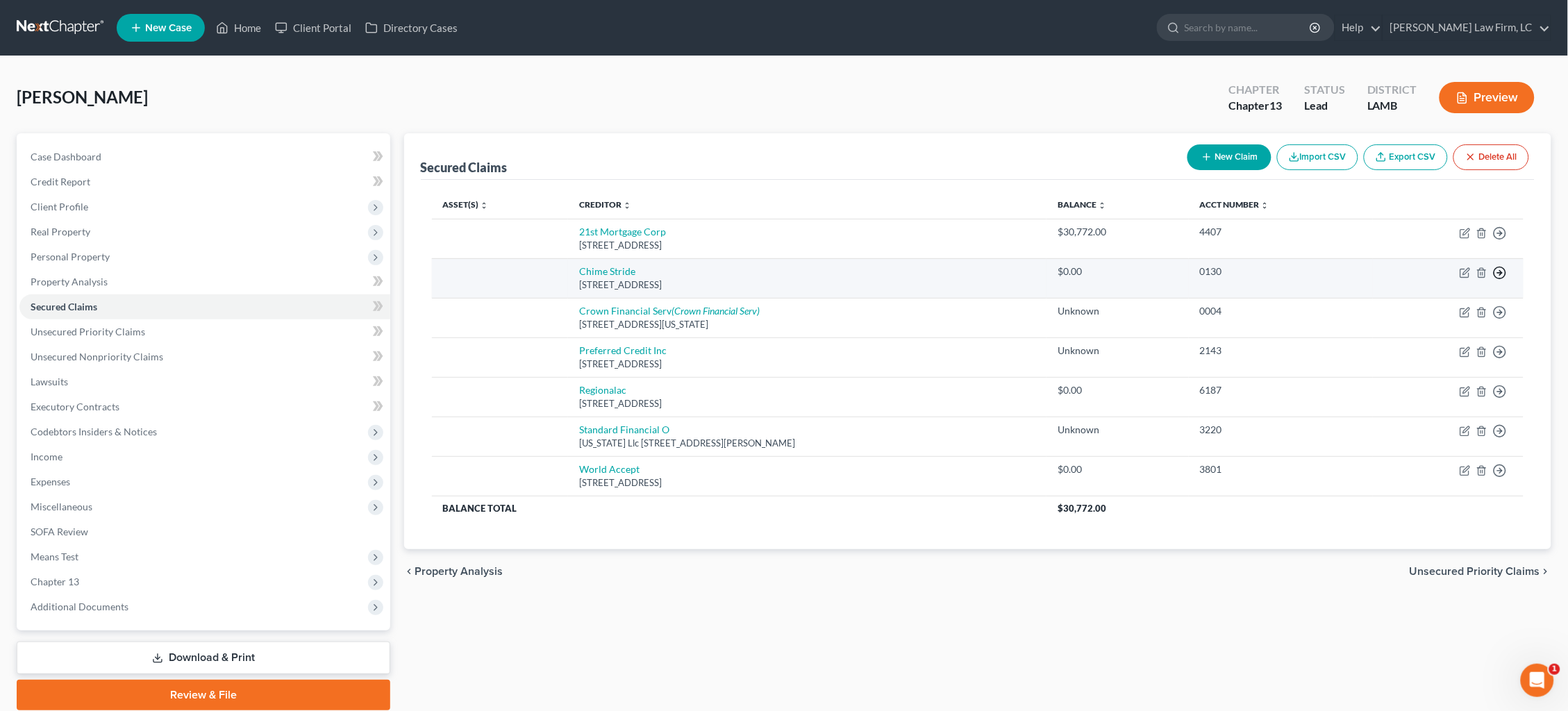
click at [1503, 240] on icon "button" at bounding box center [1500, 233] width 14 height 14
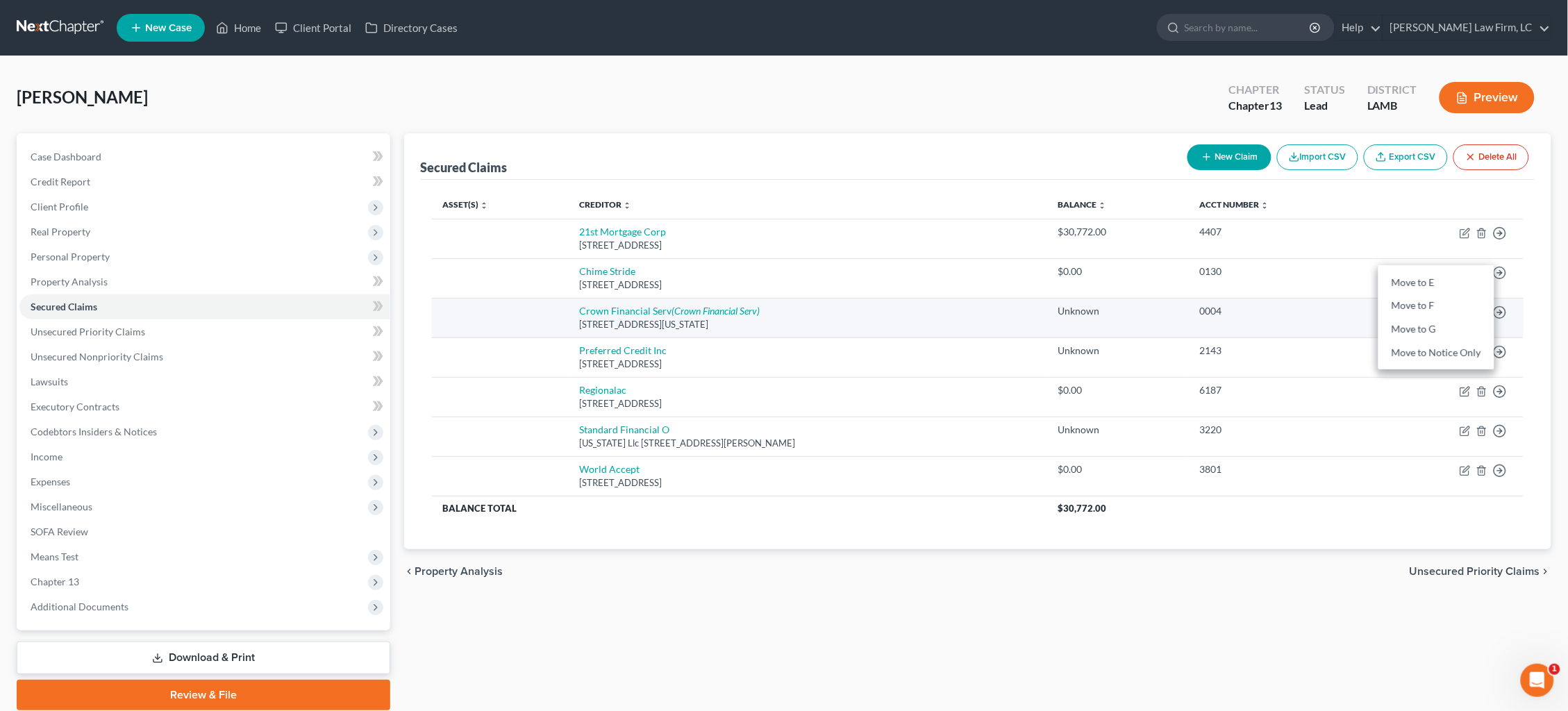
click at [1470, 301] on link "Move to F" at bounding box center [1437, 306] width 116 height 24
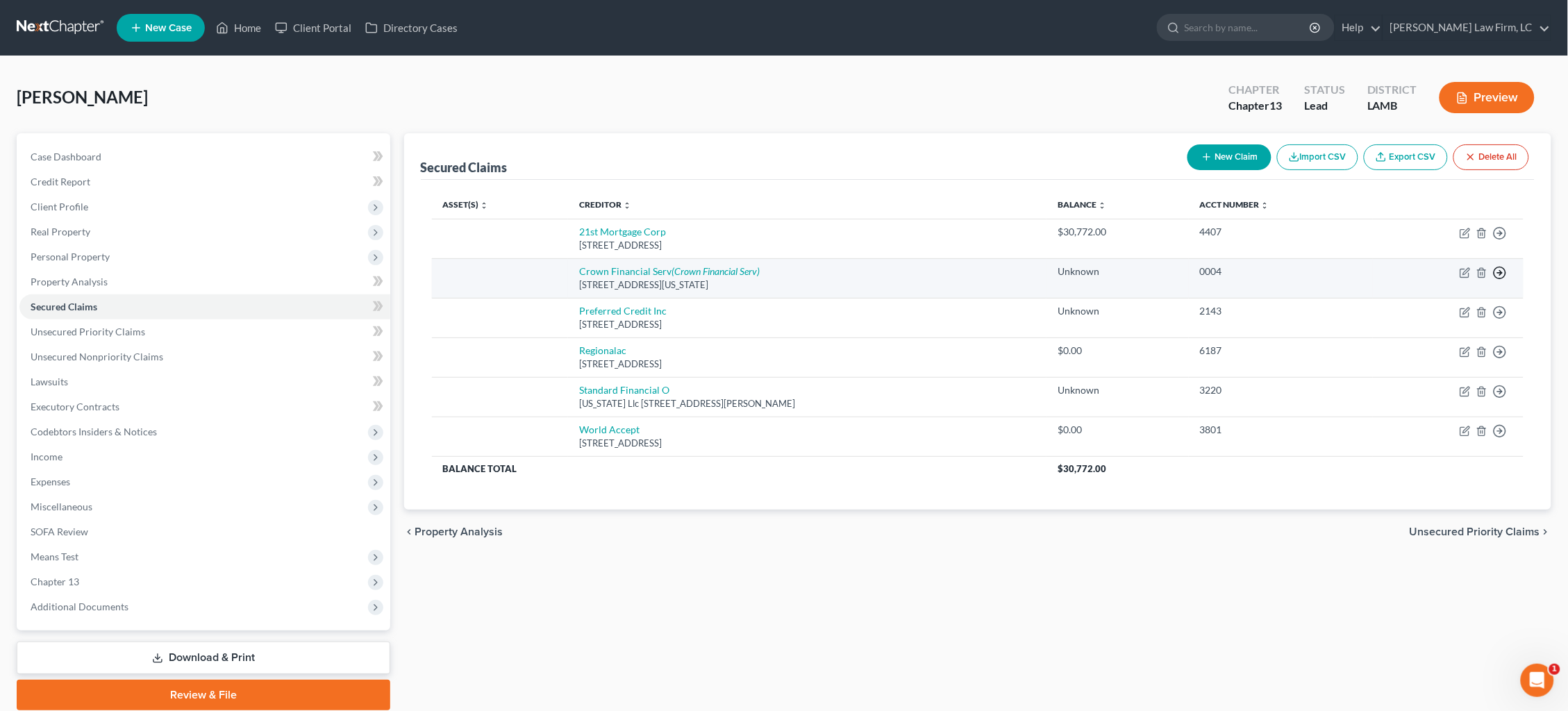
click at [1500, 240] on icon "button" at bounding box center [1500, 233] width 14 height 14
click at [1482, 301] on link "Move to F" at bounding box center [1437, 306] width 116 height 24
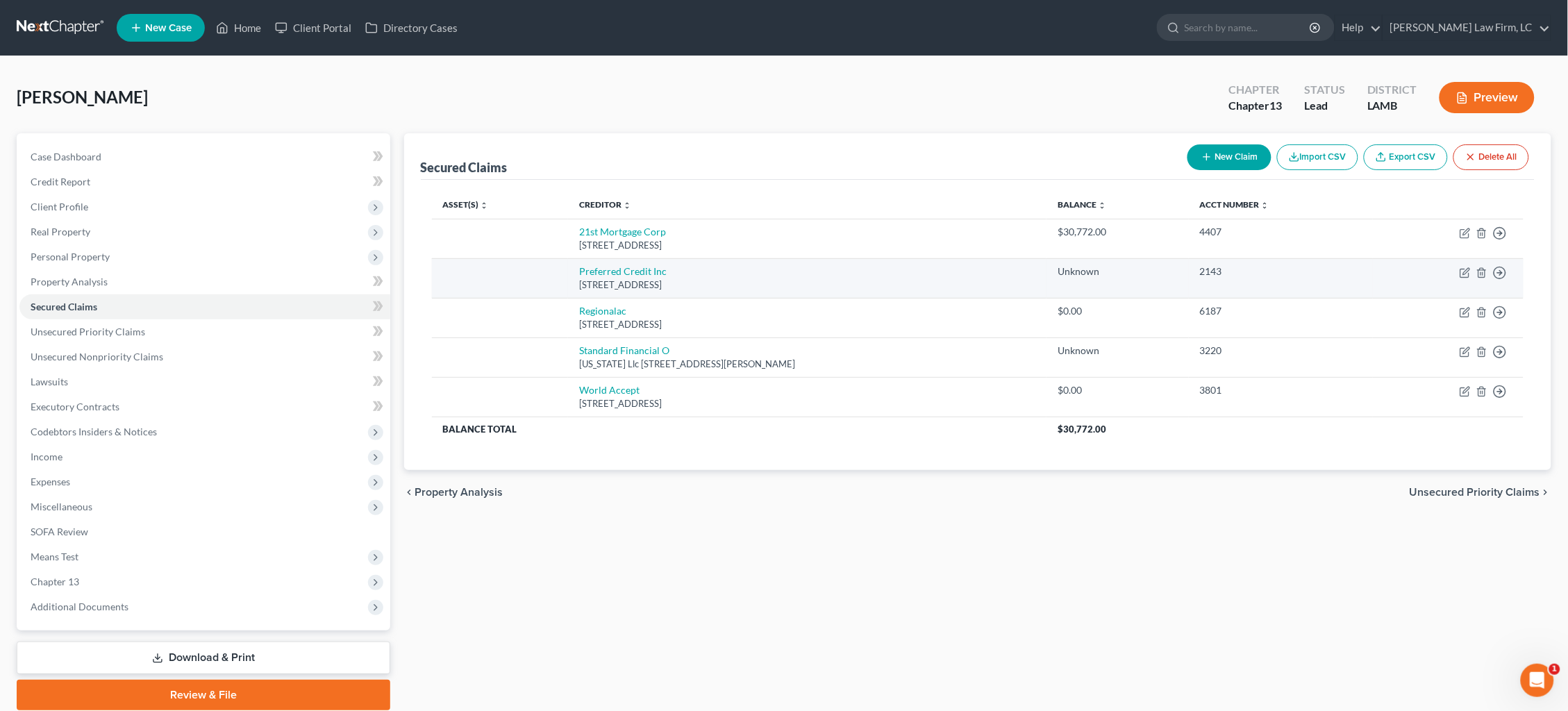
drag, startPoint x: 1497, startPoint y: 272, endPoint x: 1487, endPoint y: 276, distance: 10.8
click at [1497, 240] on icon "button" at bounding box center [1500, 233] width 14 height 14
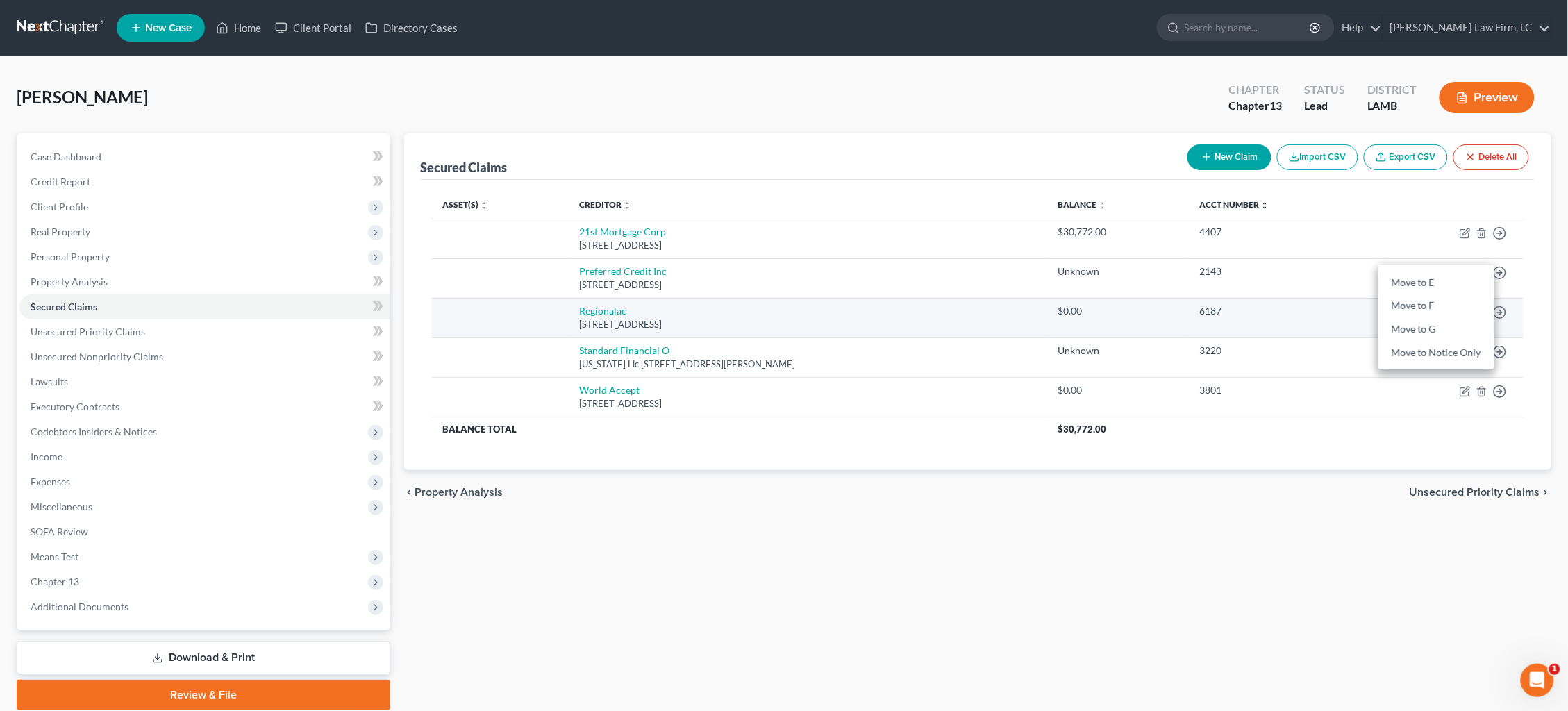
click at [1436, 300] on link "Move to F" at bounding box center [1437, 306] width 116 height 24
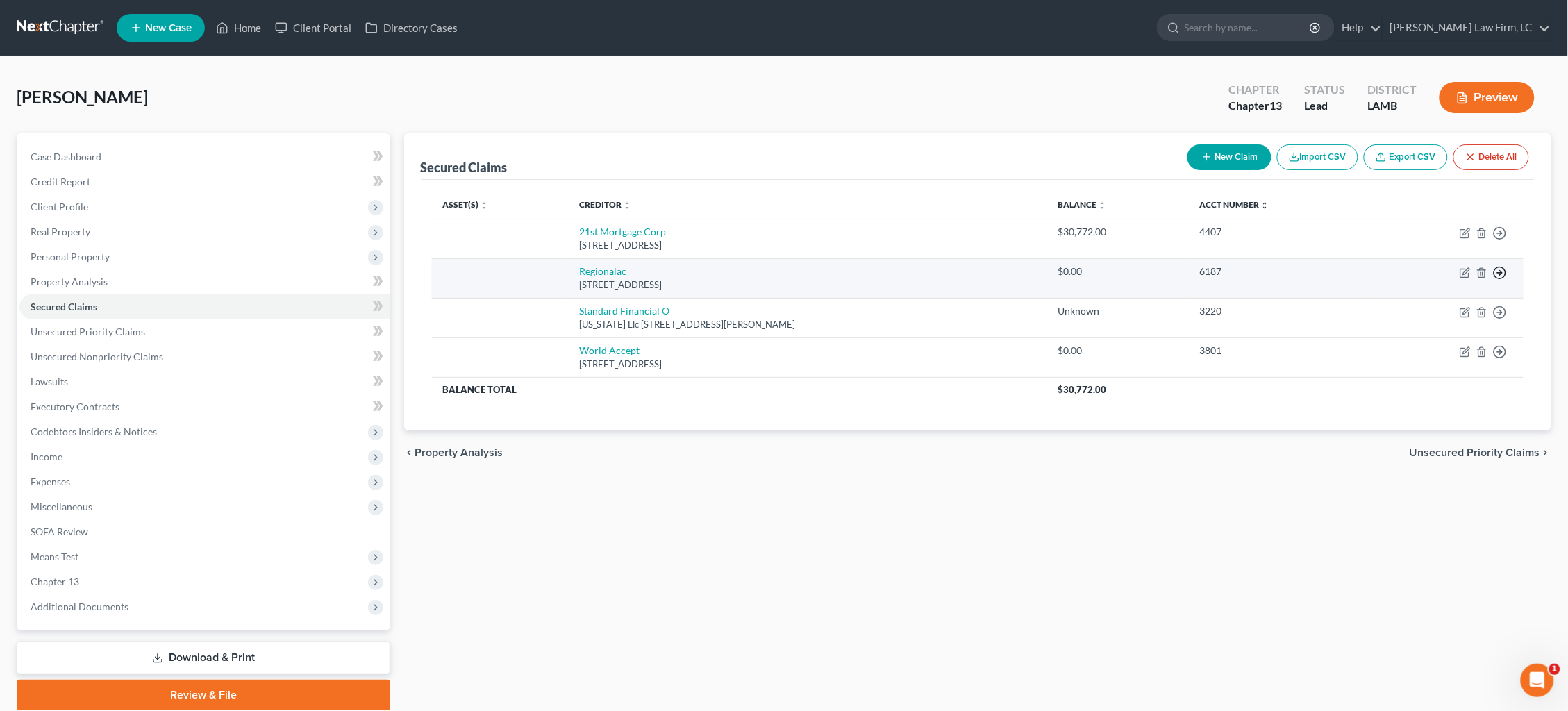
click at [1499, 240] on icon "button" at bounding box center [1500, 233] width 14 height 14
click at [1473, 301] on link "Move to F" at bounding box center [1437, 306] width 116 height 24
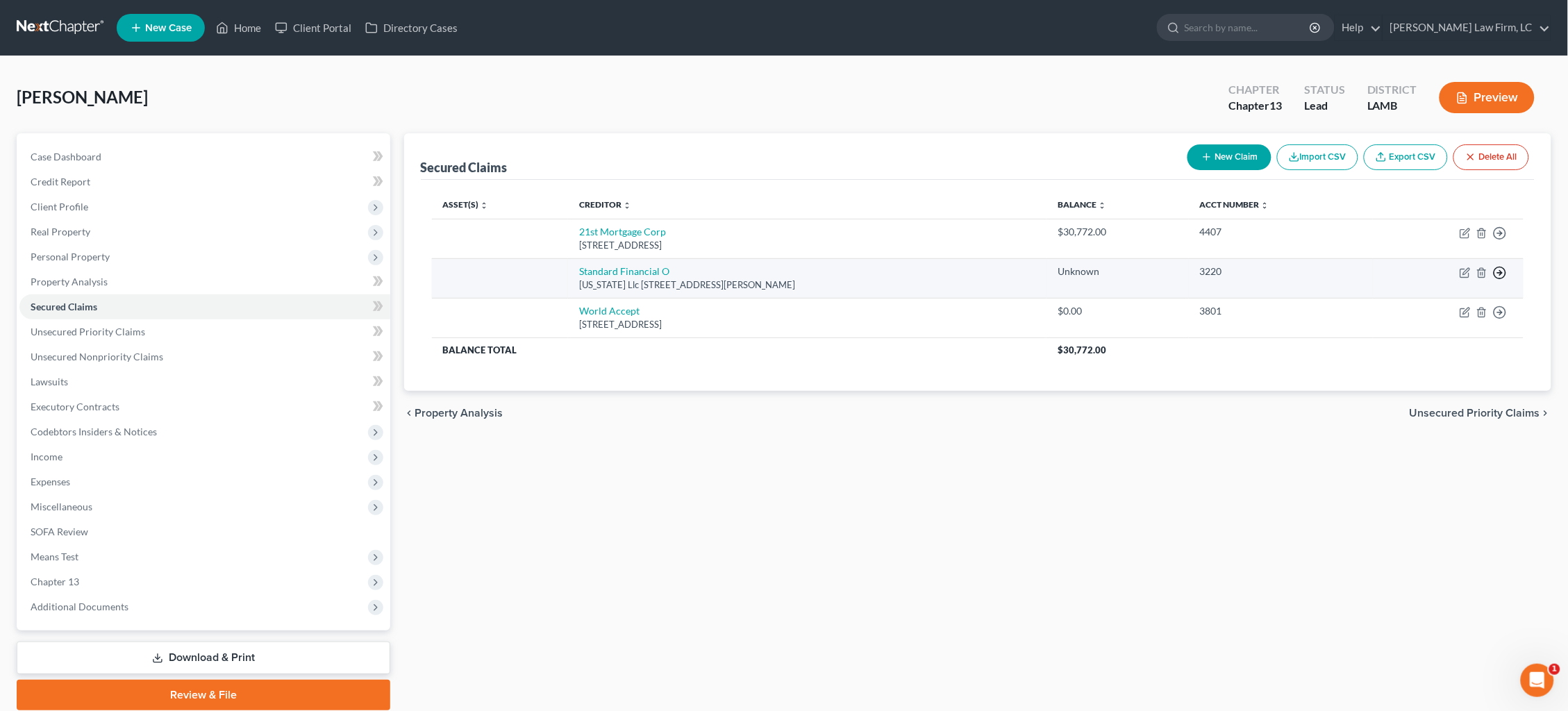
drag, startPoint x: 1503, startPoint y: 270, endPoint x: 1497, endPoint y: 275, distance: 7.8
click at [1502, 240] on icon "button" at bounding box center [1500, 233] width 14 height 14
click at [1442, 305] on link "Move to F" at bounding box center [1437, 306] width 116 height 24
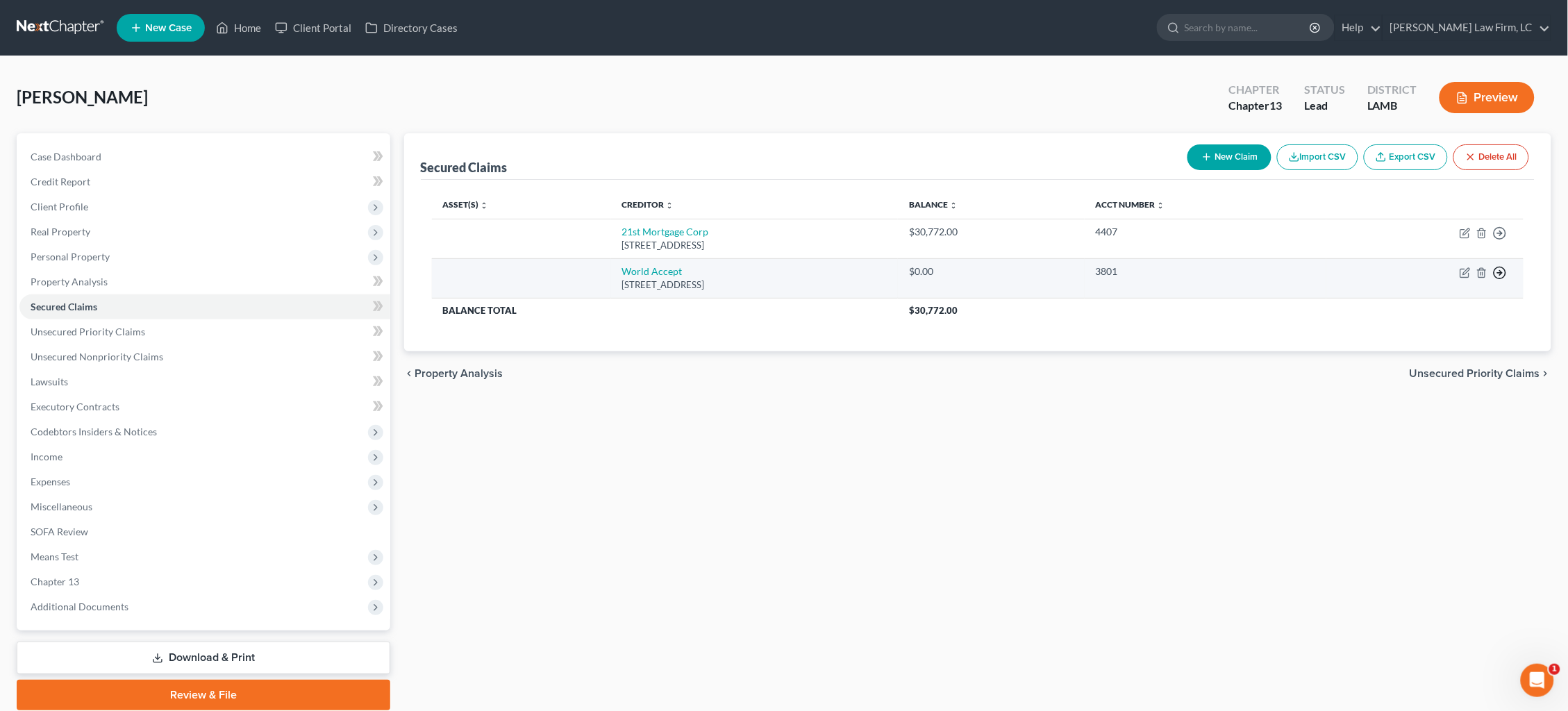
drag, startPoint x: 1502, startPoint y: 267, endPoint x: 1499, endPoint y: 274, distance: 7.6
click at [1502, 240] on icon "button" at bounding box center [1500, 233] width 14 height 14
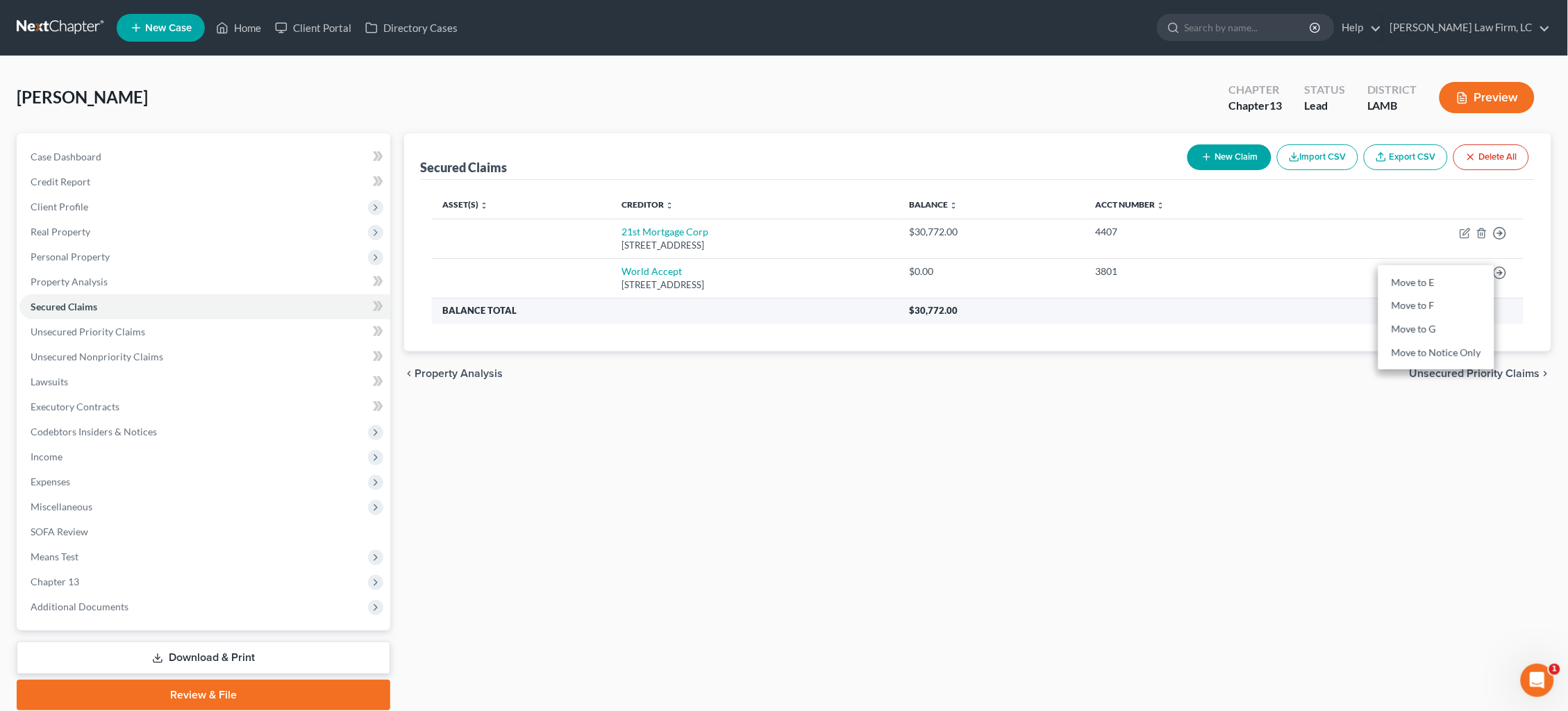
click at [1474, 304] on link "Move to F" at bounding box center [1437, 306] width 116 height 24
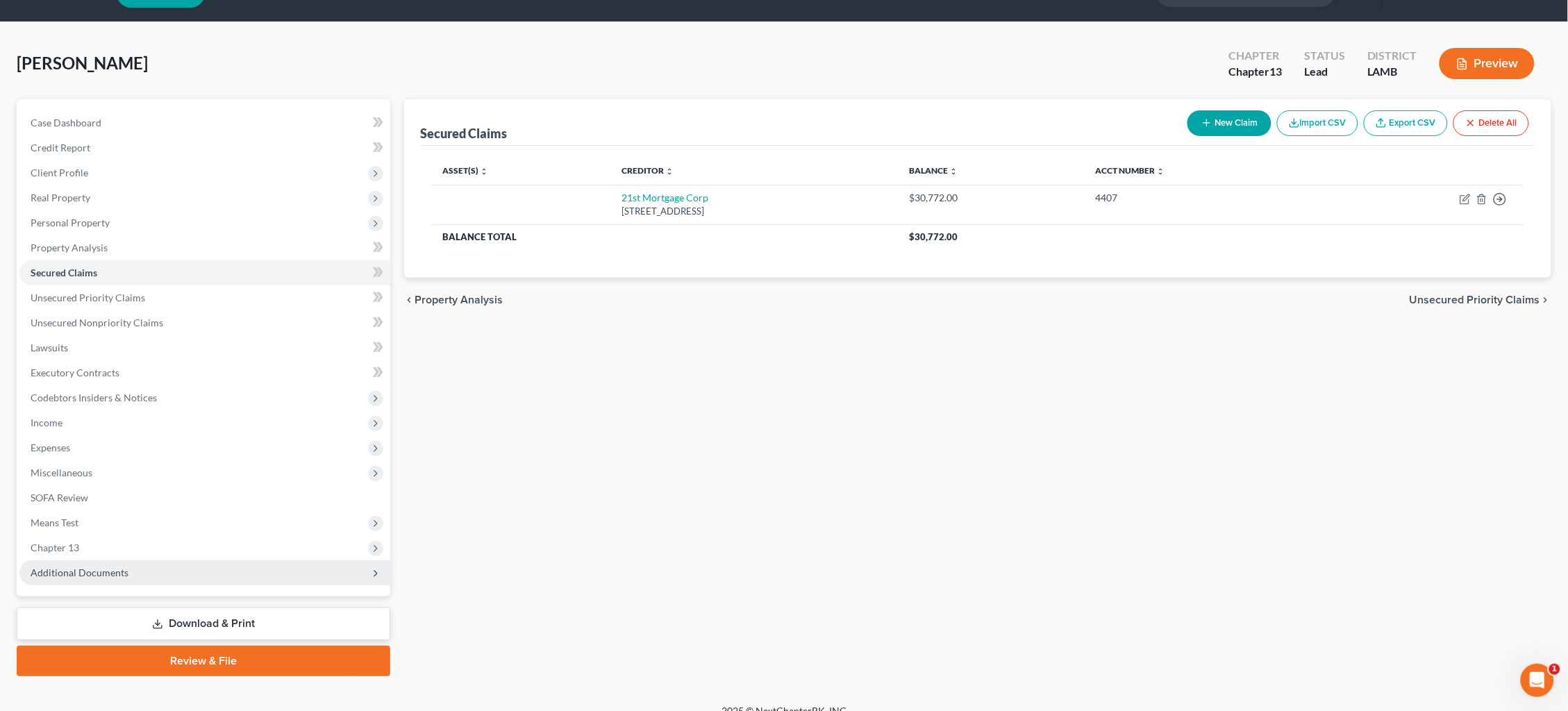
scroll to position [34, 0]
click at [118, 567] on span "Additional Documents" at bounding box center [80, 573] width 98 height 12
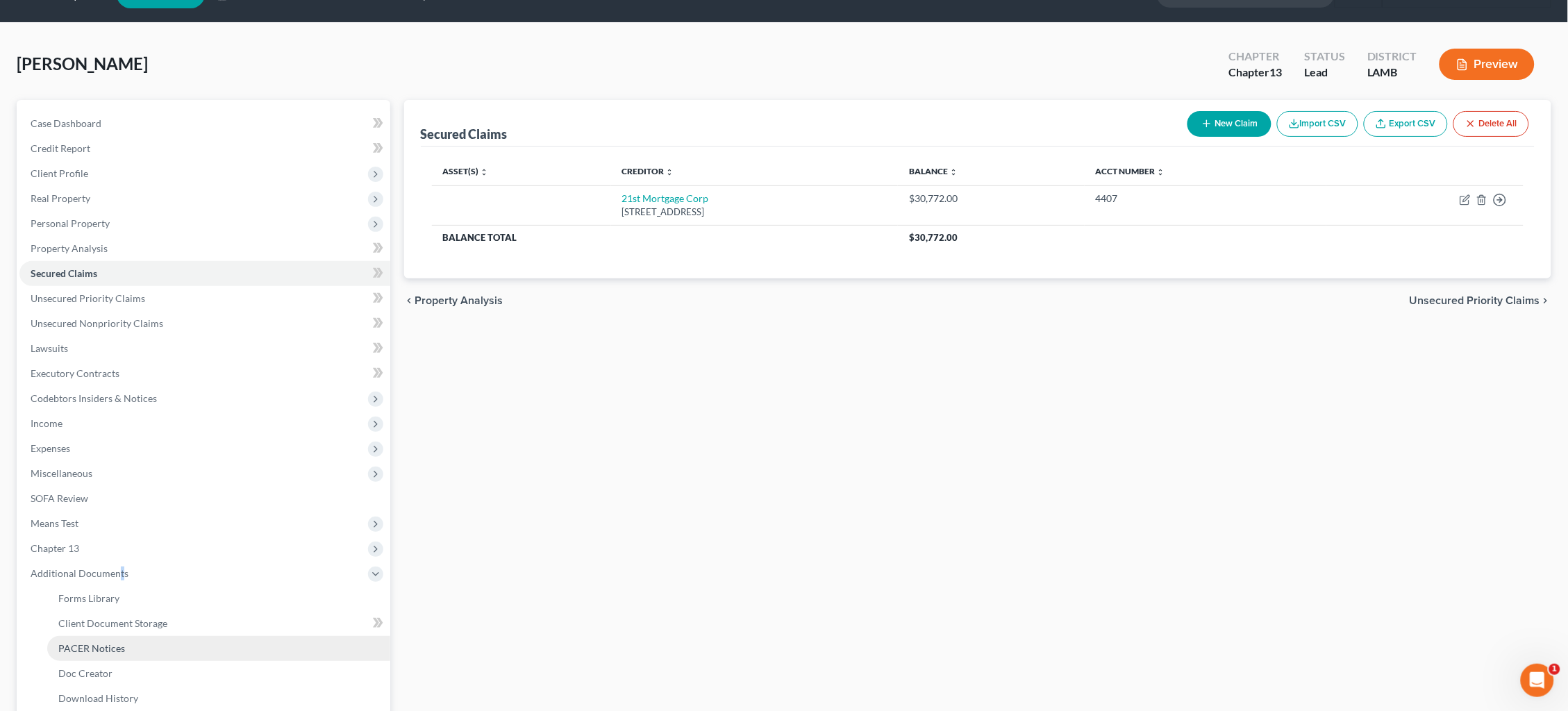
click at [112, 642] on span "PACER Notices" at bounding box center [91, 647] width 66 height 12
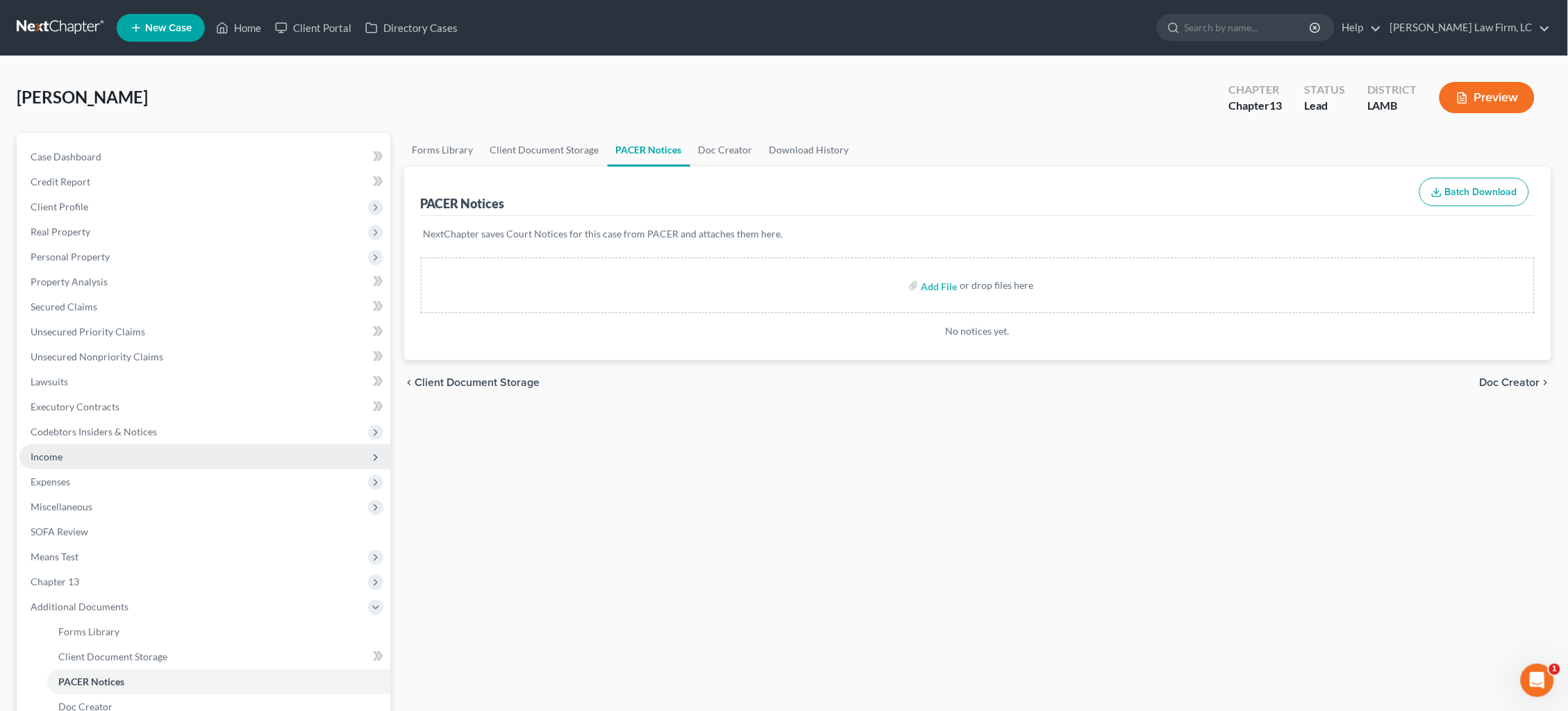
click at [135, 444] on span "Income" at bounding box center [205, 457] width 371 height 25
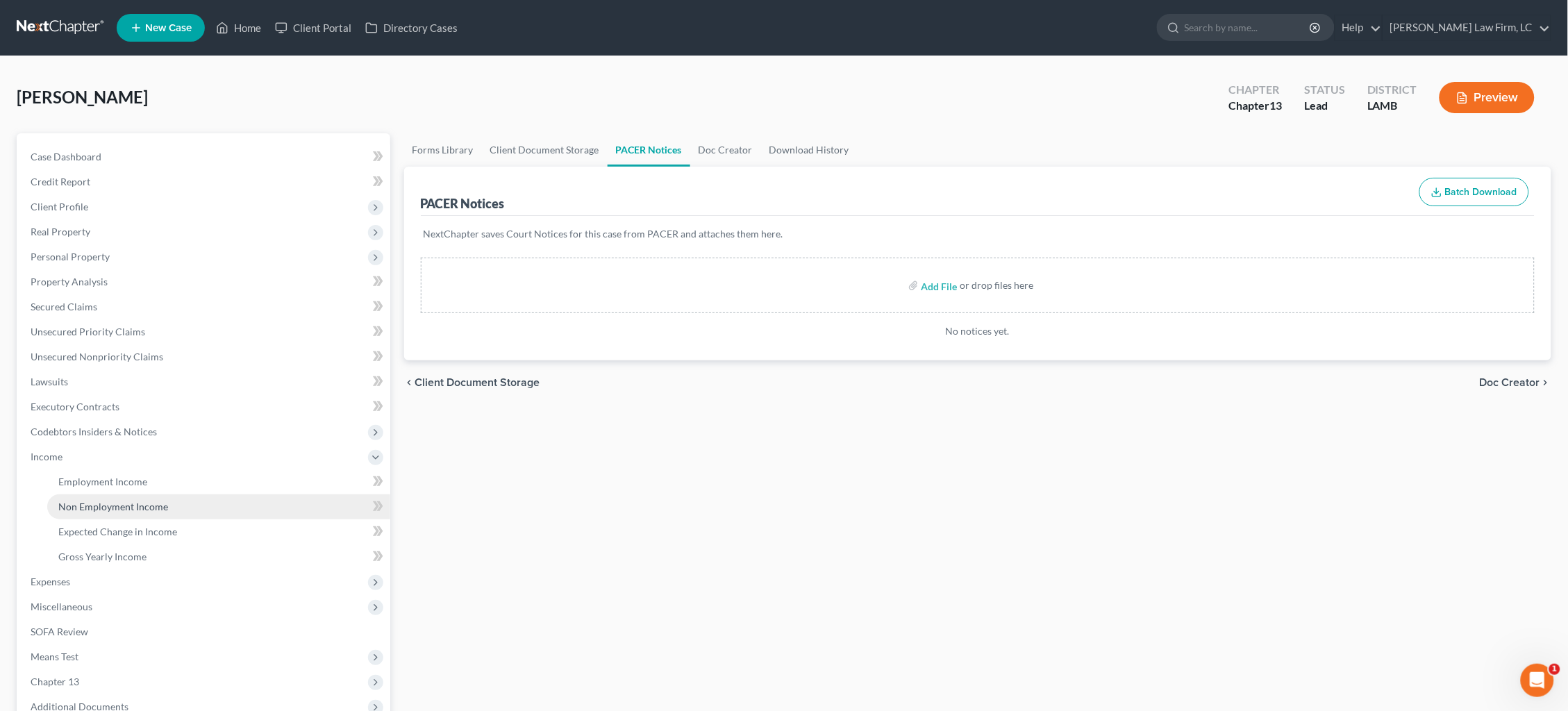
click at [131, 494] on link "Non Employment Income" at bounding box center [219, 507] width 343 height 25
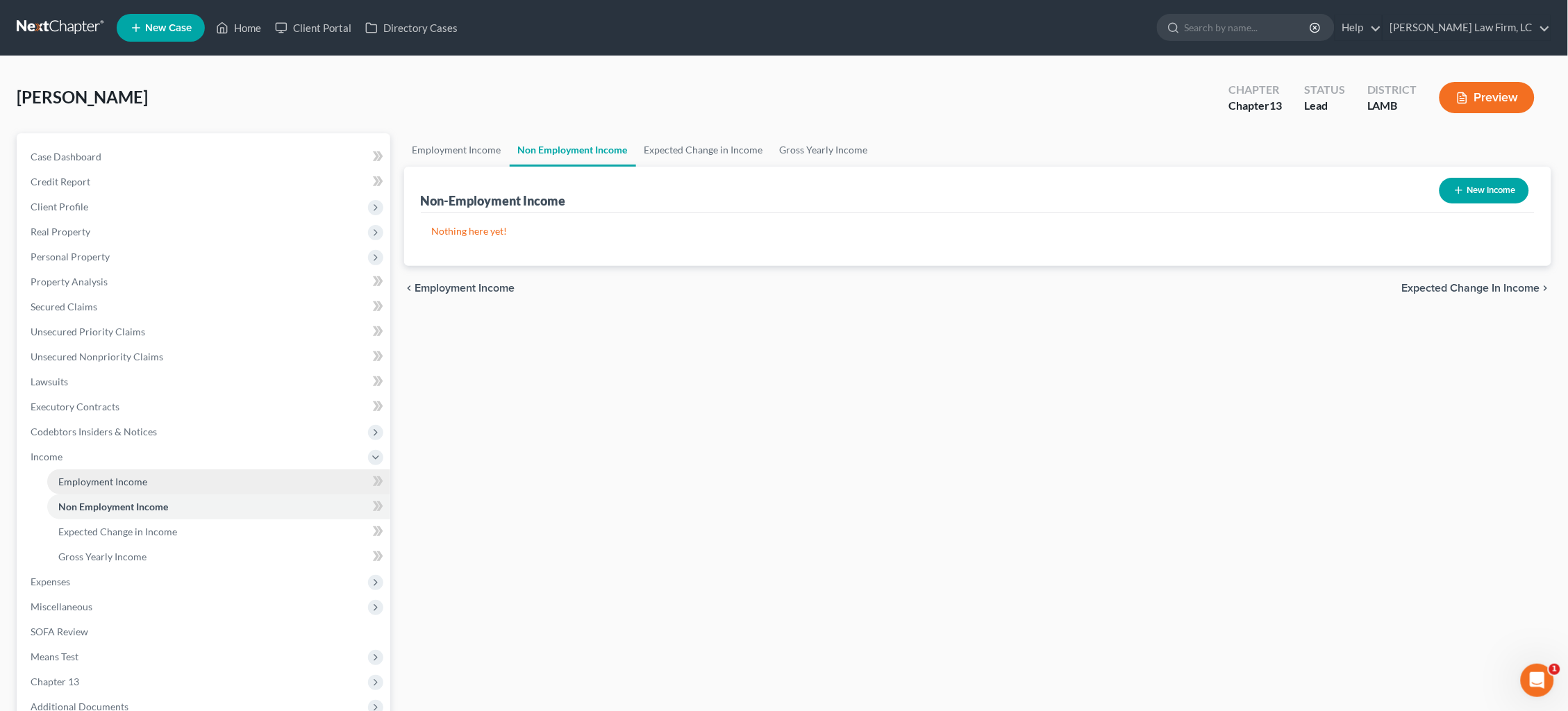
click at [133, 476] on span "Employment Income" at bounding box center [102, 481] width 89 height 12
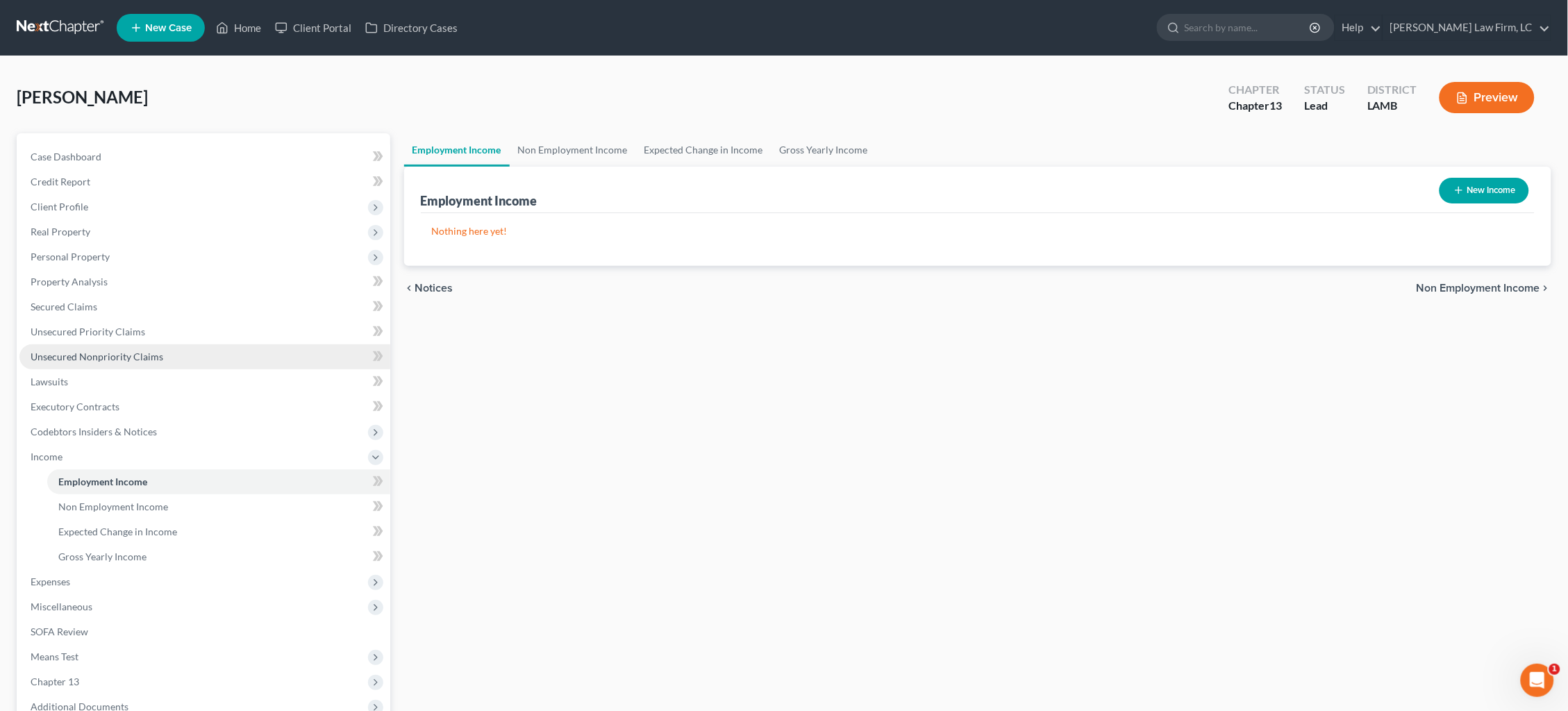
click at [122, 351] on span "Unsecured Nonpriority Claims" at bounding box center [97, 356] width 133 height 12
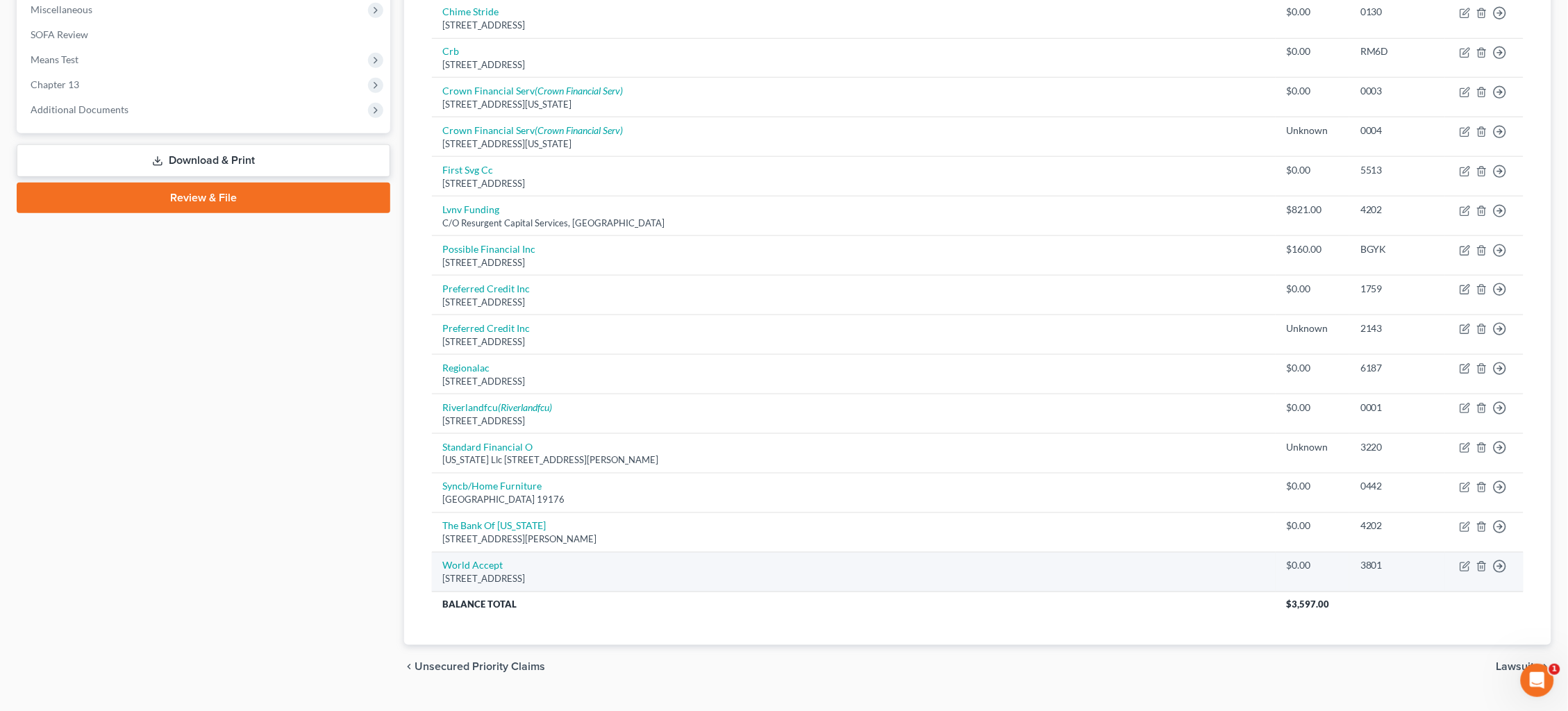
scroll to position [497, 0]
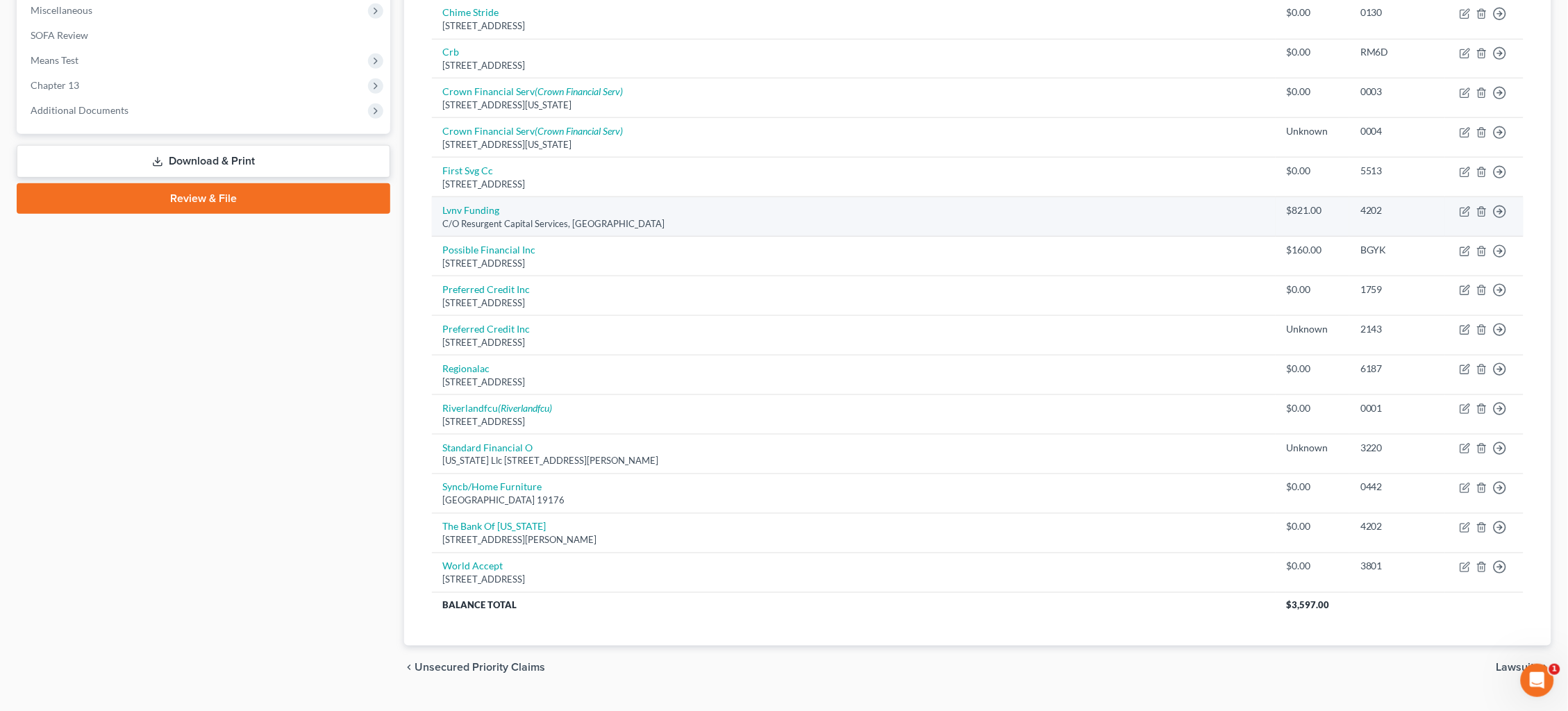
click at [483, 217] on div "C/O Resurgent Capital Services, Greenville, SC 29602" at bounding box center [854, 223] width 822 height 13
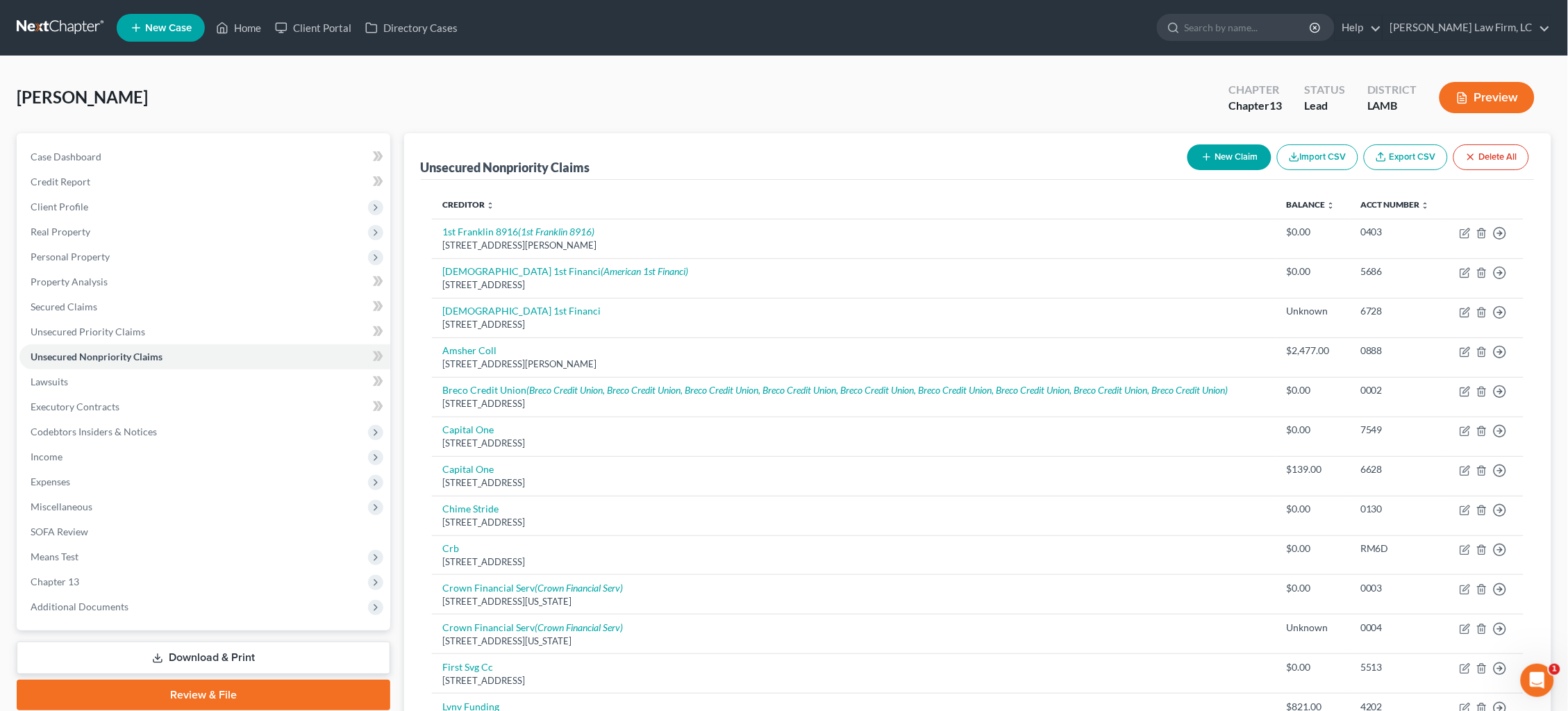
scroll to position [-1, 0]
click at [27, 21] on link at bounding box center [61, 28] width 89 height 25
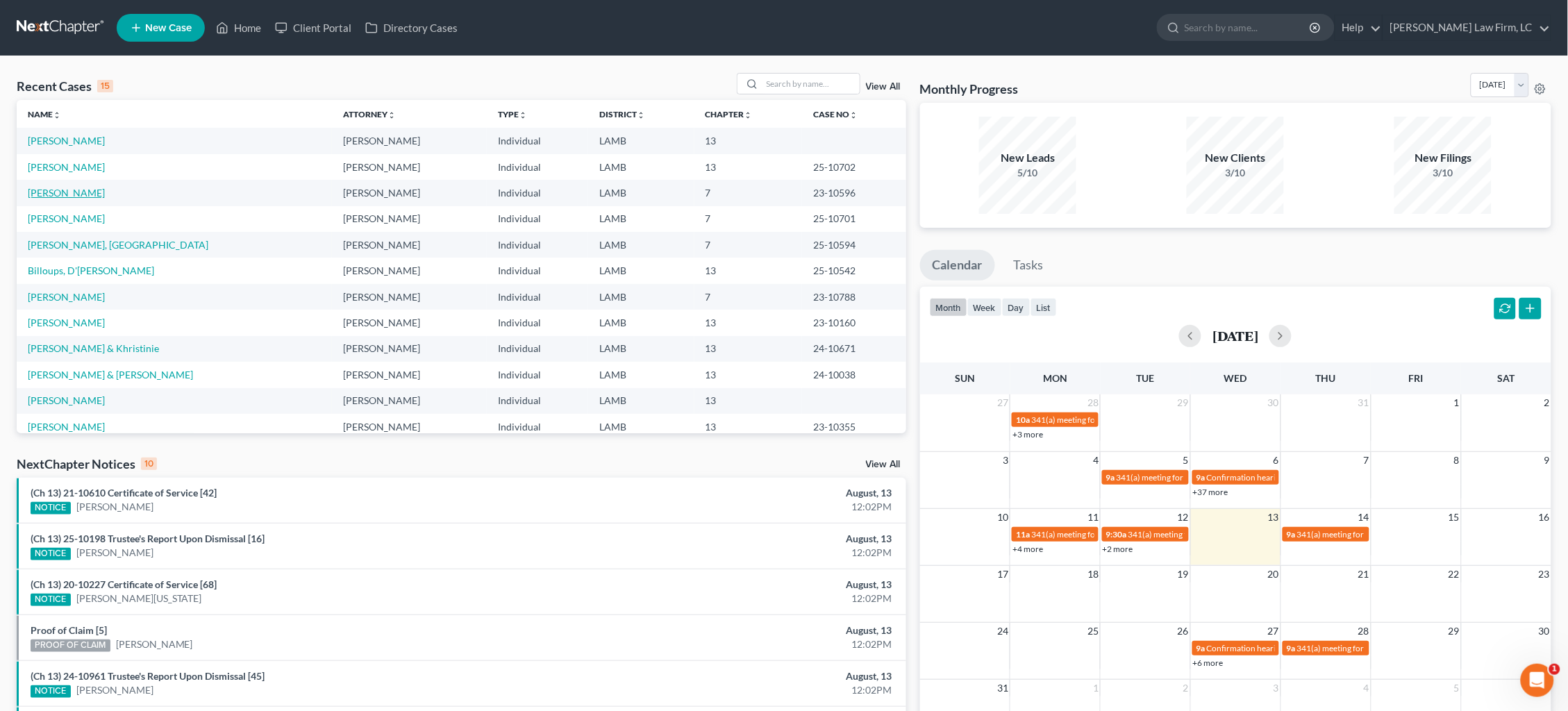
click at [75, 192] on link "[PERSON_NAME]" at bounding box center [66, 192] width 77 height 12
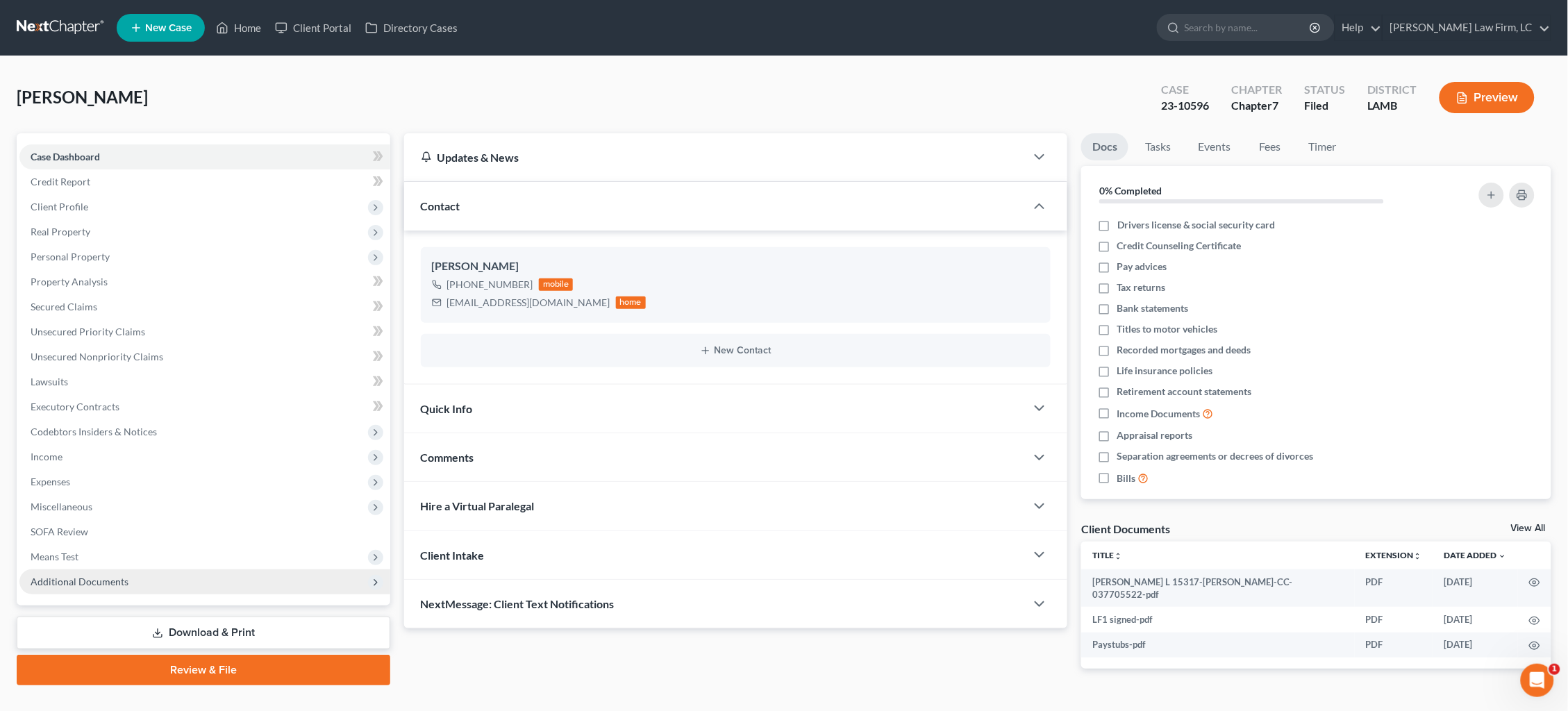
click at [255, 569] on span "Additional Documents" at bounding box center [205, 582] width 371 height 25
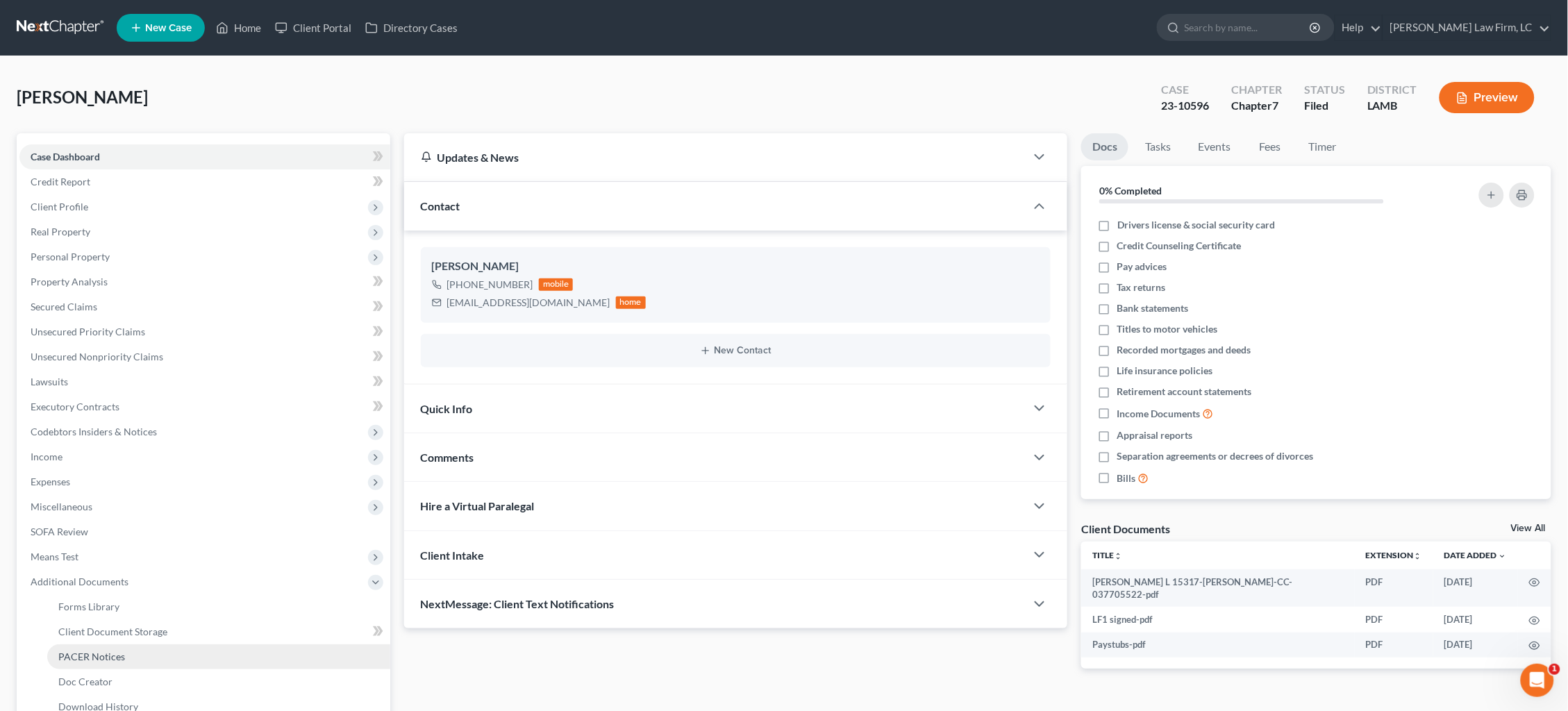
click at [216, 644] on link "PACER Notices" at bounding box center [219, 657] width 343 height 25
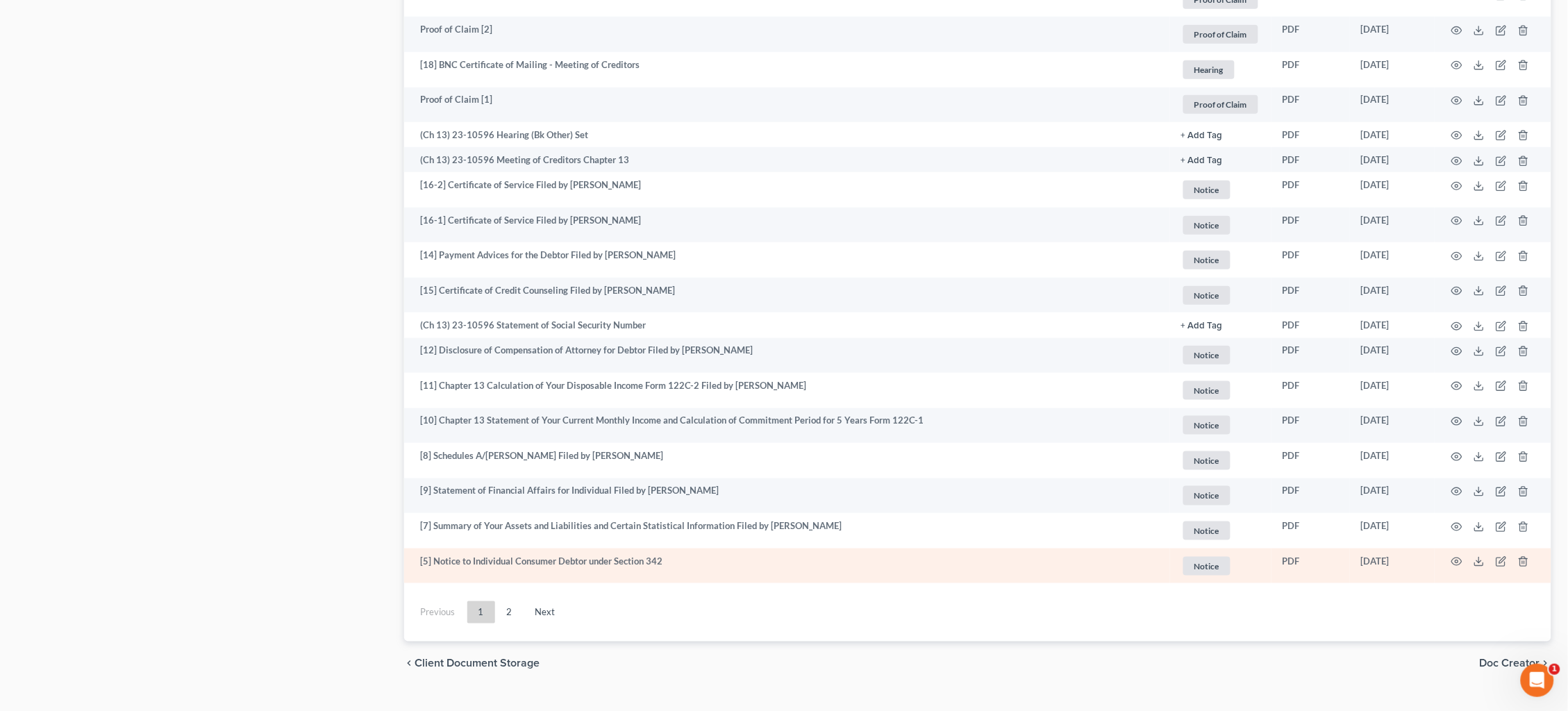
scroll to position [2249, 0]
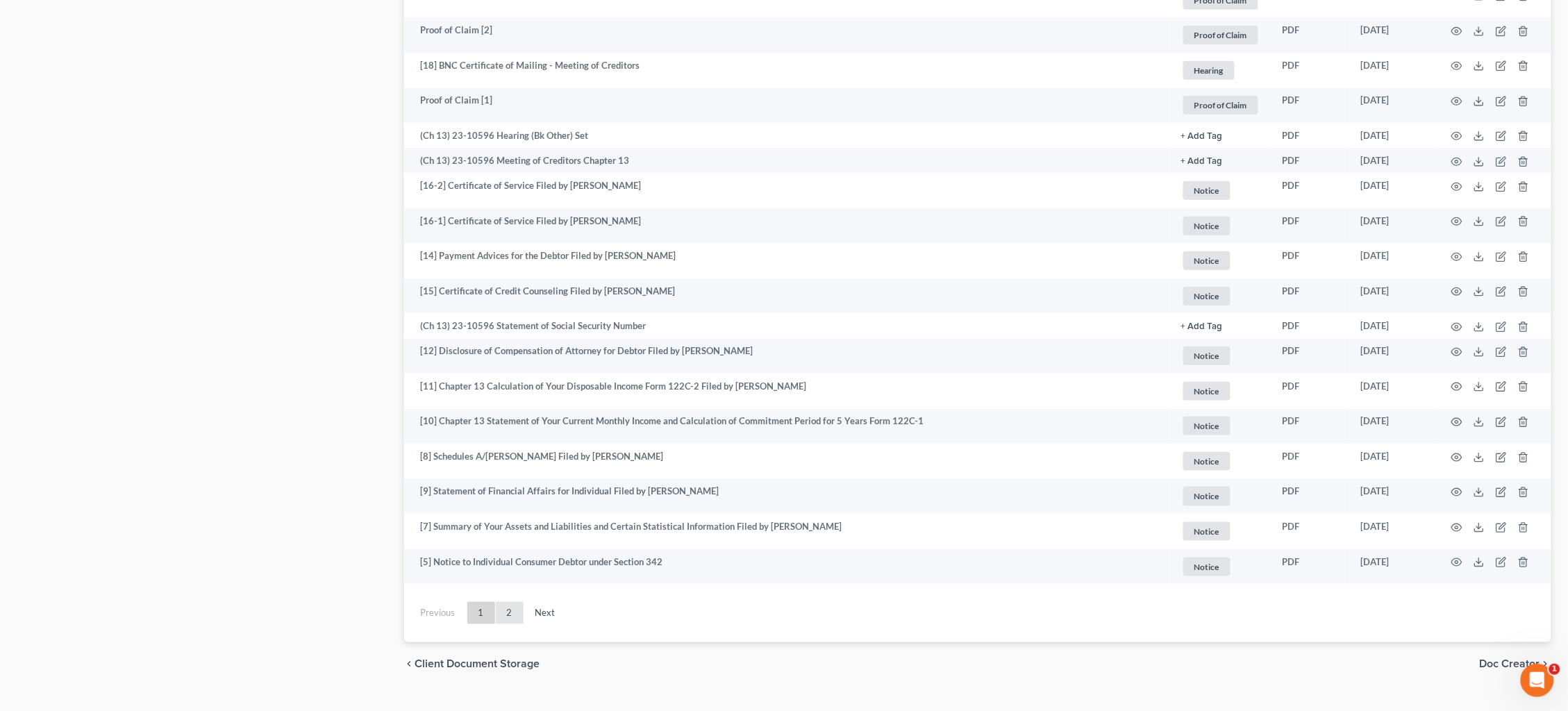
click at [509, 602] on link "2" at bounding box center [510, 613] width 28 height 22
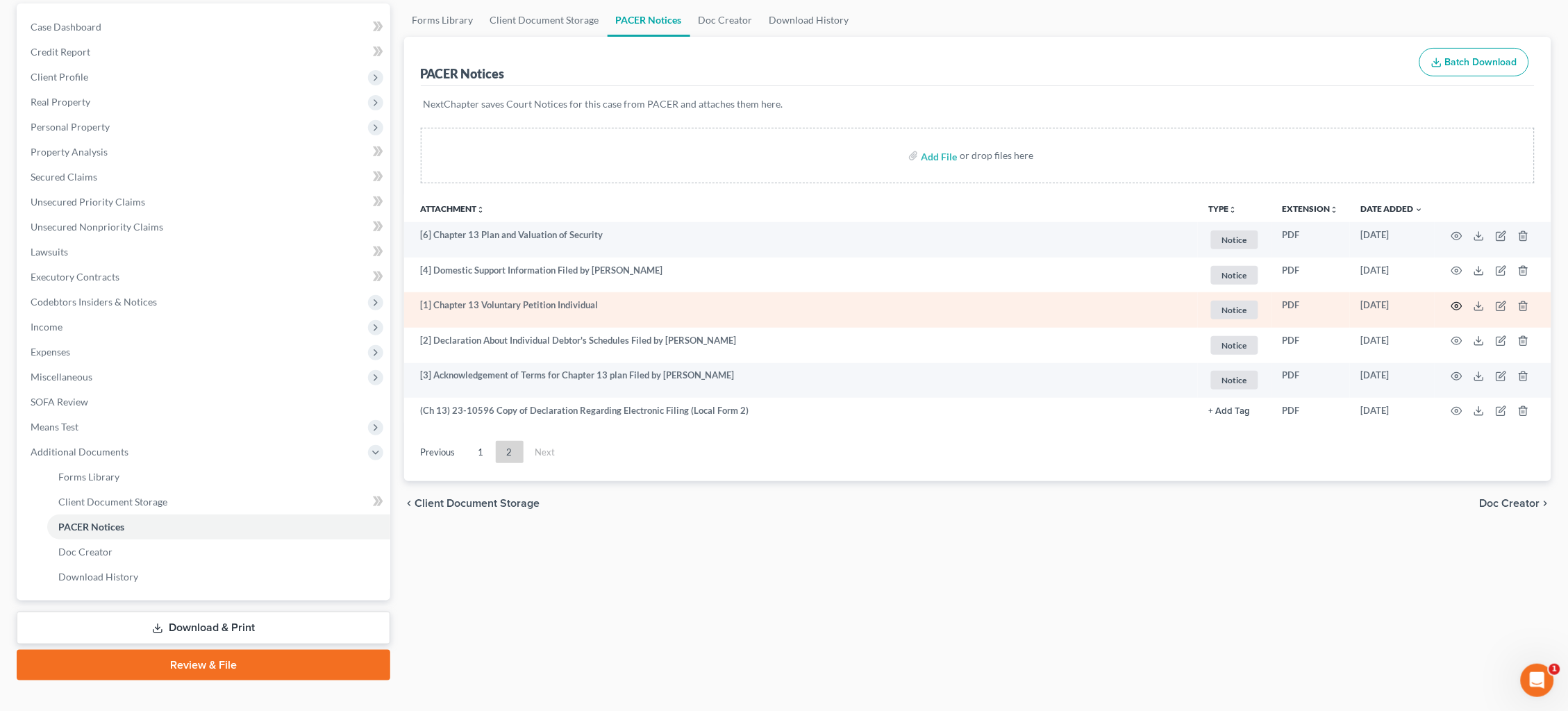
click at [1453, 303] on icon "button" at bounding box center [1457, 306] width 11 height 11
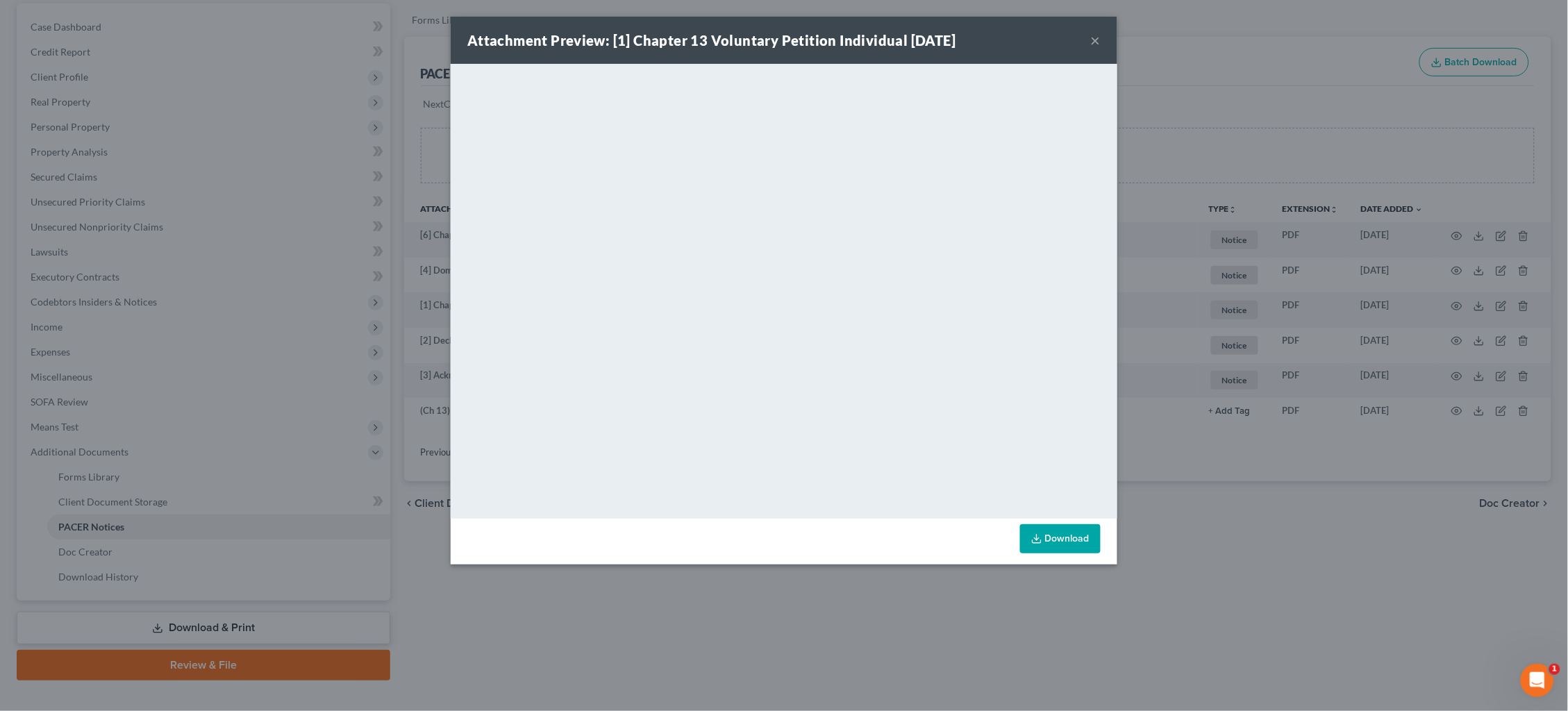
click at [1091, 40] on button "×" at bounding box center [1096, 41] width 10 height 17
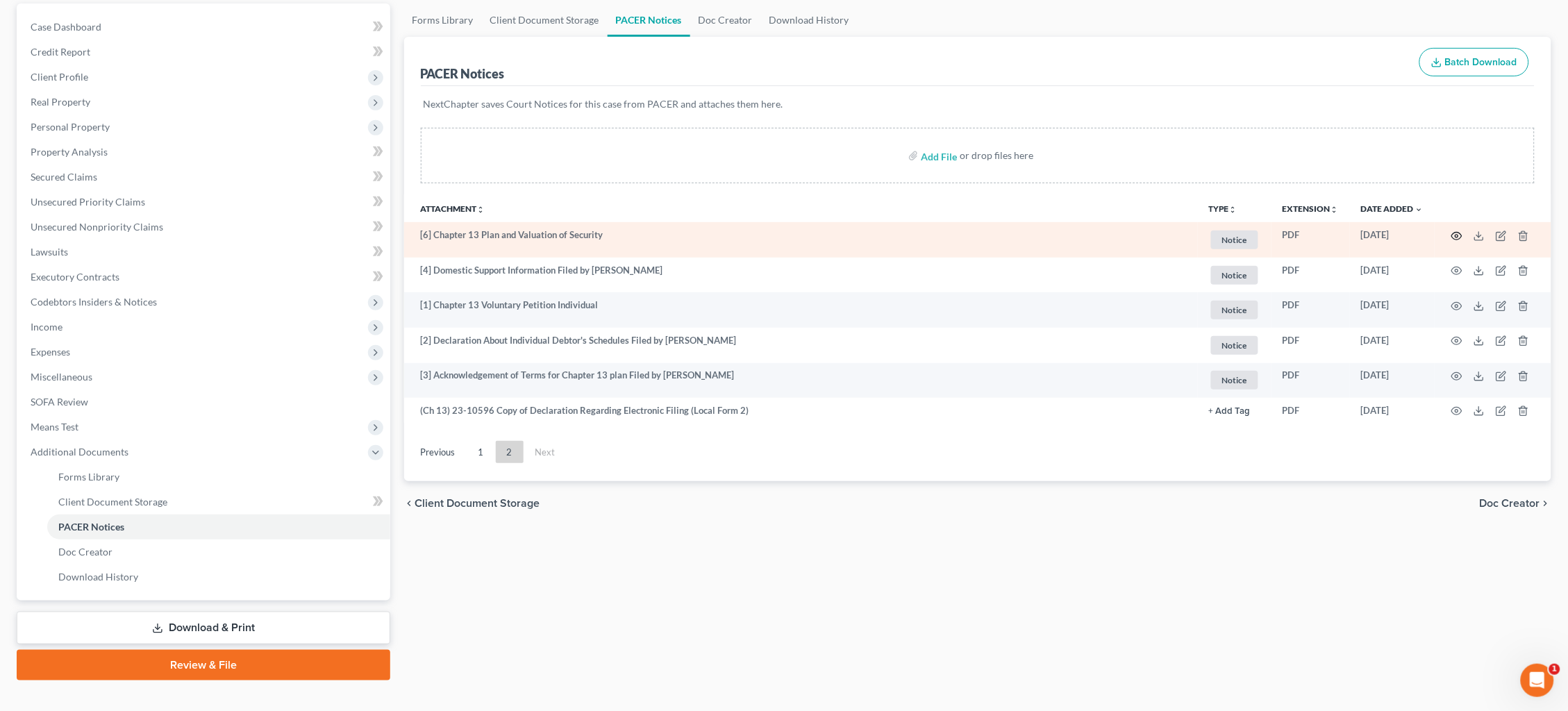
click at [1458, 235] on circle "button" at bounding box center [1457, 236] width 3 height 3
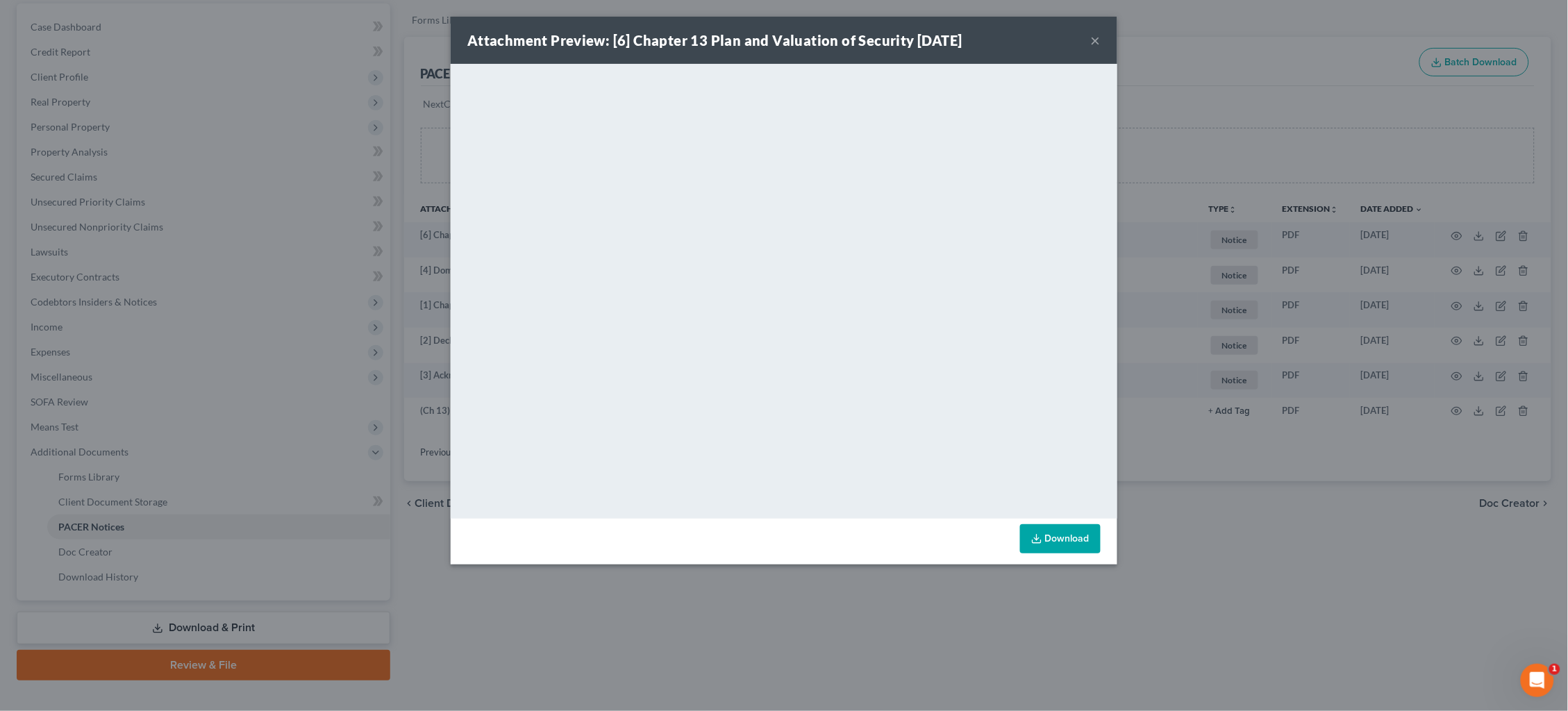
click at [1223, 140] on div "Attachment Preview: [6] Chapter 13 Plan and Valuation of Security 09/06/2023 × …" at bounding box center [784, 356] width 1568 height 711
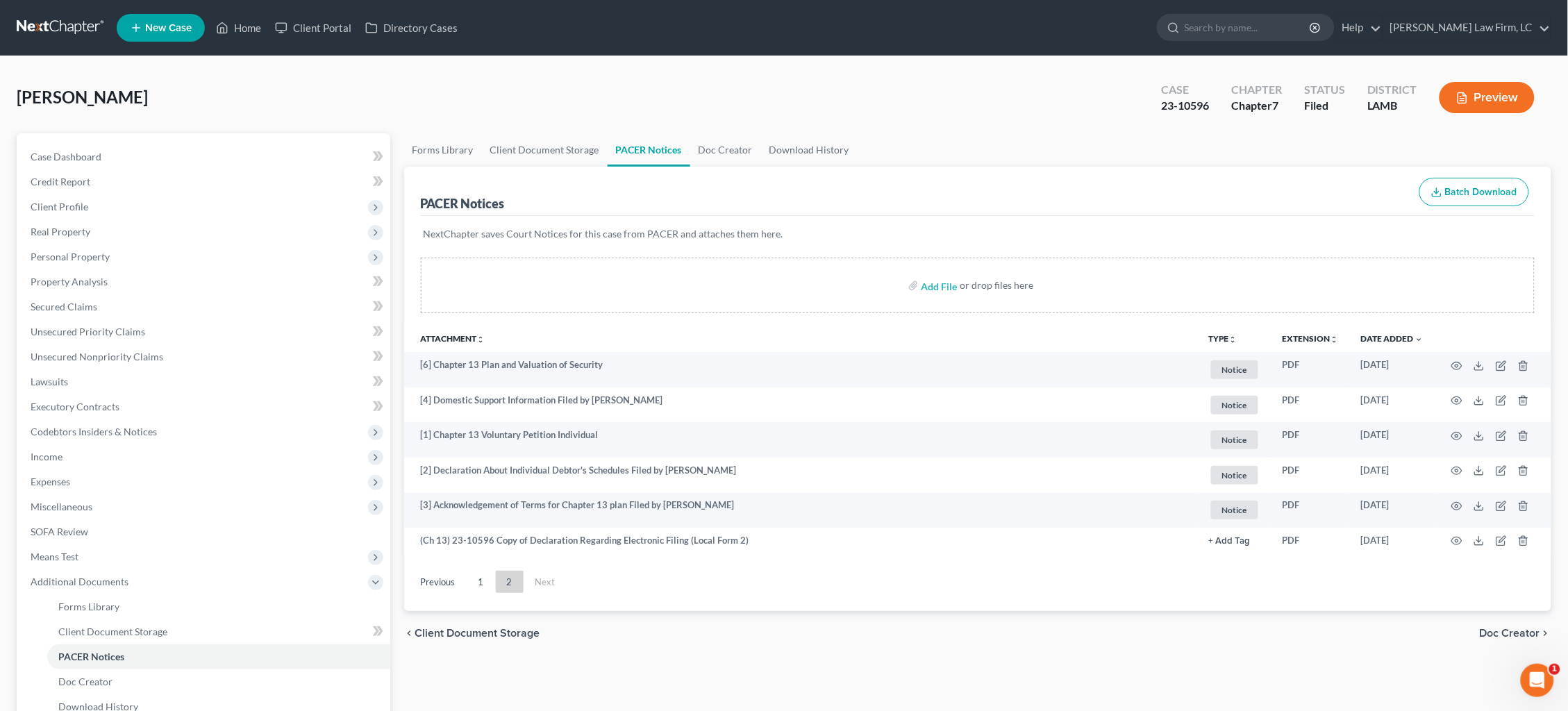
scroll to position [0, 0]
click at [136, 299] on link "Secured Claims" at bounding box center [205, 307] width 371 height 25
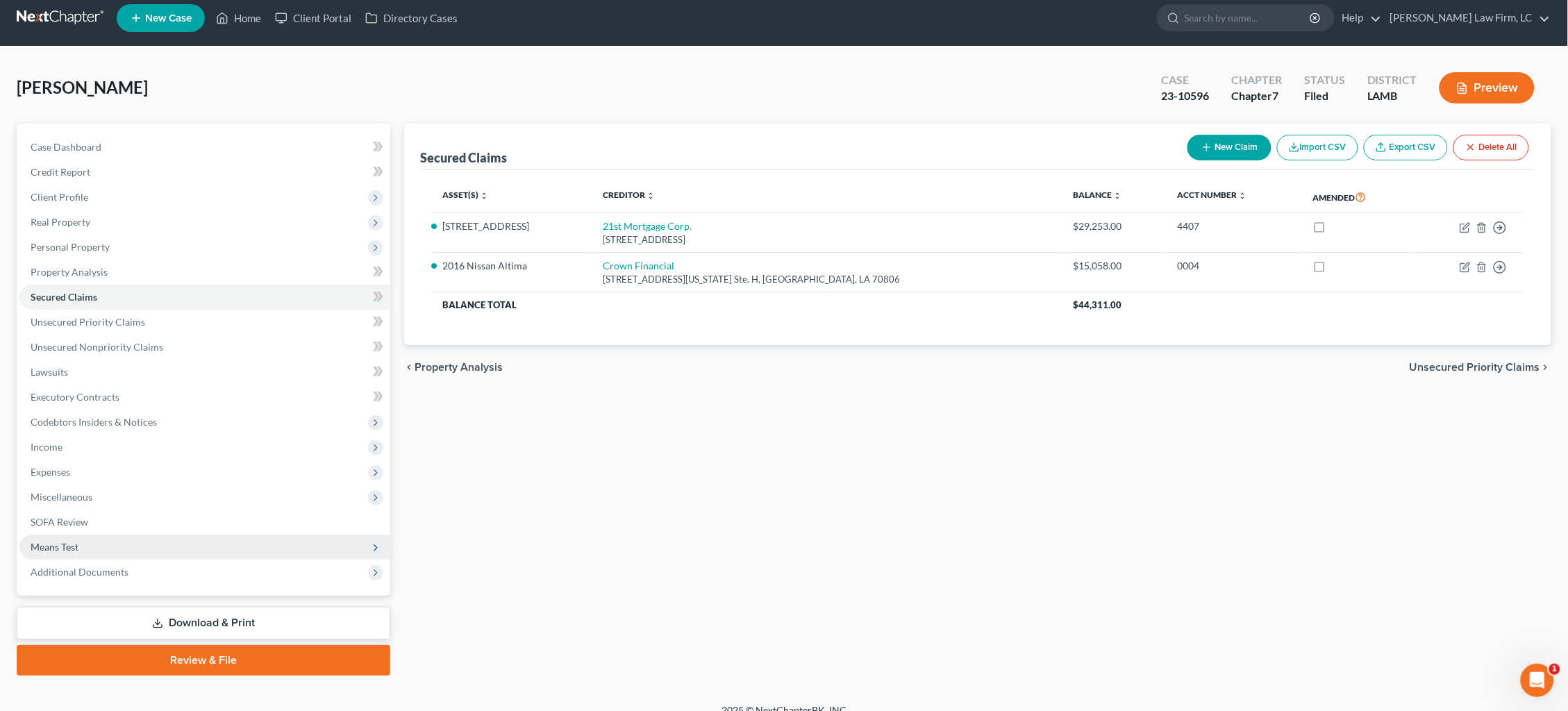
scroll to position [8, 0]
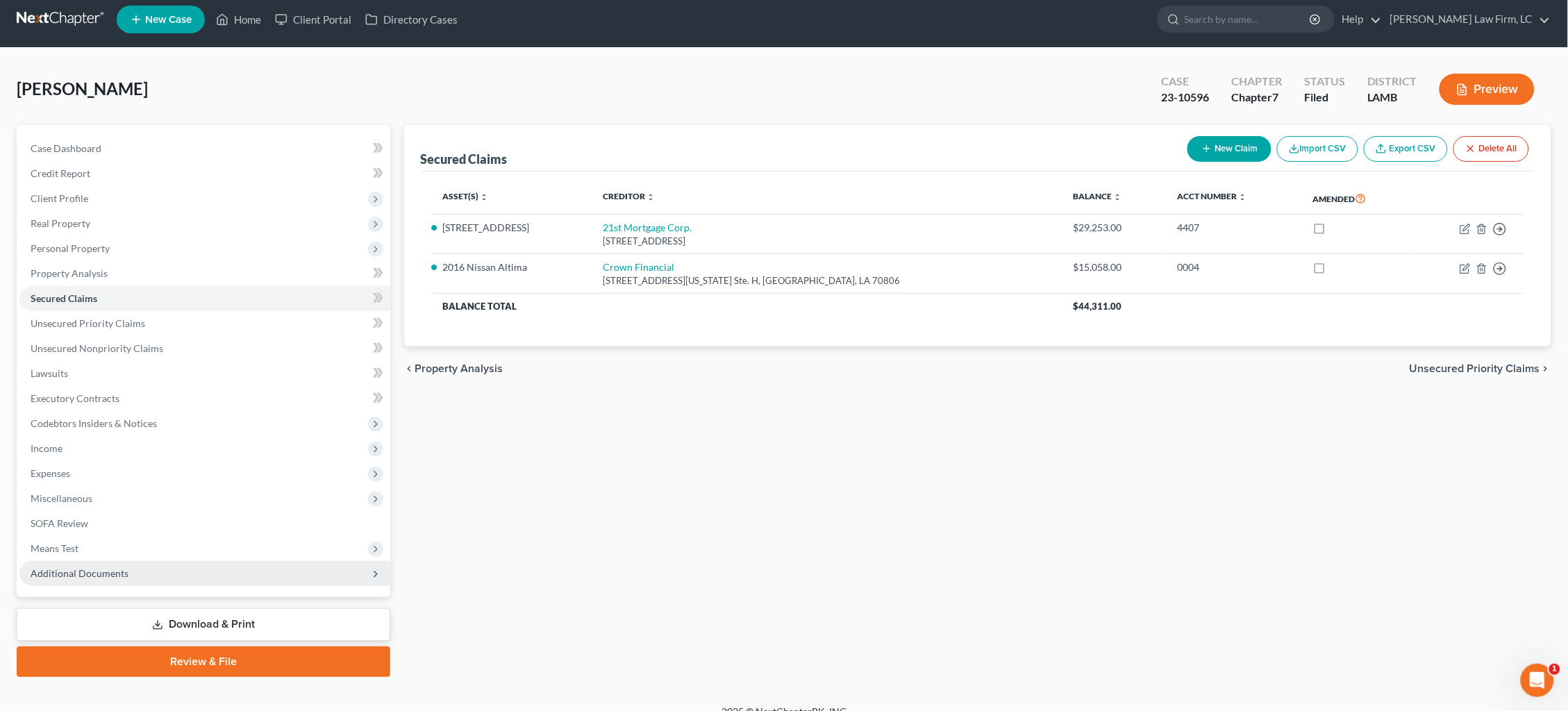
drag, startPoint x: 144, startPoint y: 556, endPoint x: 136, endPoint y: 550, distance: 10.0
click at [138, 561] on span "Additional Documents" at bounding box center [205, 573] width 371 height 25
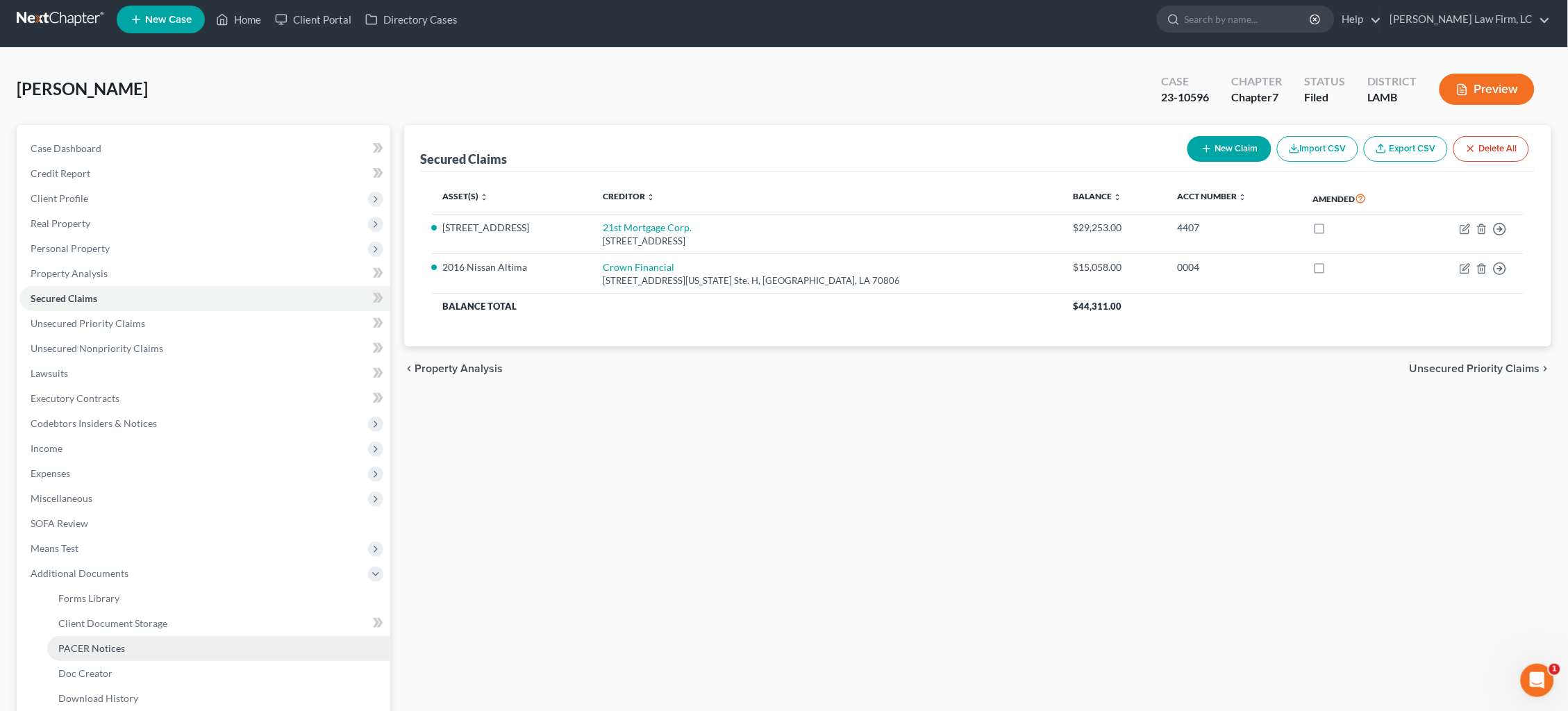
click at [108, 642] on span "PACER Notices" at bounding box center [91, 647] width 66 height 12
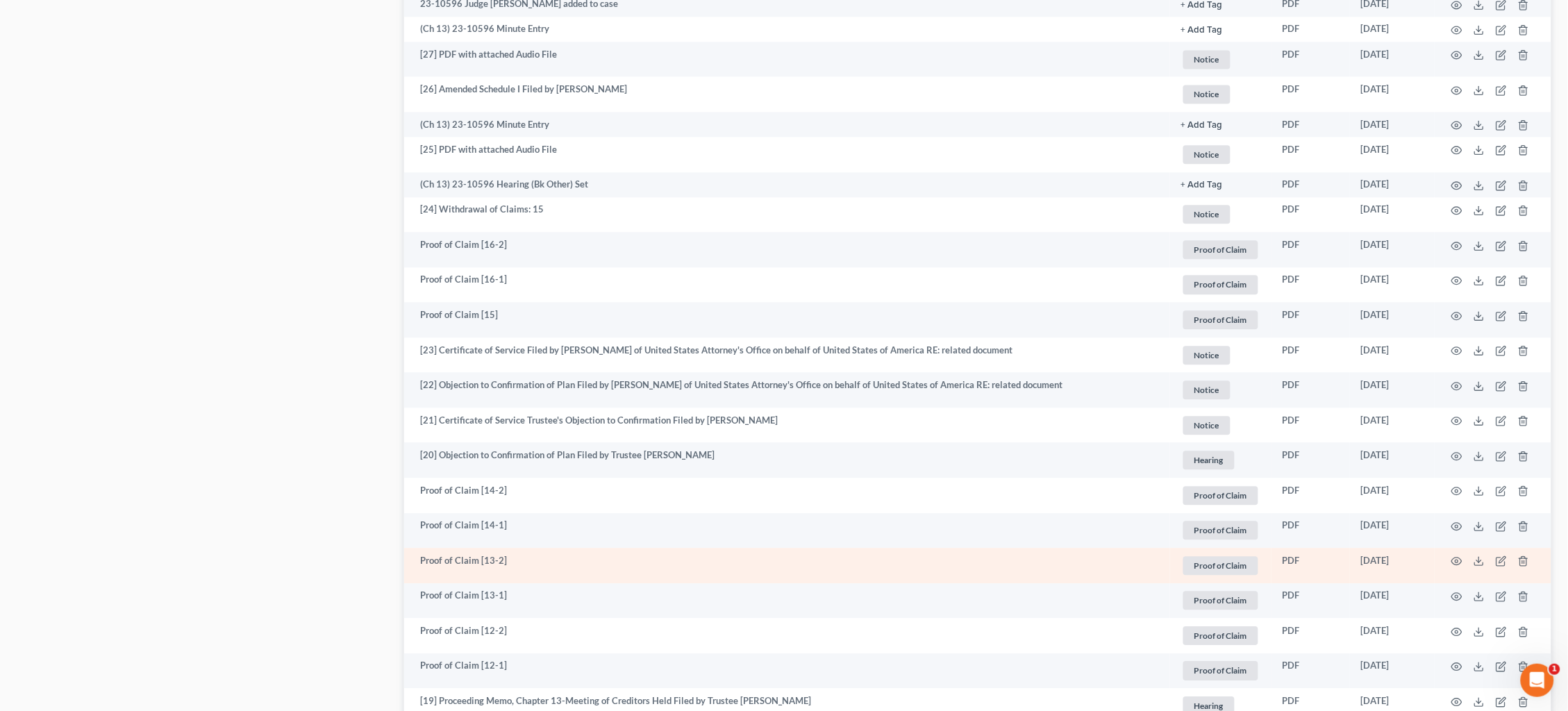
scroll to position [1079, 0]
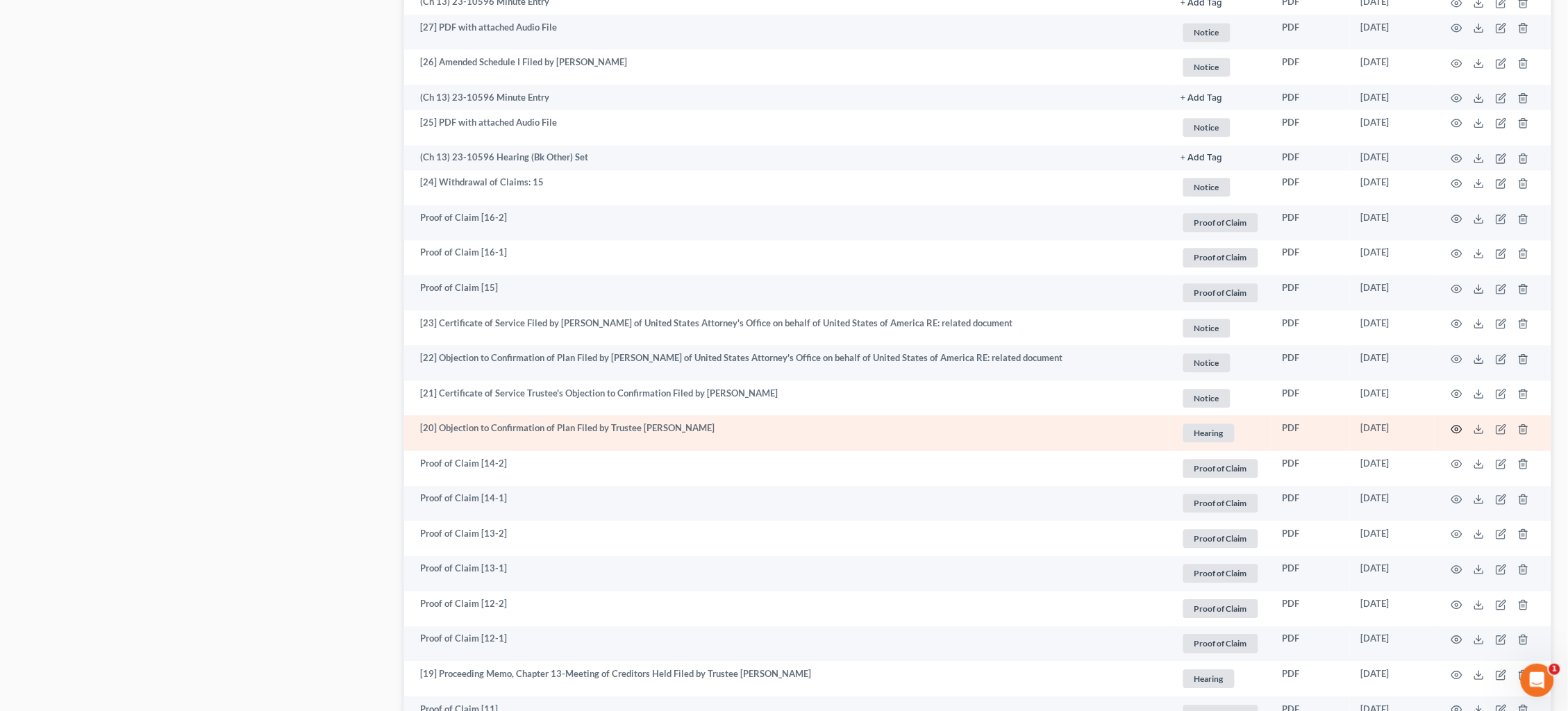
click at [1455, 423] on icon "button" at bounding box center [1457, 429] width 11 height 11
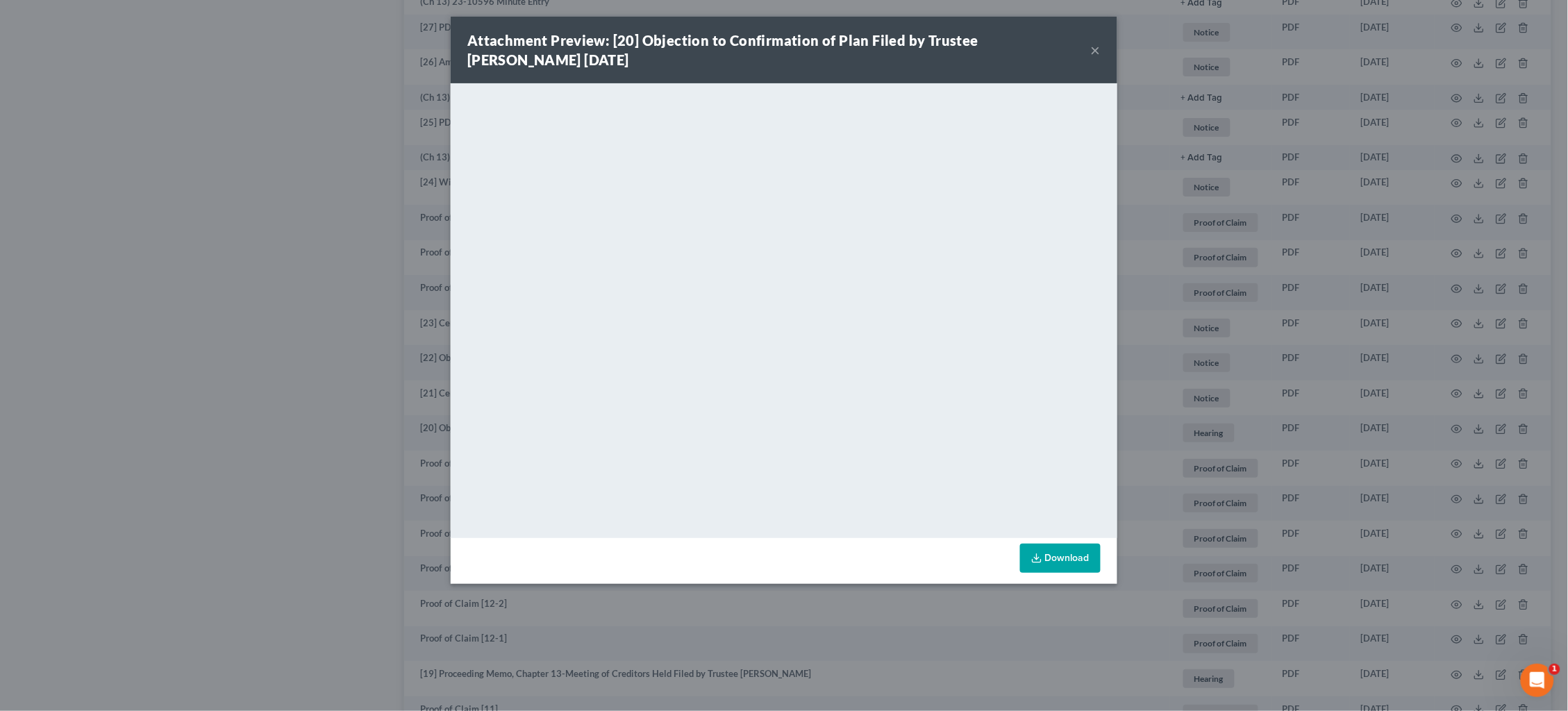
click at [1098, 53] on button "×" at bounding box center [1096, 50] width 10 height 17
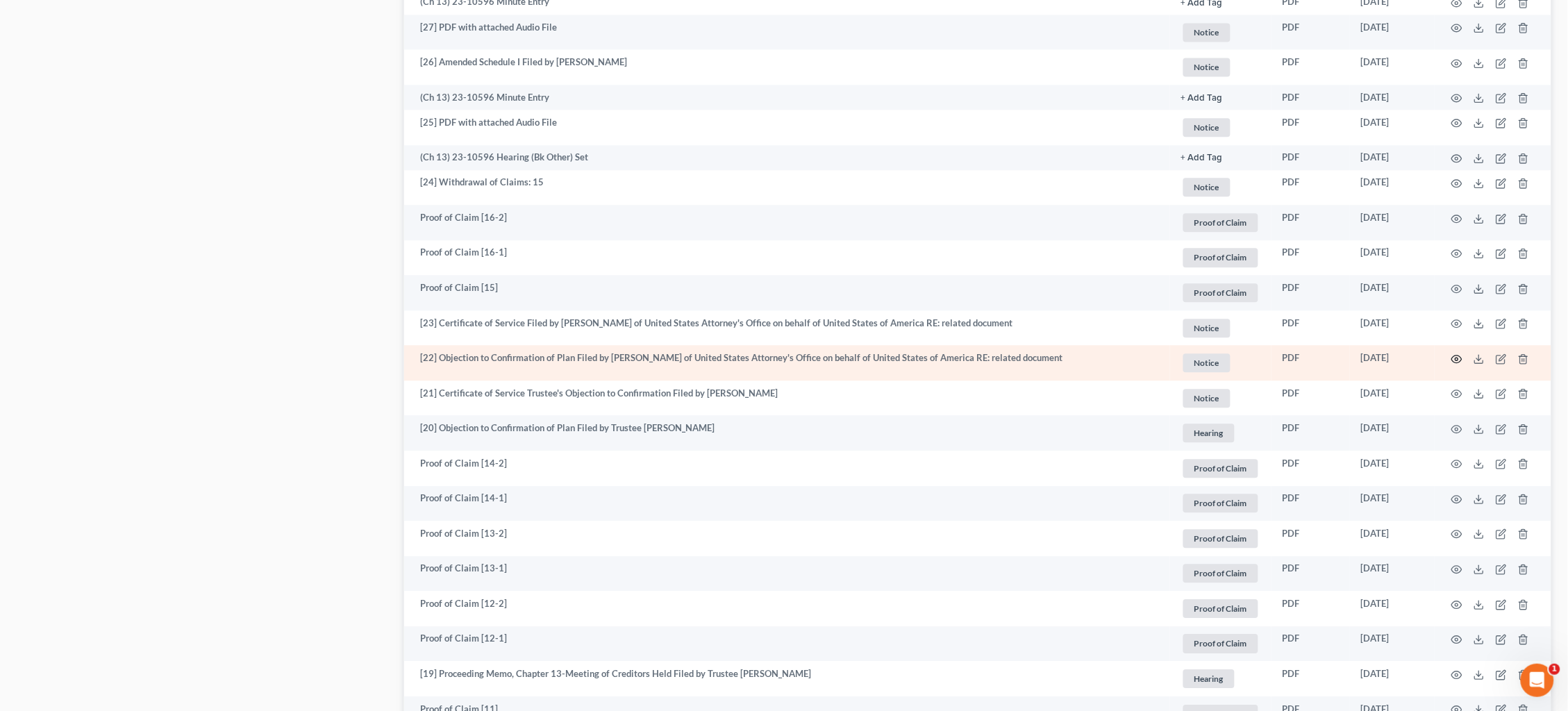
click at [1459, 353] on icon "button" at bounding box center [1457, 359] width 11 height 11
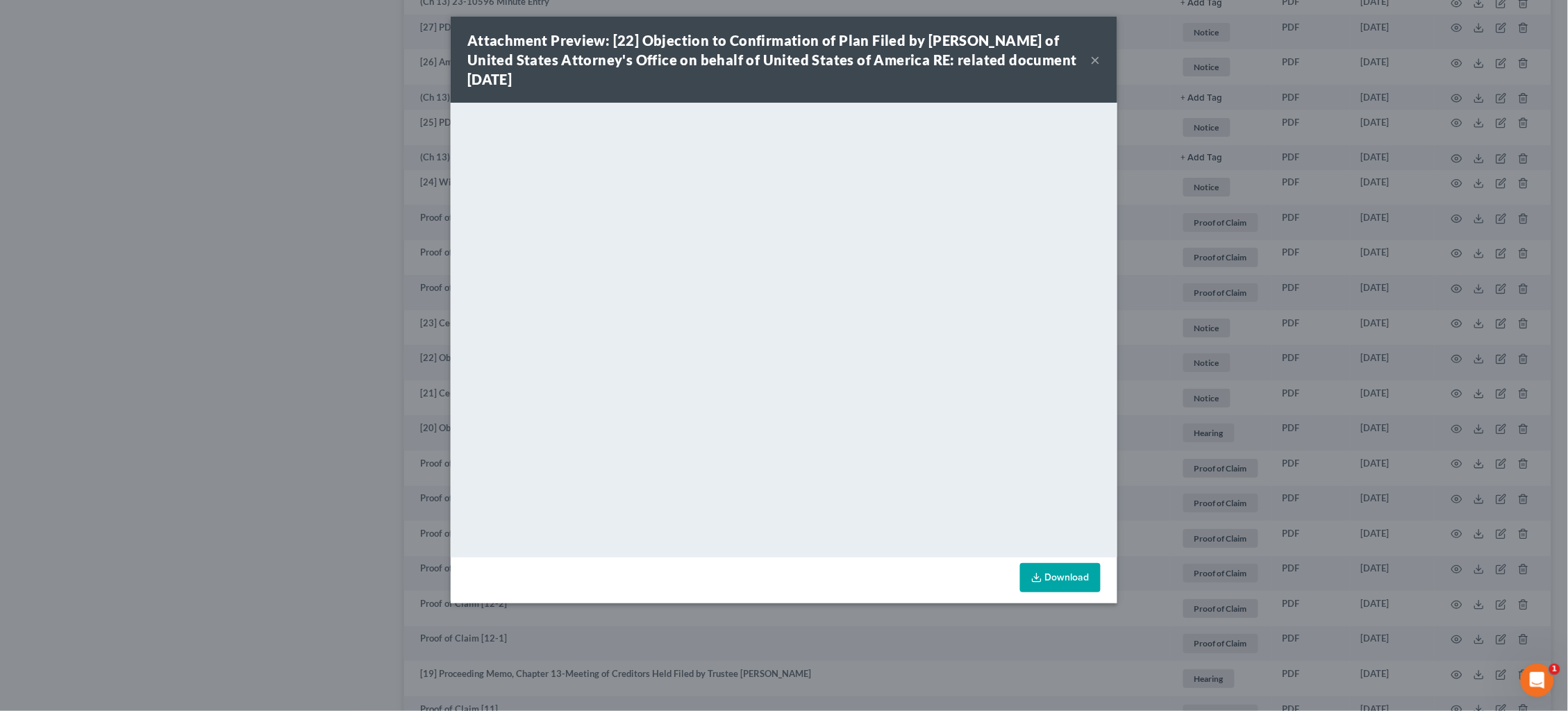
click at [1096, 60] on button "×" at bounding box center [1096, 60] width 10 height 17
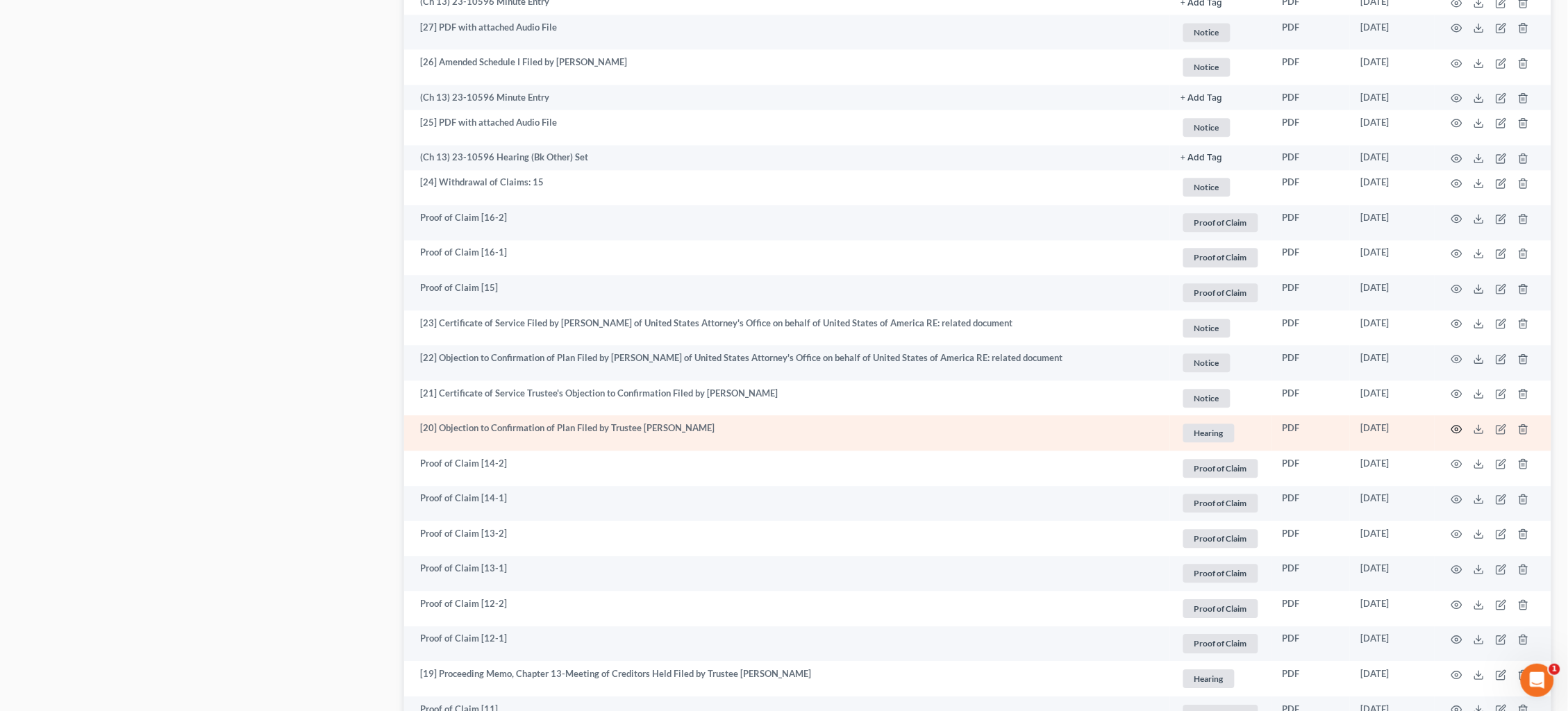
click at [1456, 423] on icon "button" at bounding box center [1457, 429] width 11 height 11
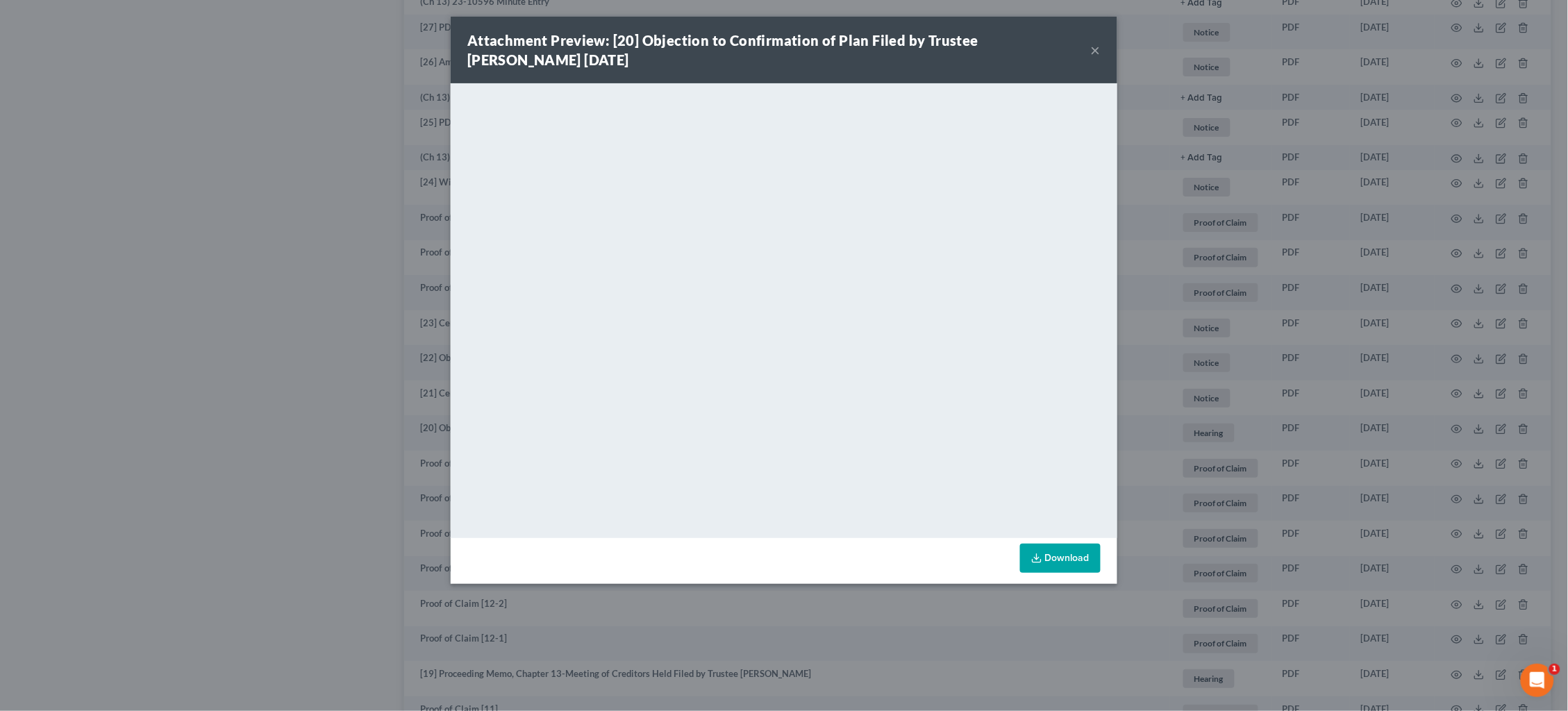
click at [1174, 279] on div "Attachment Preview: [20] Objection to Confirmation of Plan Filed by Trustee Ann…" at bounding box center [784, 356] width 1568 height 711
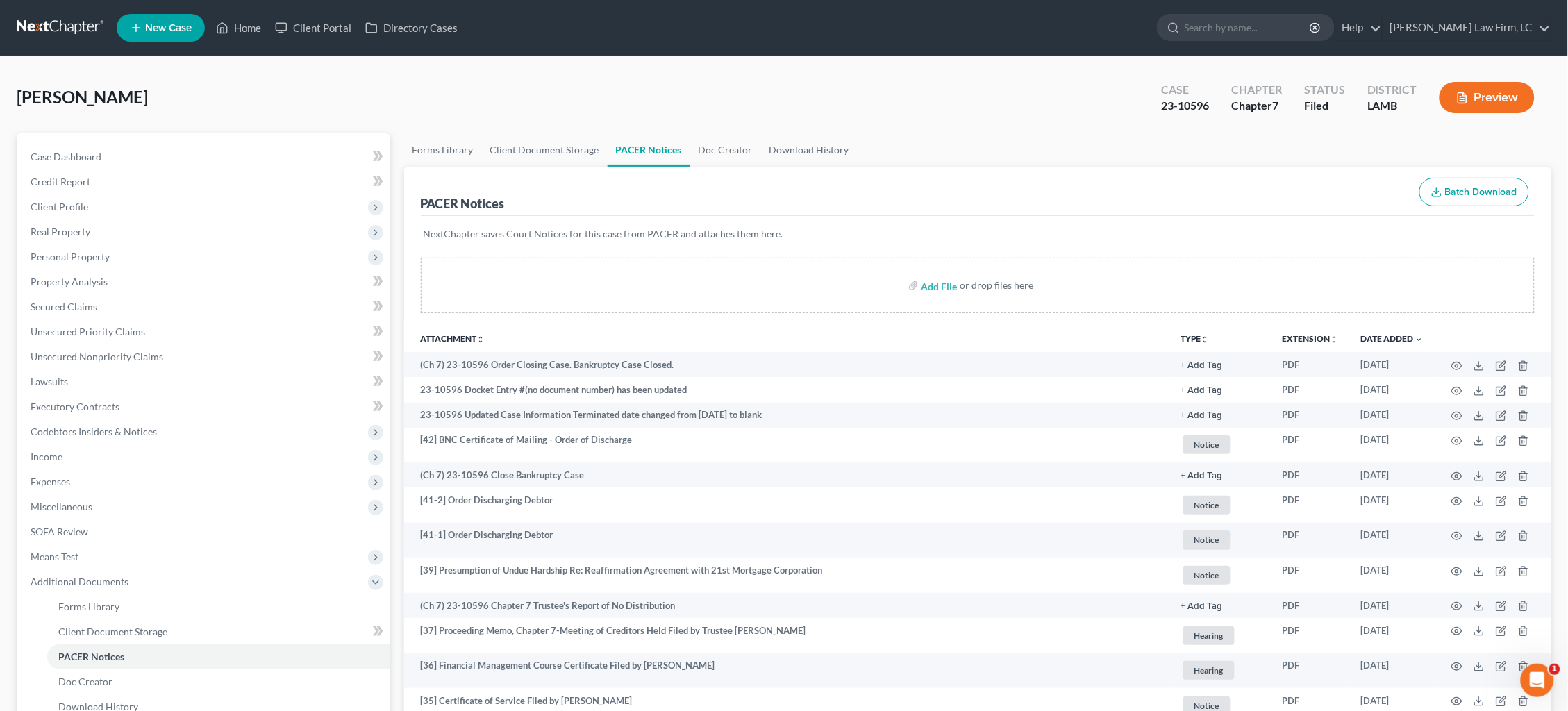
scroll to position [0, 0]
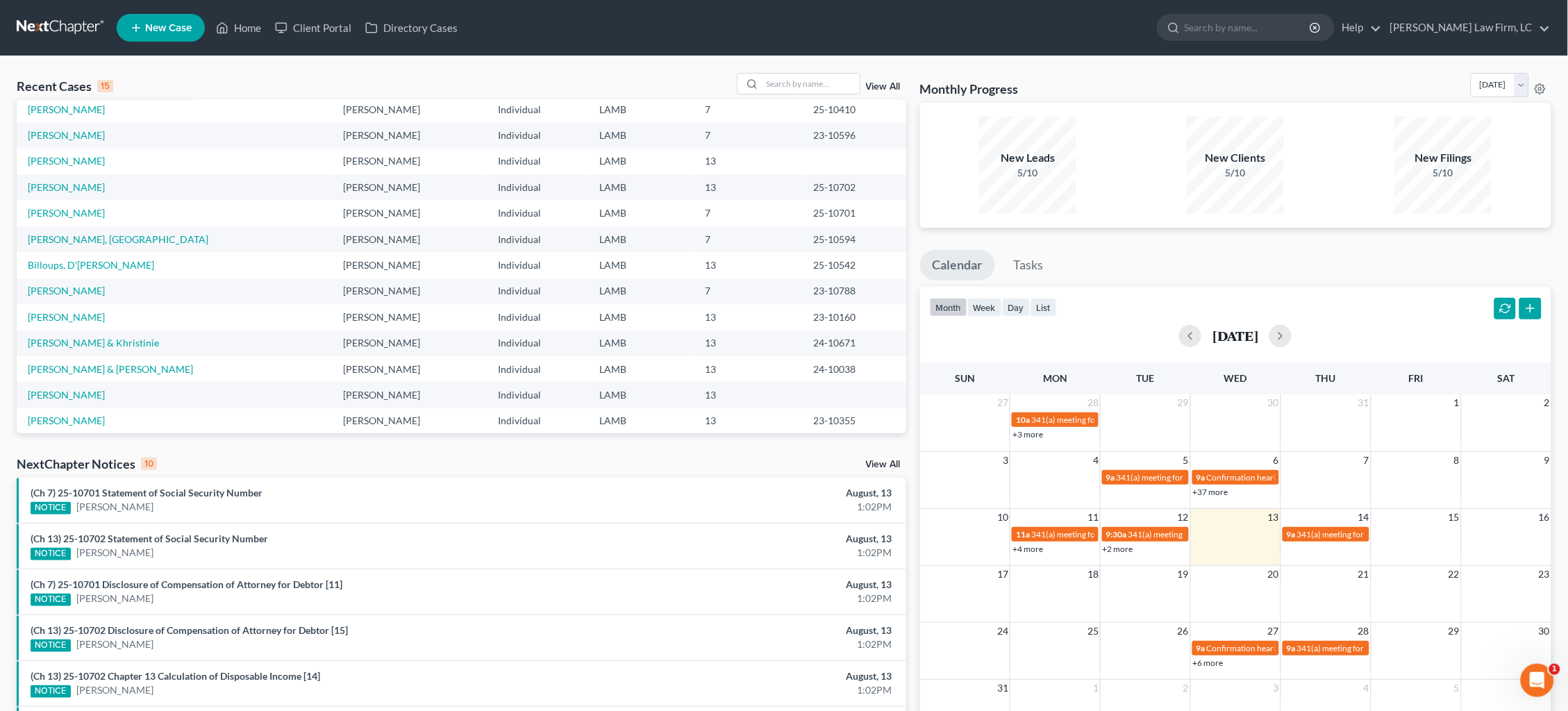
scroll to position [76, 0]
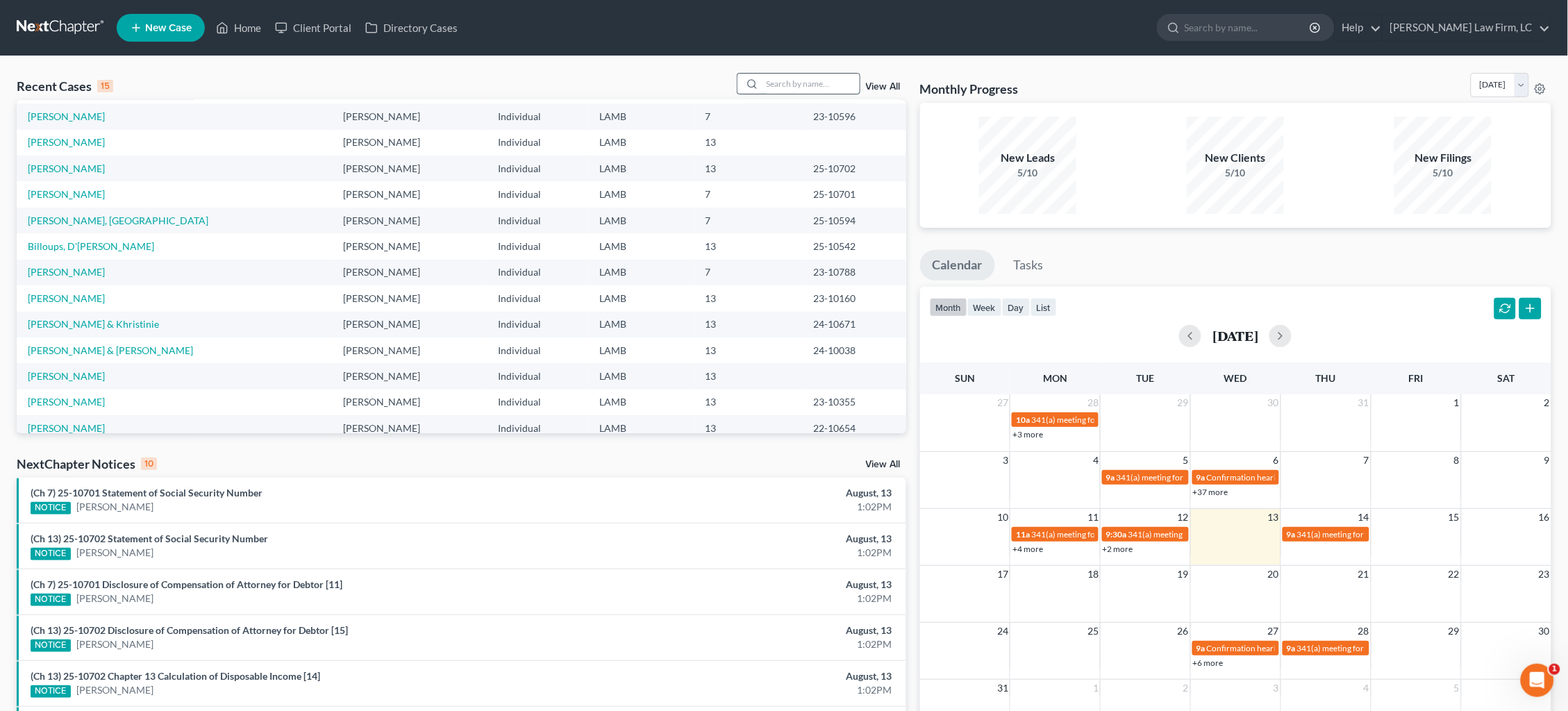
click at [802, 82] on input "search" at bounding box center [811, 83] width 97 height 20
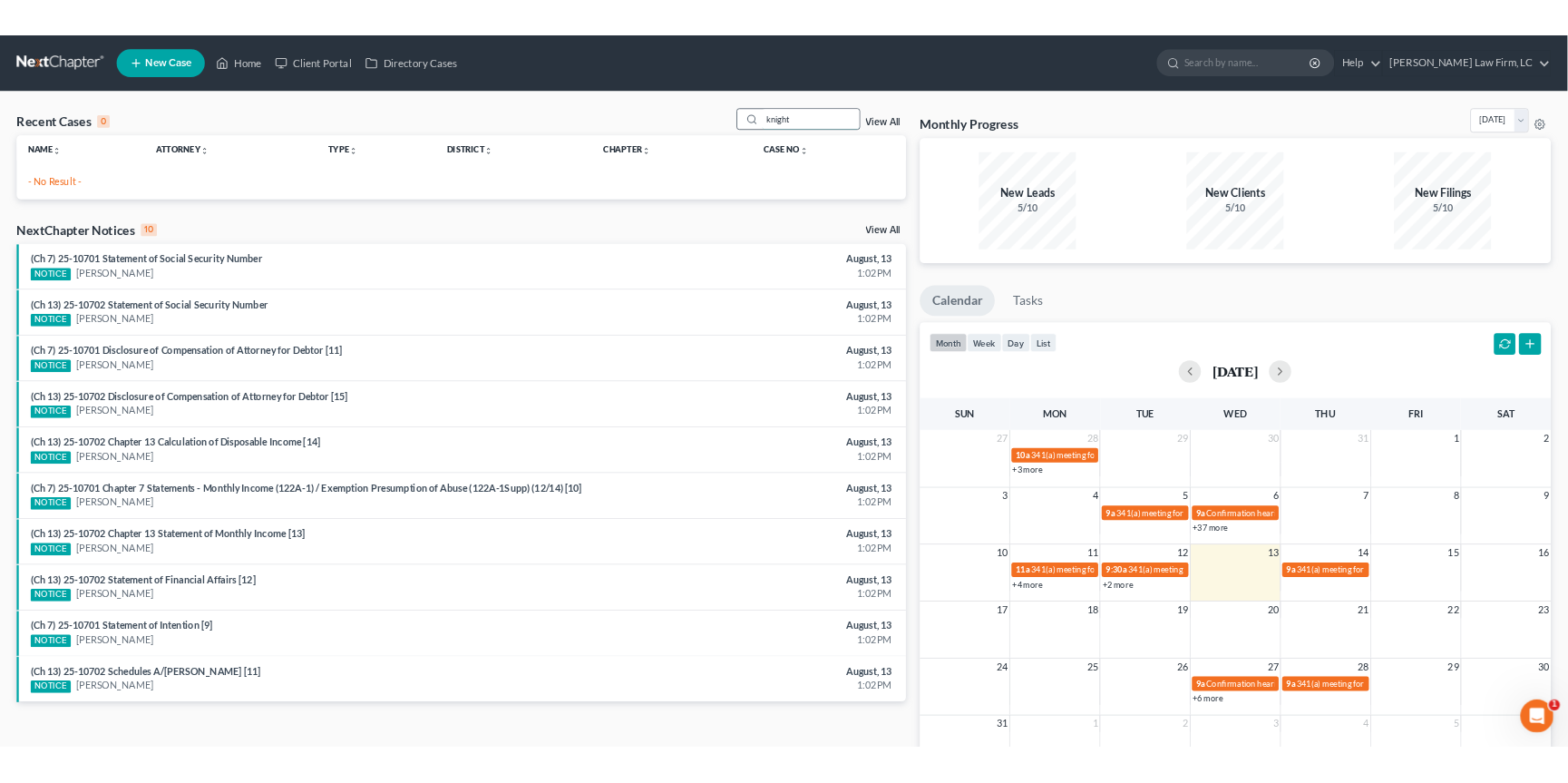
scroll to position [0, 0]
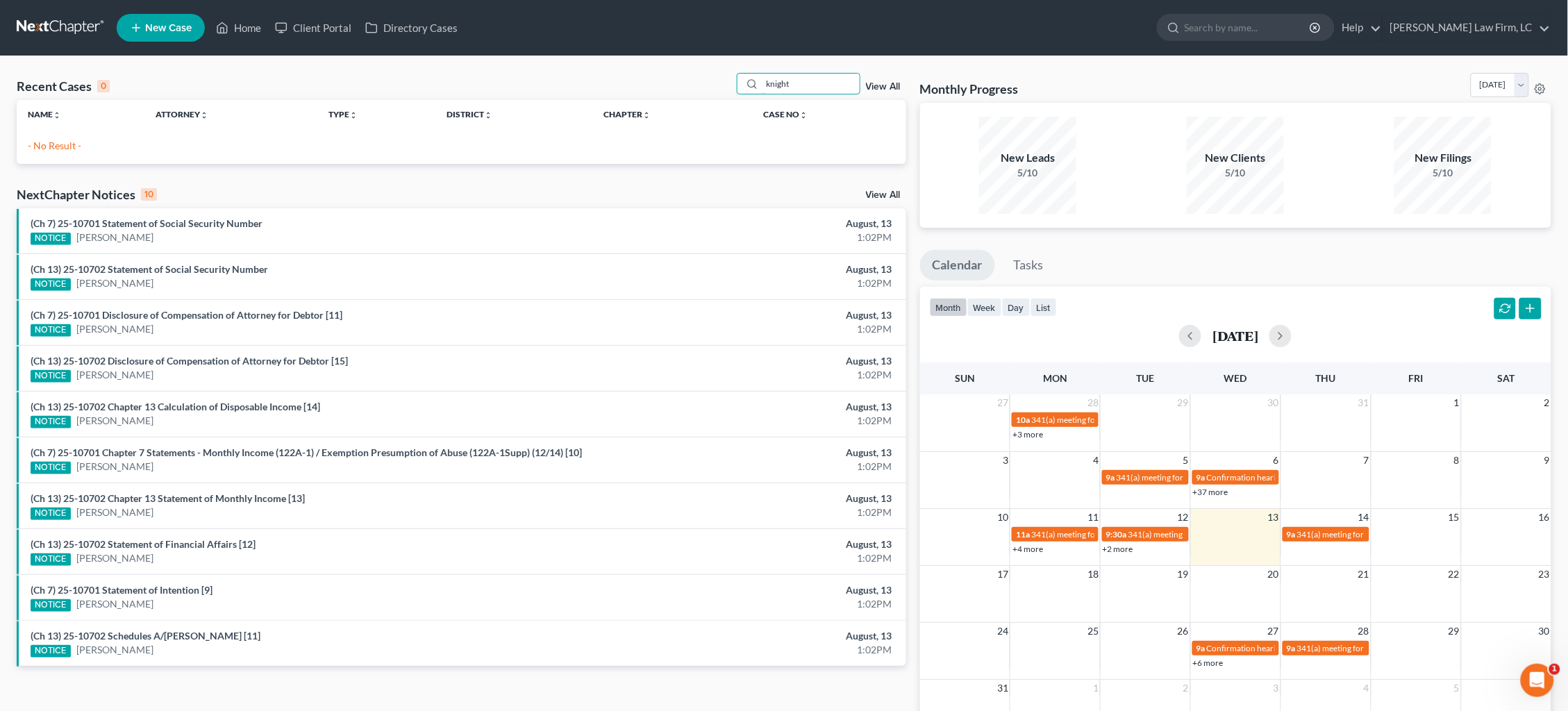
drag, startPoint x: 725, startPoint y: 84, endPoint x: 703, endPoint y: 82, distance: 22.1
click at [703, 82] on div "Recent Cases 0 knight View All" at bounding box center [461, 86] width 890 height 27
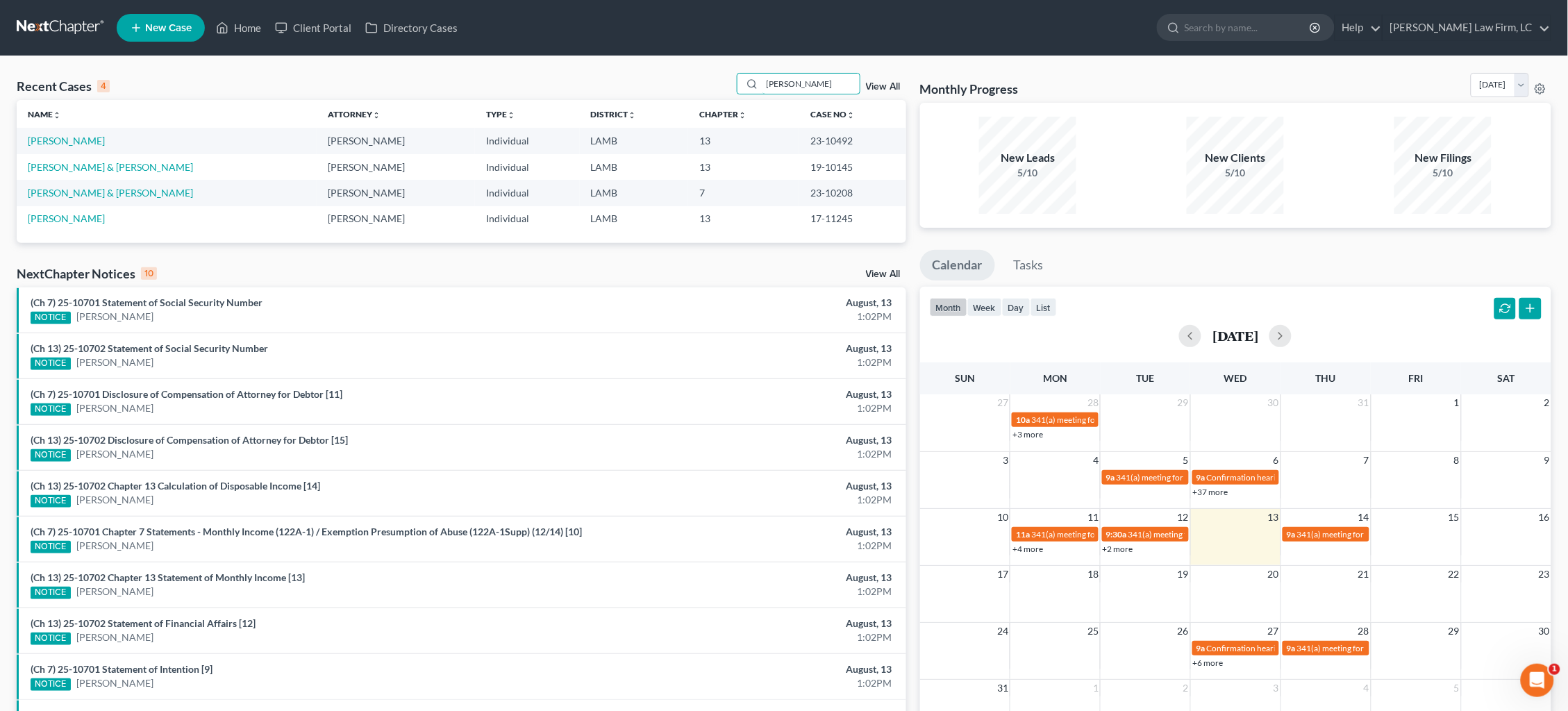
type input "[PERSON_NAME]"
drag, startPoint x: 703, startPoint y: 82, endPoint x: 175, endPoint y: 66, distance: 528.2
click at [175, 66] on div "Recent Cases 4 [PERSON_NAME] View All Name unfold_more expand_more expand_less …" at bounding box center [784, 419] width 1568 height 727
